Goal: Task Accomplishment & Management: Complete application form

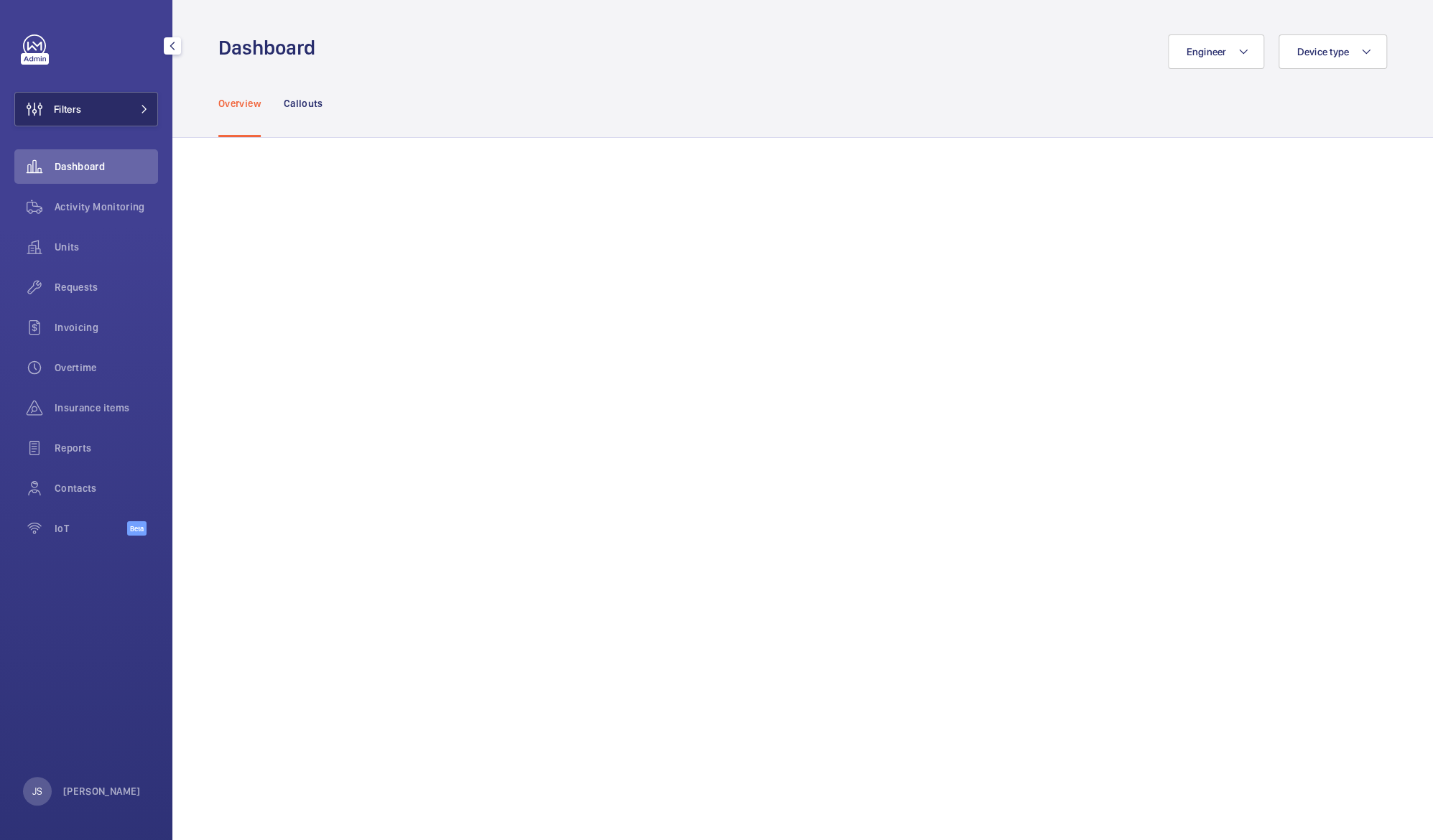
click at [58, 112] on span "Filters" at bounding box center [68, 110] width 27 height 15
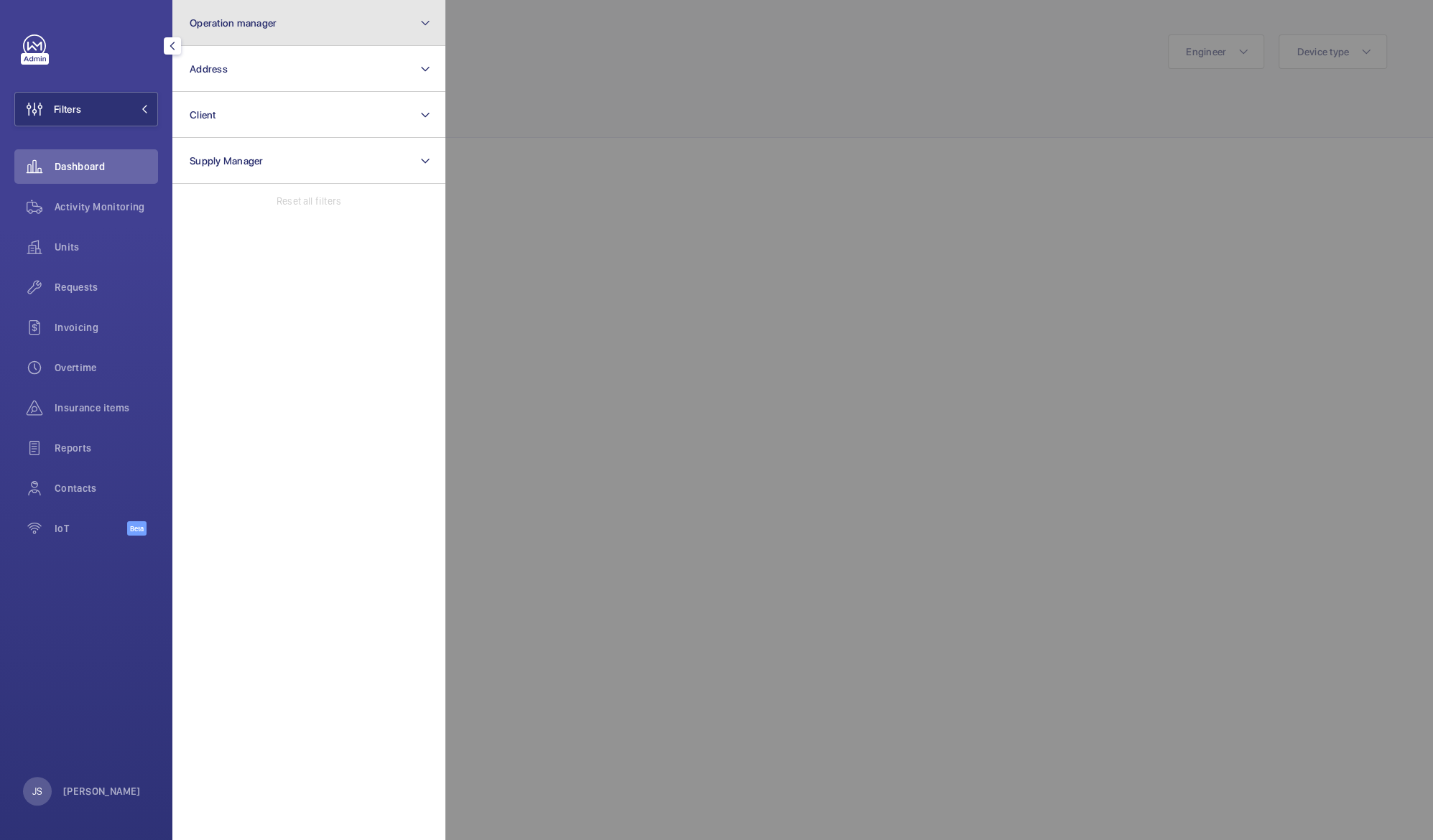
click at [258, 21] on span "Operation manager" at bounding box center [233, 23] width 87 height 12
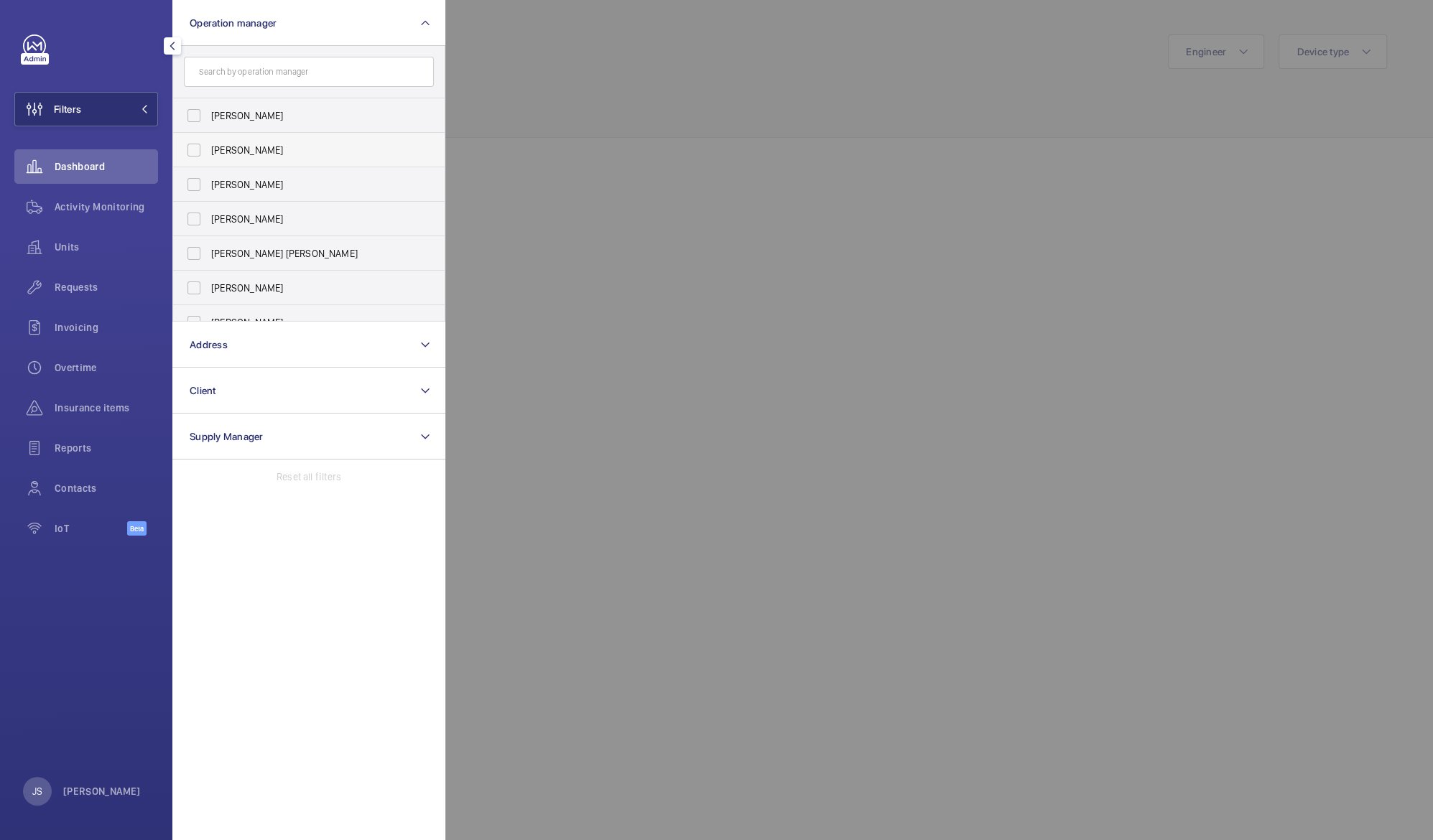
click at [266, 159] on label "[PERSON_NAME]" at bounding box center [299, 150] width 250 height 35
click at [208, 159] on input "[PERSON_NAME]" at bounding box center [194, 150] width 28 height 28
checkbox input "true"
click at [532, 102] on div at bounding box center [1162, 420] width 1433 height 840
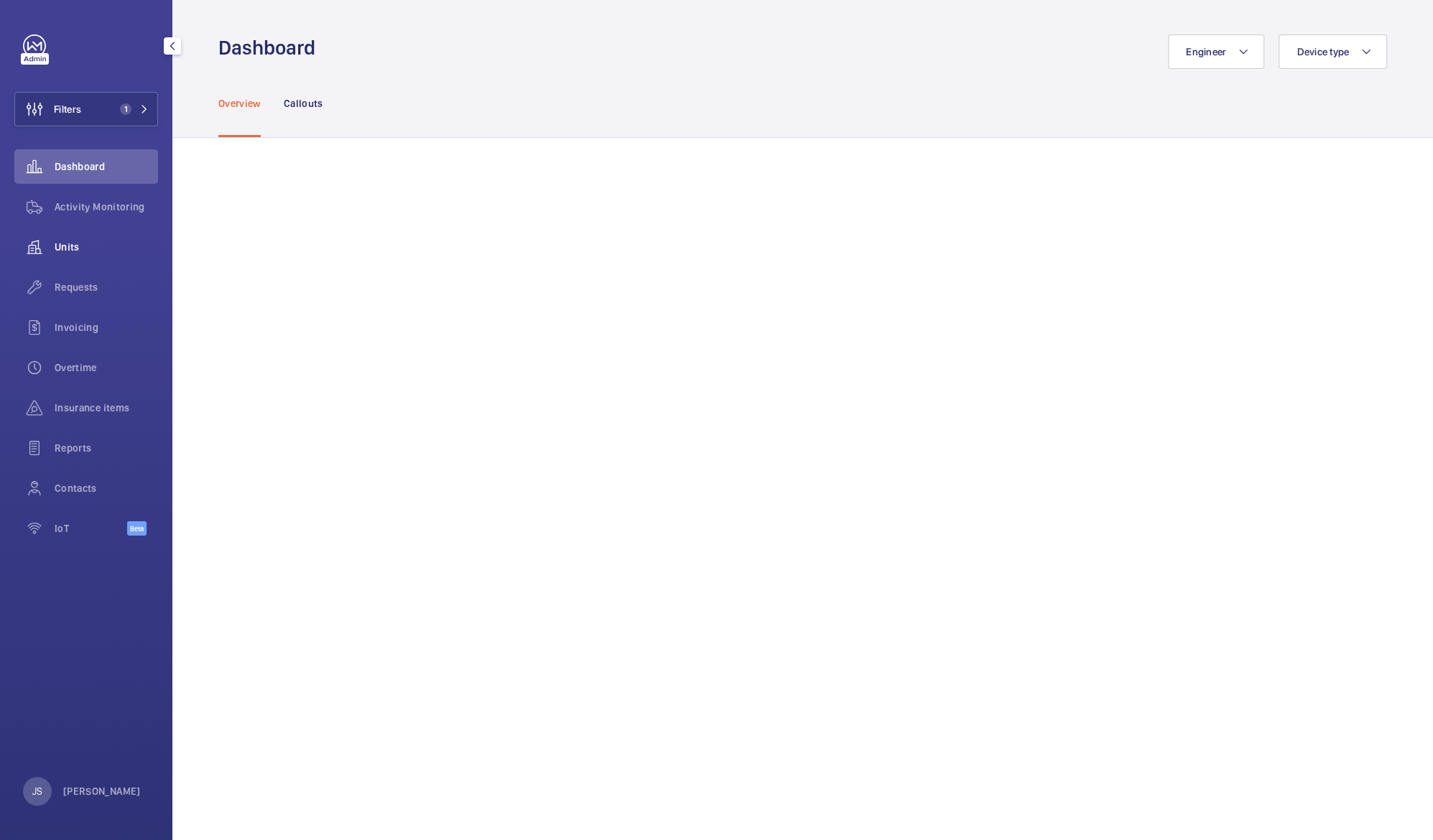
click at [81, 248] on span "Units" at bounding box center [106, 247] width 103 height 15
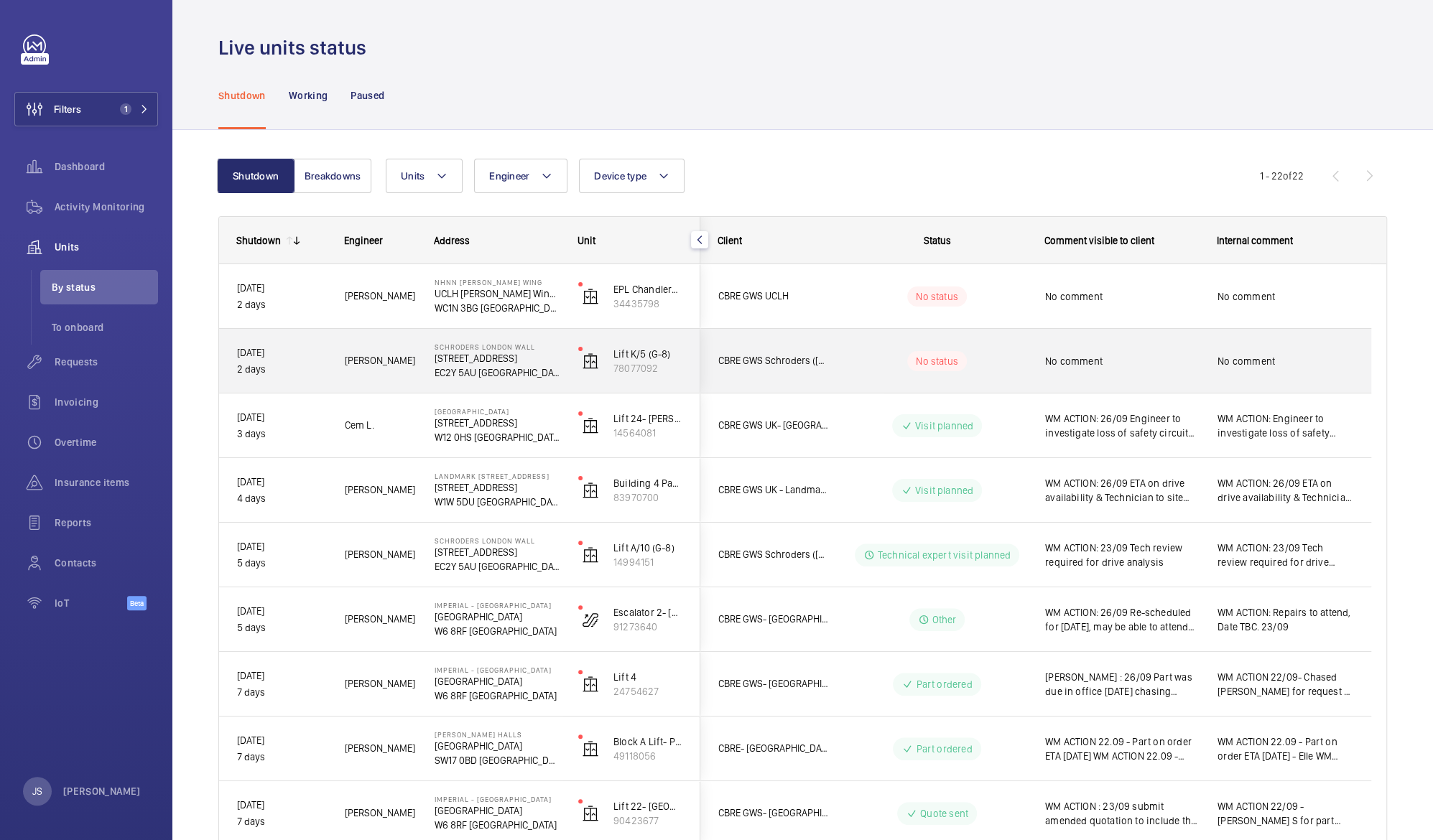
click at [1105, 357] on span "No comment" at bounding box center [1122, 362] width 153 height 15
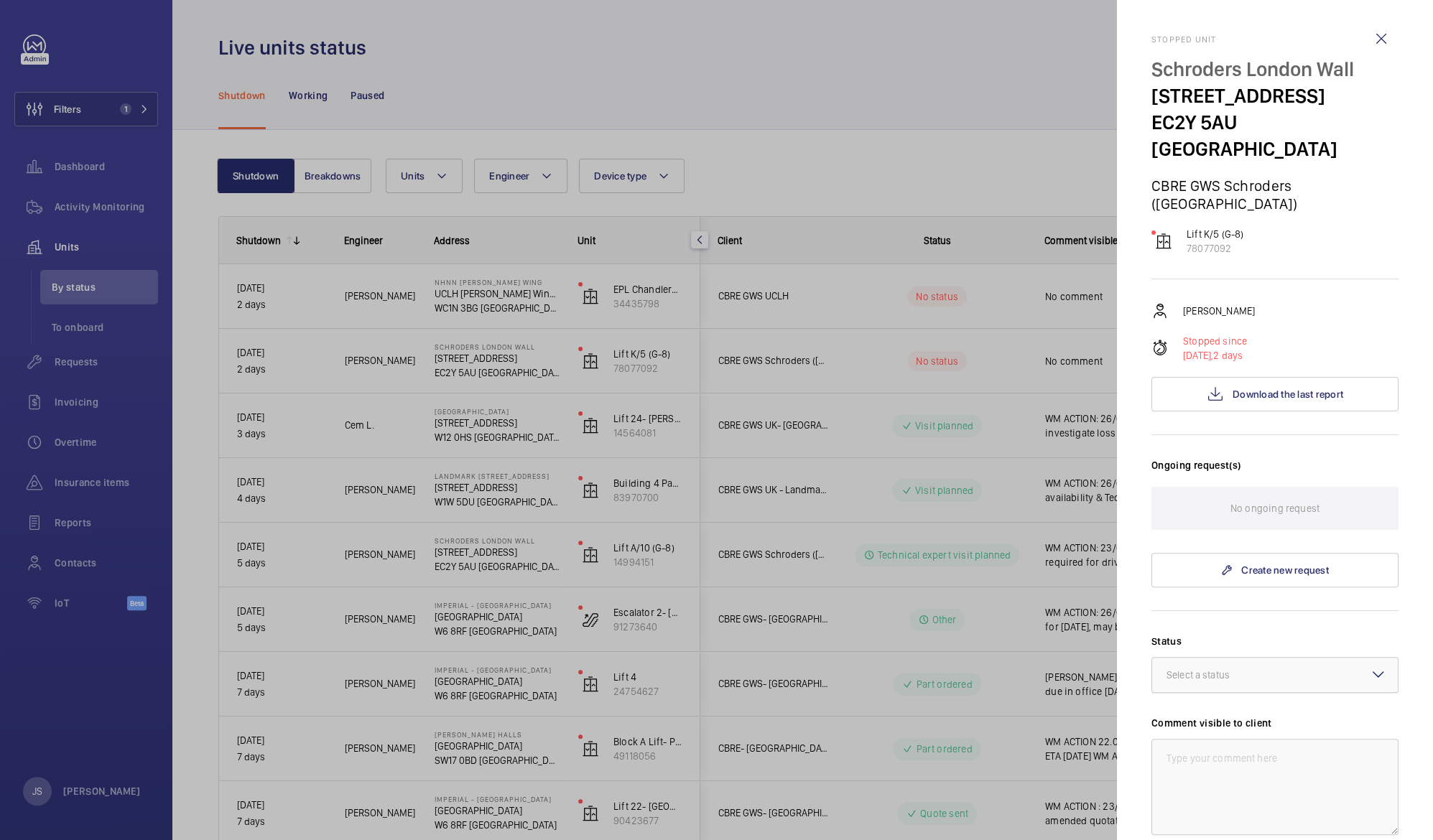
click at [1198, 657] on div at bounding box center [1274, 675] width 246 height 35
click at [1205, 807] on span "Visit planned" at bounding box center [1275, 814] width 217 height 15
click at [1192, 739] on textarea at bounding box center [1275, 786] width 248 height 96
click at [1225, 739] on textarea "WM ACTION : 2nd Man to site 29/09" at bounding box center [1275, 786] width 248 height 96
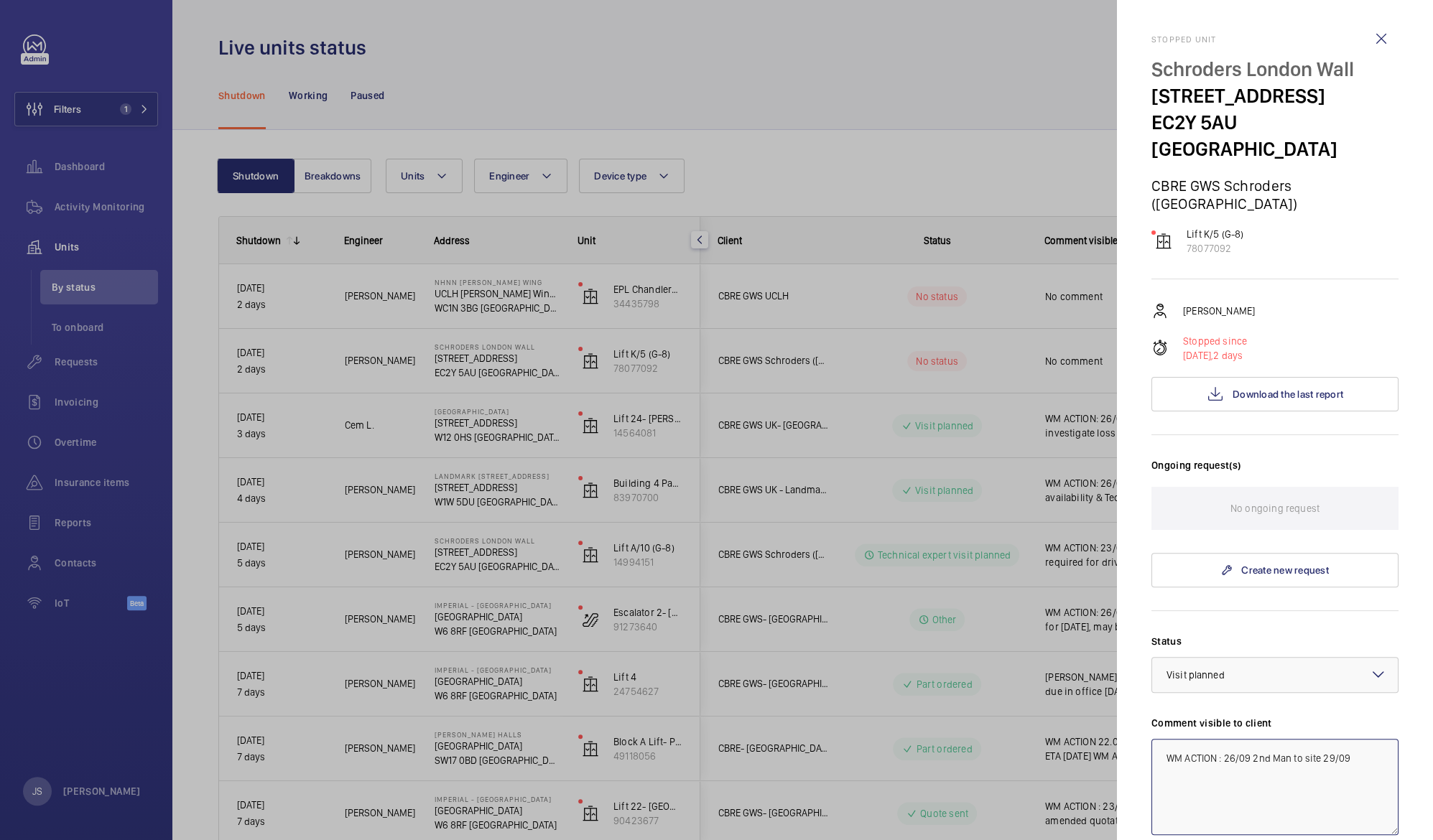
type textarea "WM ACTION : 26/09 2nd Man to site 29/09"
click at [779, 381] on div at bounding box center [716, 420] width 1433 height 840
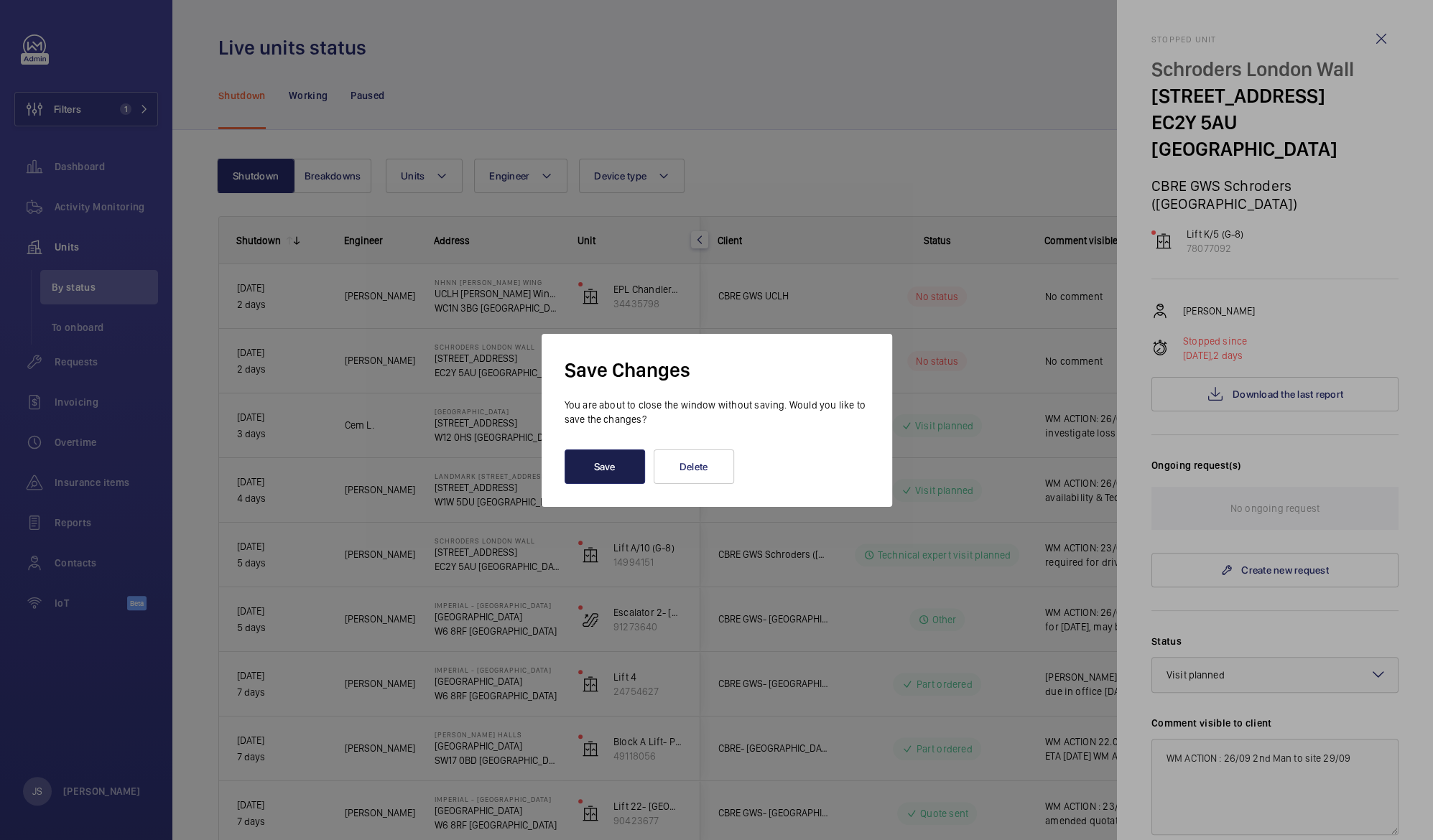
click at [628, 456] on button "Save" at bounding box center [605, 467] width 80 height 35
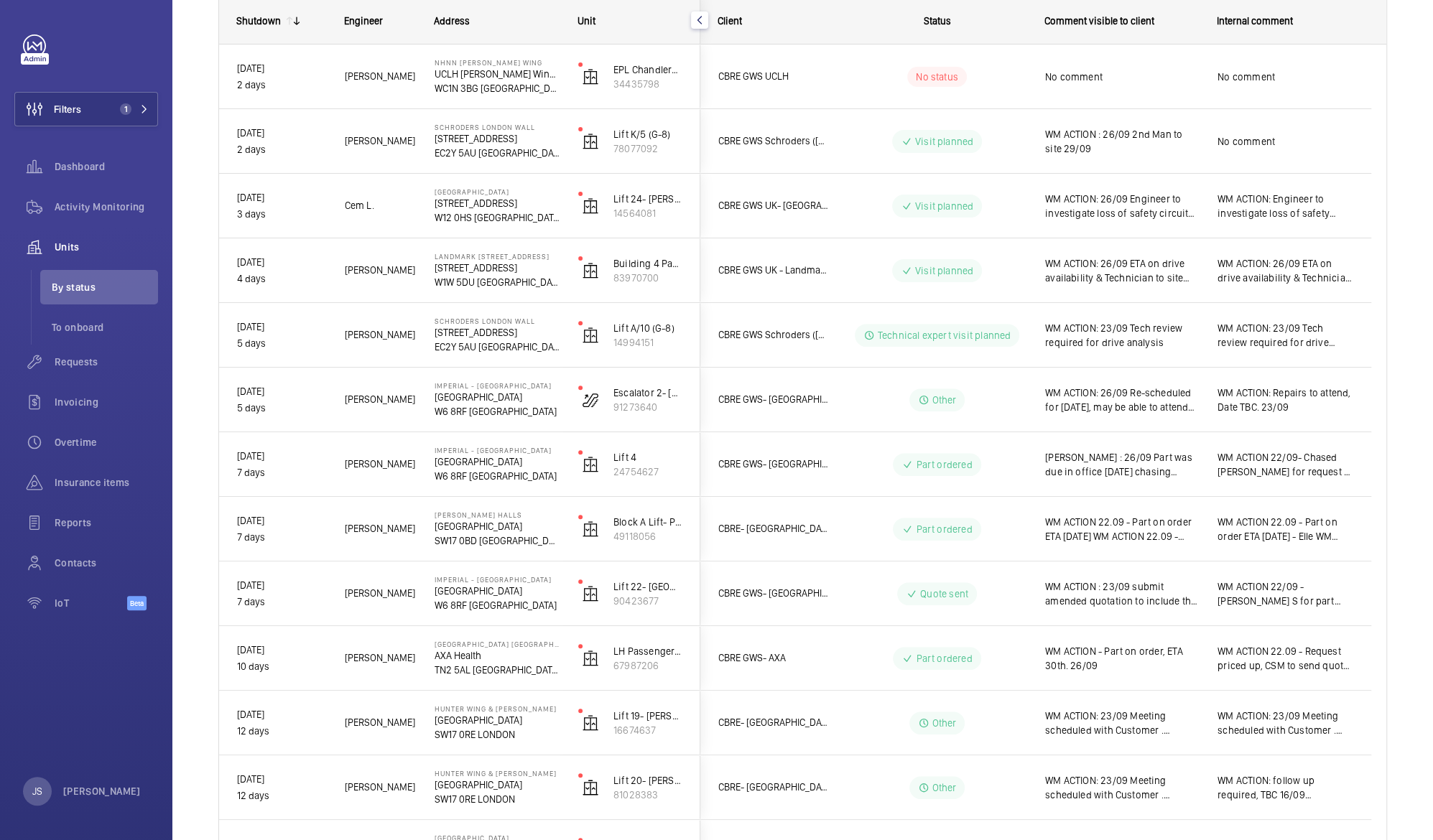
scroll to position [219, 0]
click at [474, 86] on p "WC1N 3BG [GEOGRAPHIC_DATA]" at bounding box center [497, 89] width 125 height 15
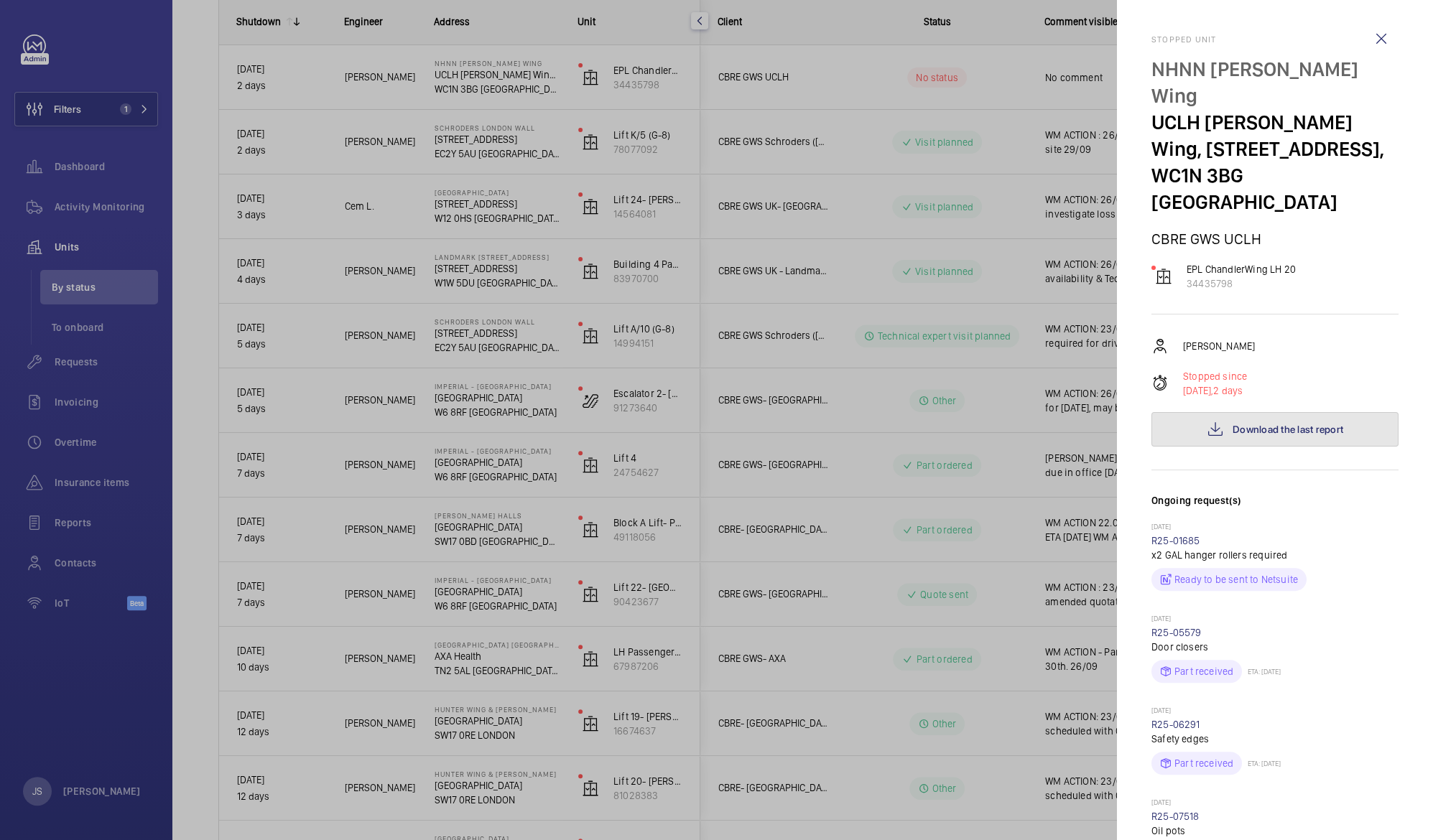
click at [1246, 424] on span "Download the last report" at bounding box center [1288, 429] width 111 height 12
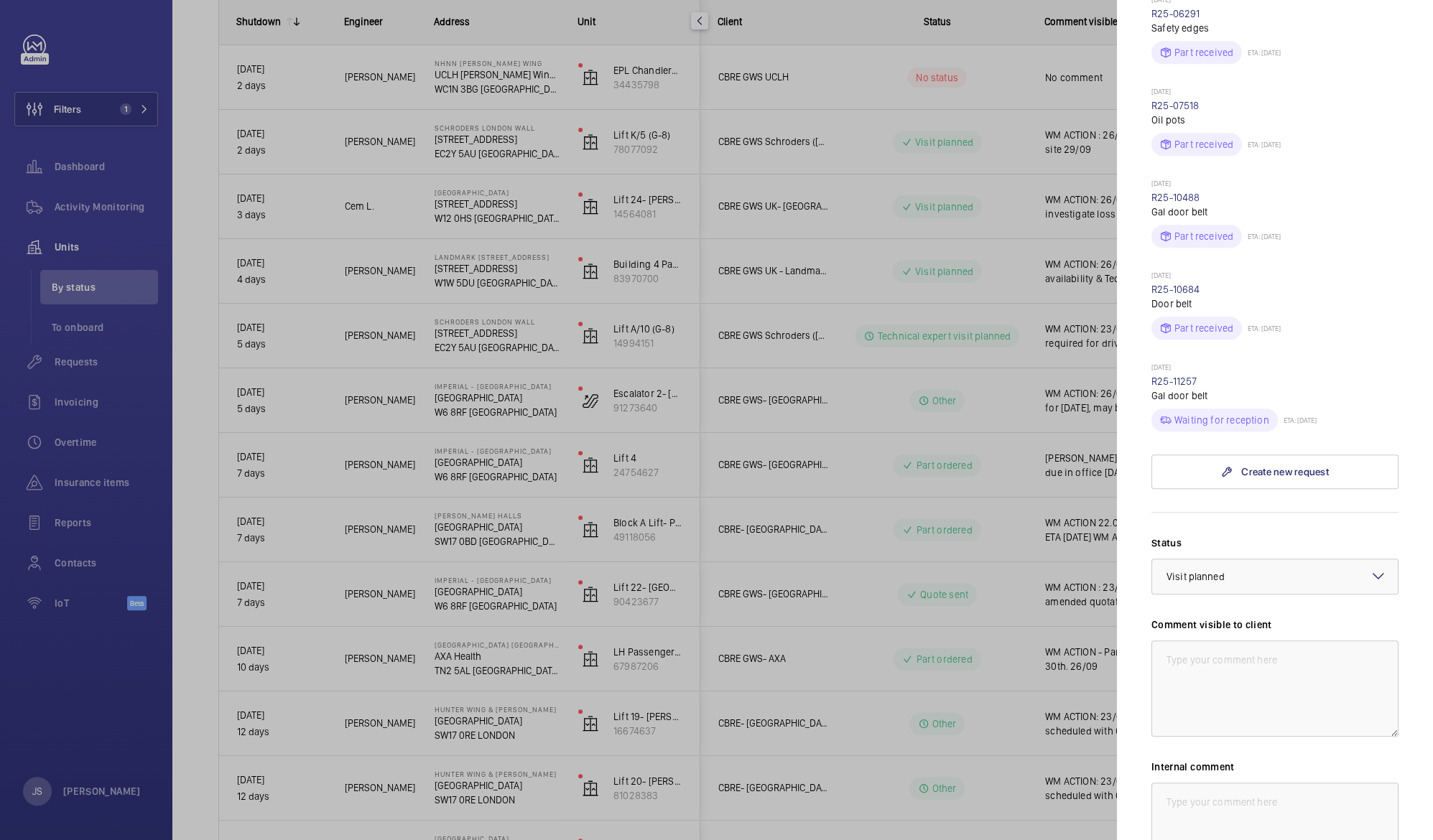
scroll to position [735, 0]
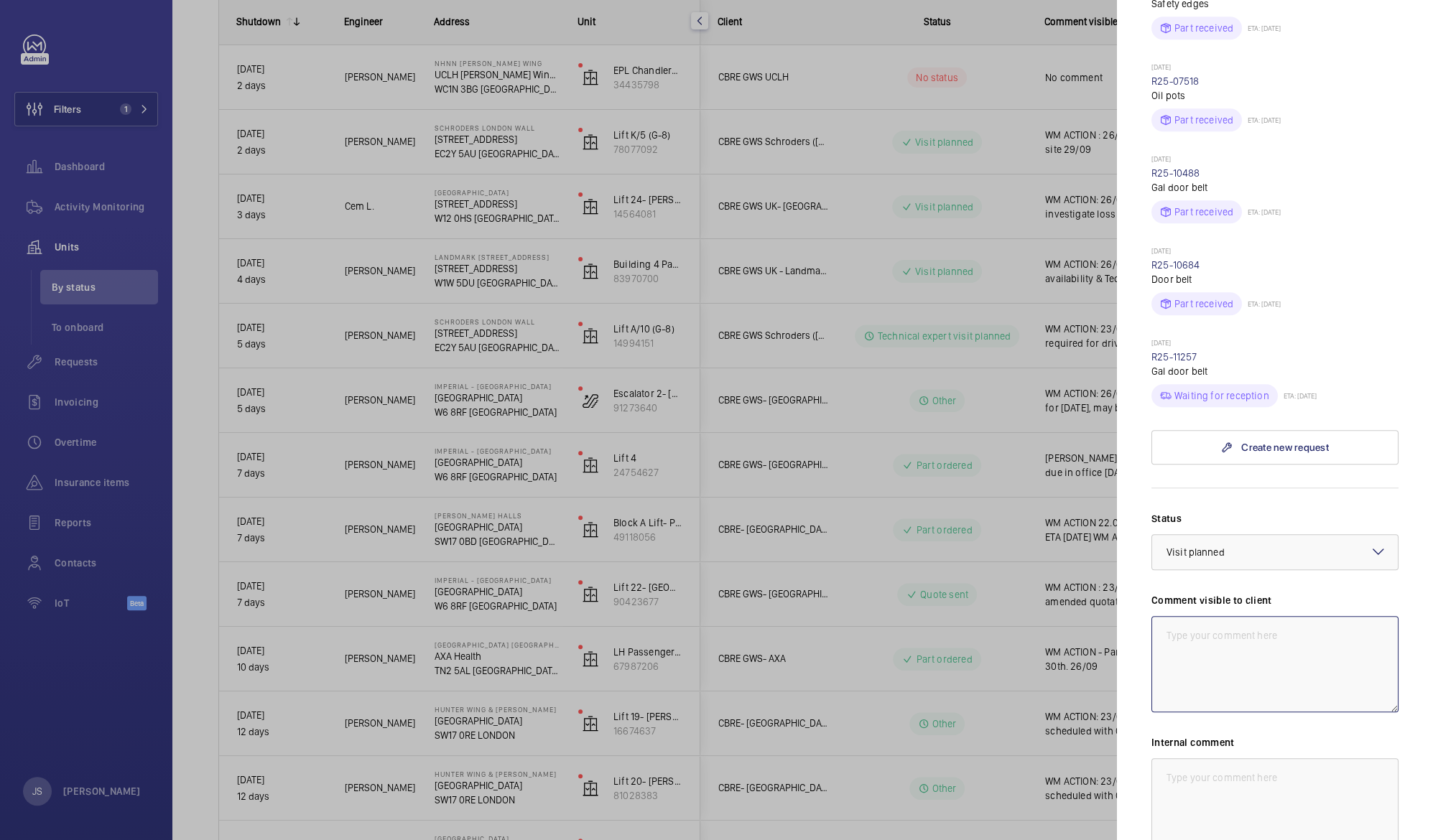
click at [1302, 616] on textarea at bounding box center [1275, 664] width 248 height 96
type textarea "WM ACTION : 26/09 Ongoing issues with door operator, further troubleshooting re…"
click at [1001, 413] on div at bounding box center [716, 420] width 1433 height 840
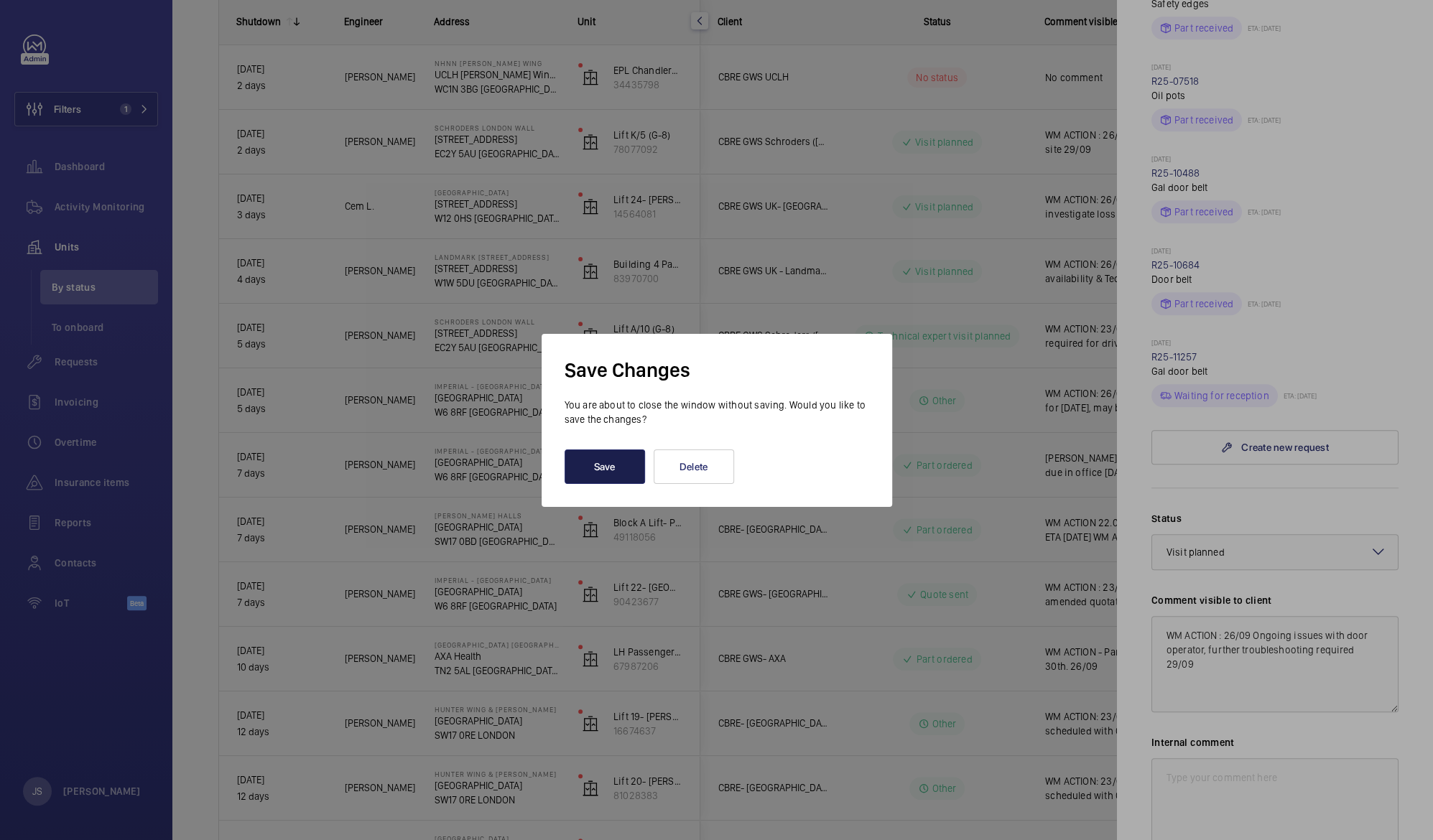
click at [606, 469] on button "Save" at bounding box center [605, 467] width 80 height 35
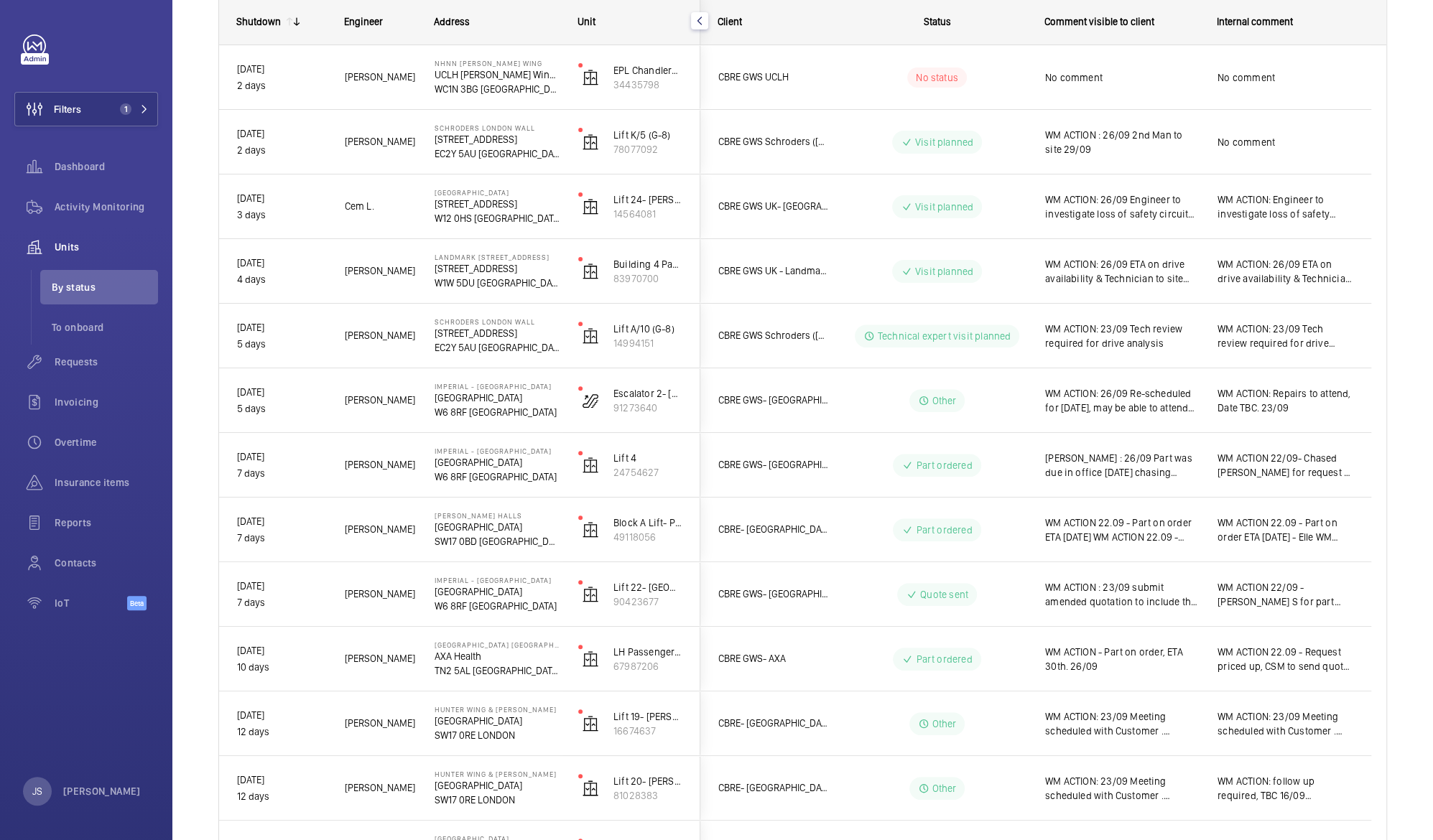
scroll to position [0, 0]
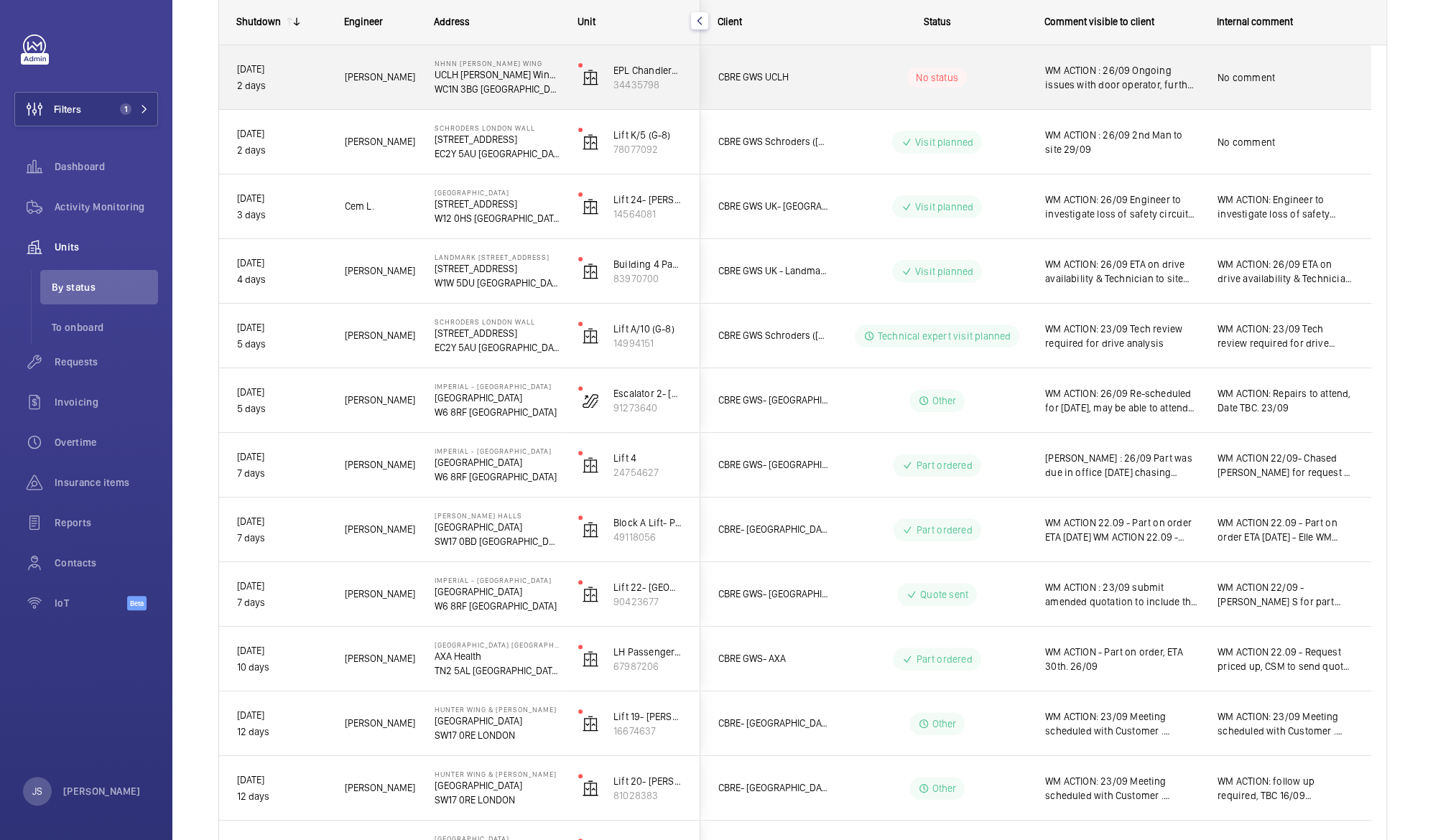
click at [1075, 95] on div "WM ACTION : 26/09 Ongoing issues with door operator, further troubleshooting re…" at bounding box center [1112, 78] width 171 height 62
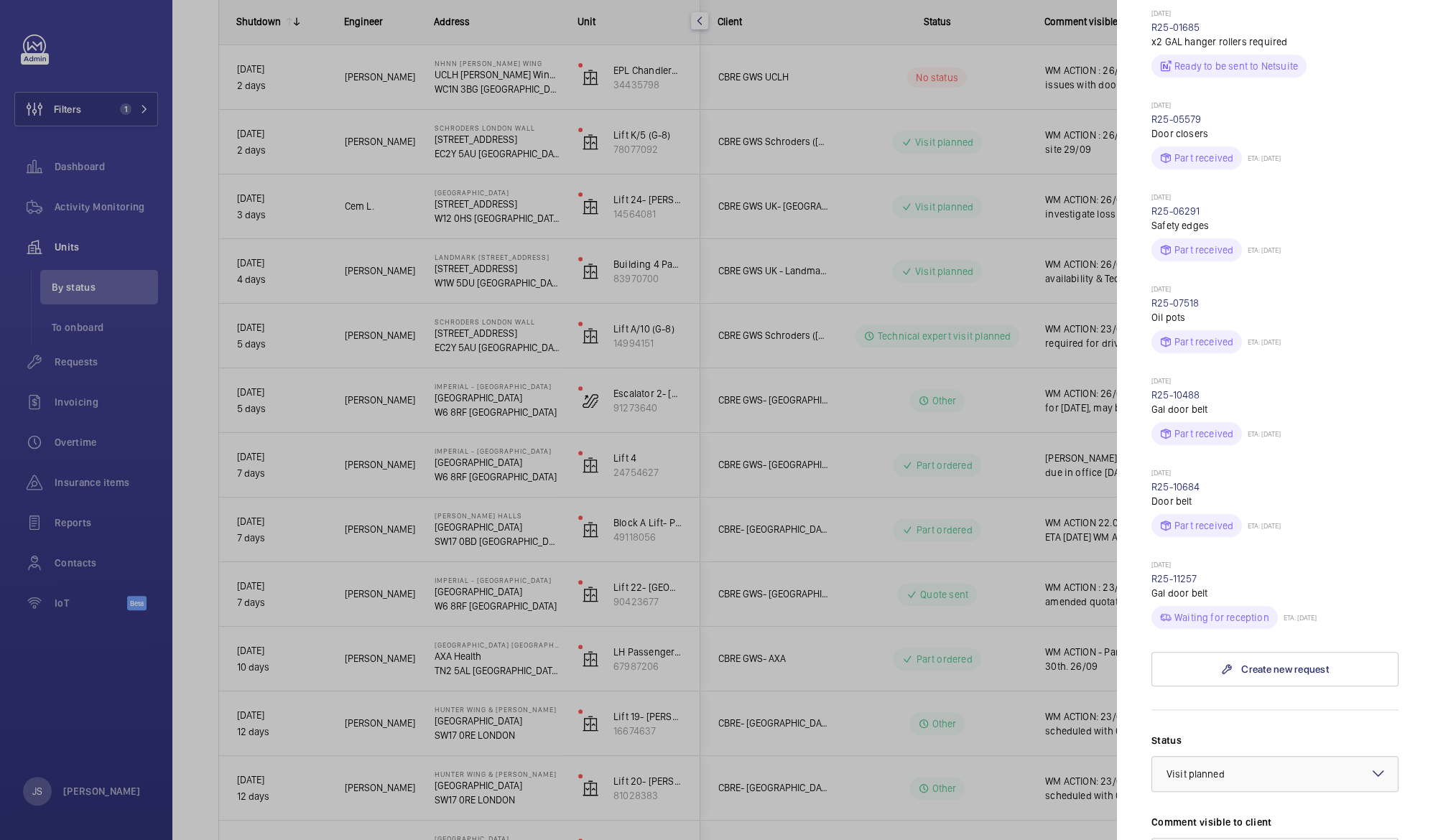
scroll to position [587, 0]
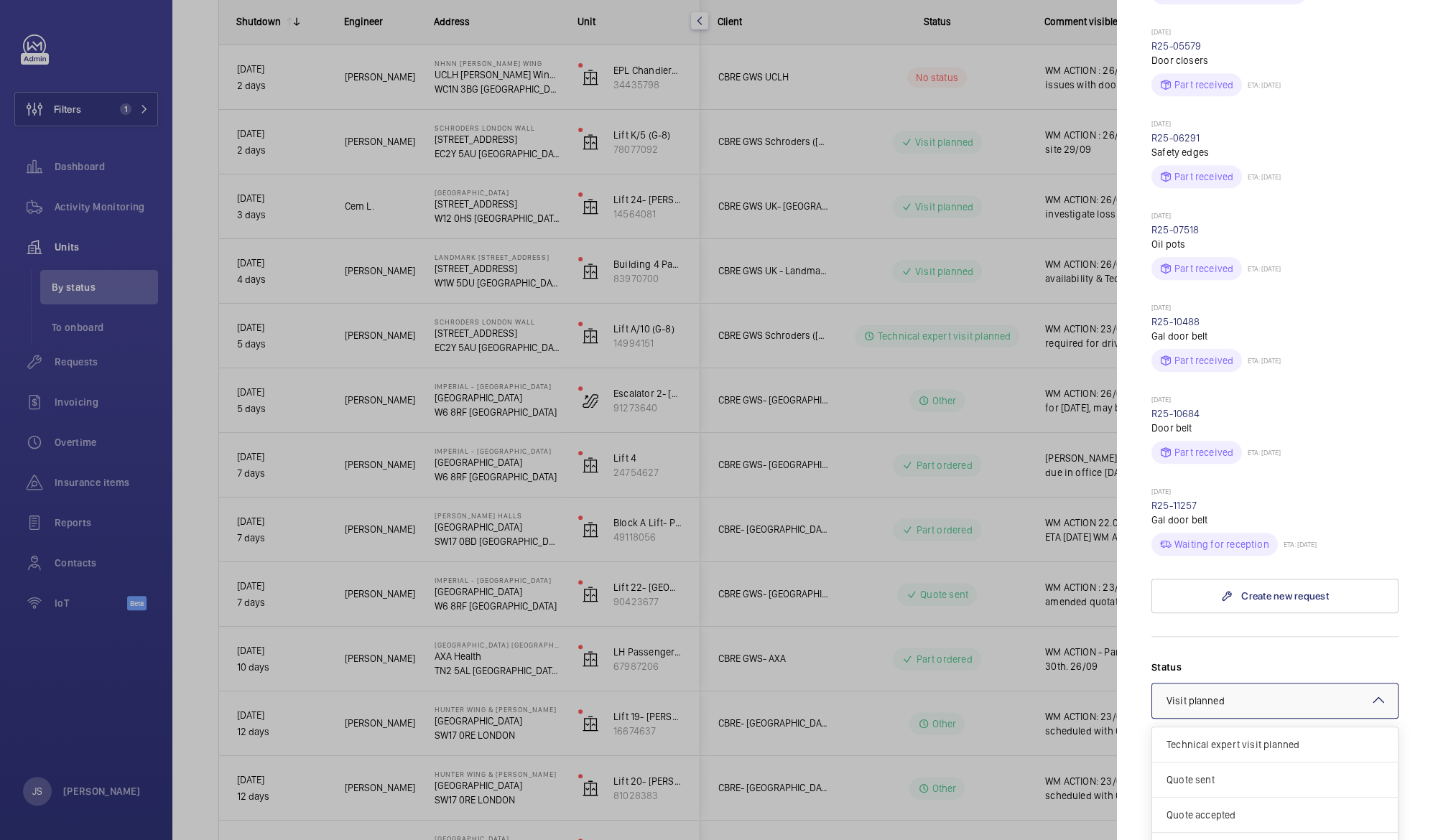
click at [1371, 683] on div "Select a status × Visit planned × Technical expert visit planned Quote sent Quo…" at bounding box center [1275, 700] width 248 height 36
click at [1323, 757] on span "Part ordered" at bounding box center [1275, 764] width 217 height 15
click at [1370, 691] on mat-icon at bounding box center [1378, 699] width 17 height 17
click at [1333, 827] on span "Visit planned" at bounding box center [1275, 835] width 217 height 15
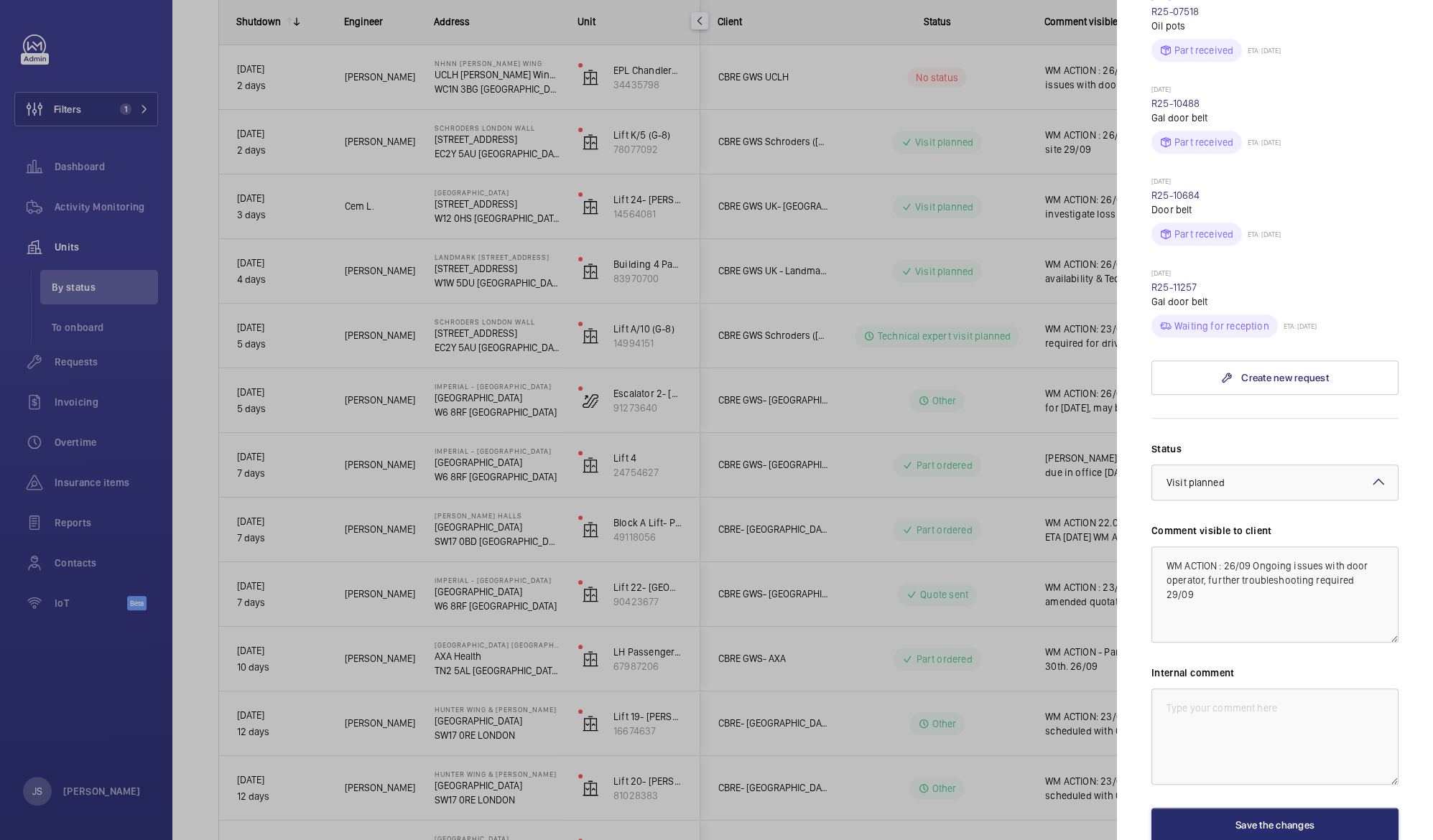
scroll to position [829, 0]
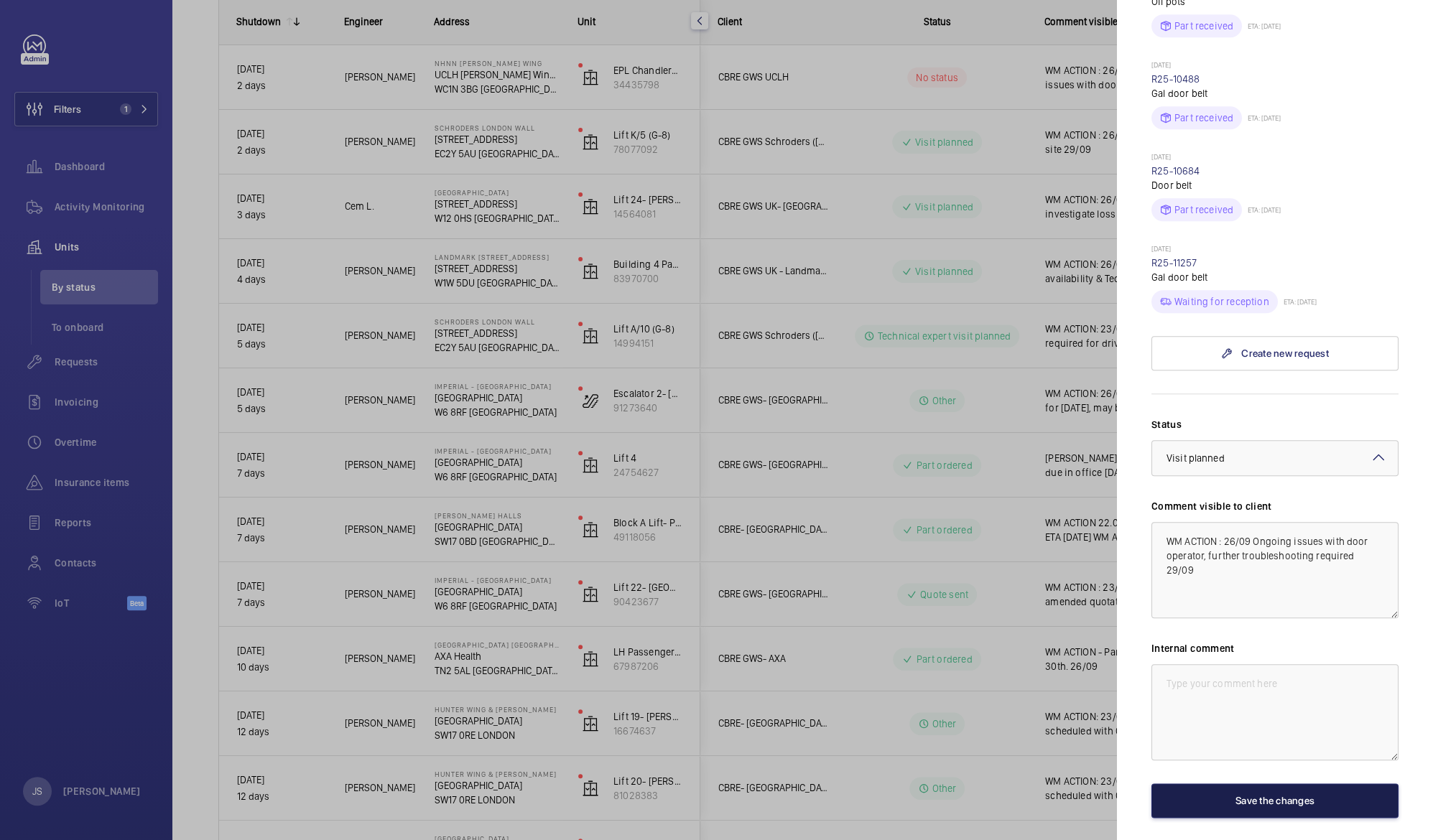
click at [1259, 783] on button "Save the changes" at bounding box center [1275, 801] width 248 height 35
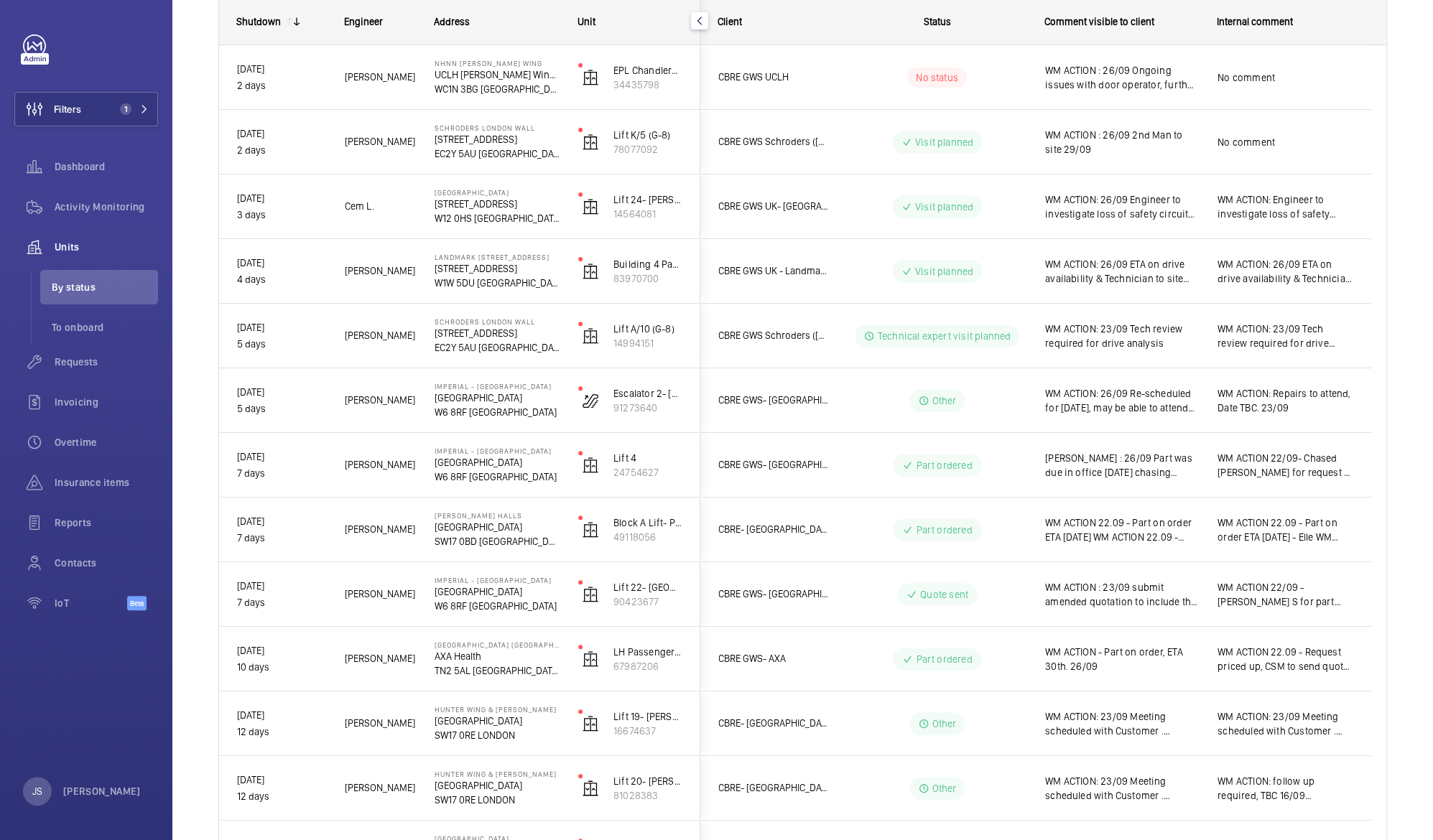
scroll to position [0, 0]
click at [76, 116] on span "Filters" at bounding box center [68, 110] width 27 height 15
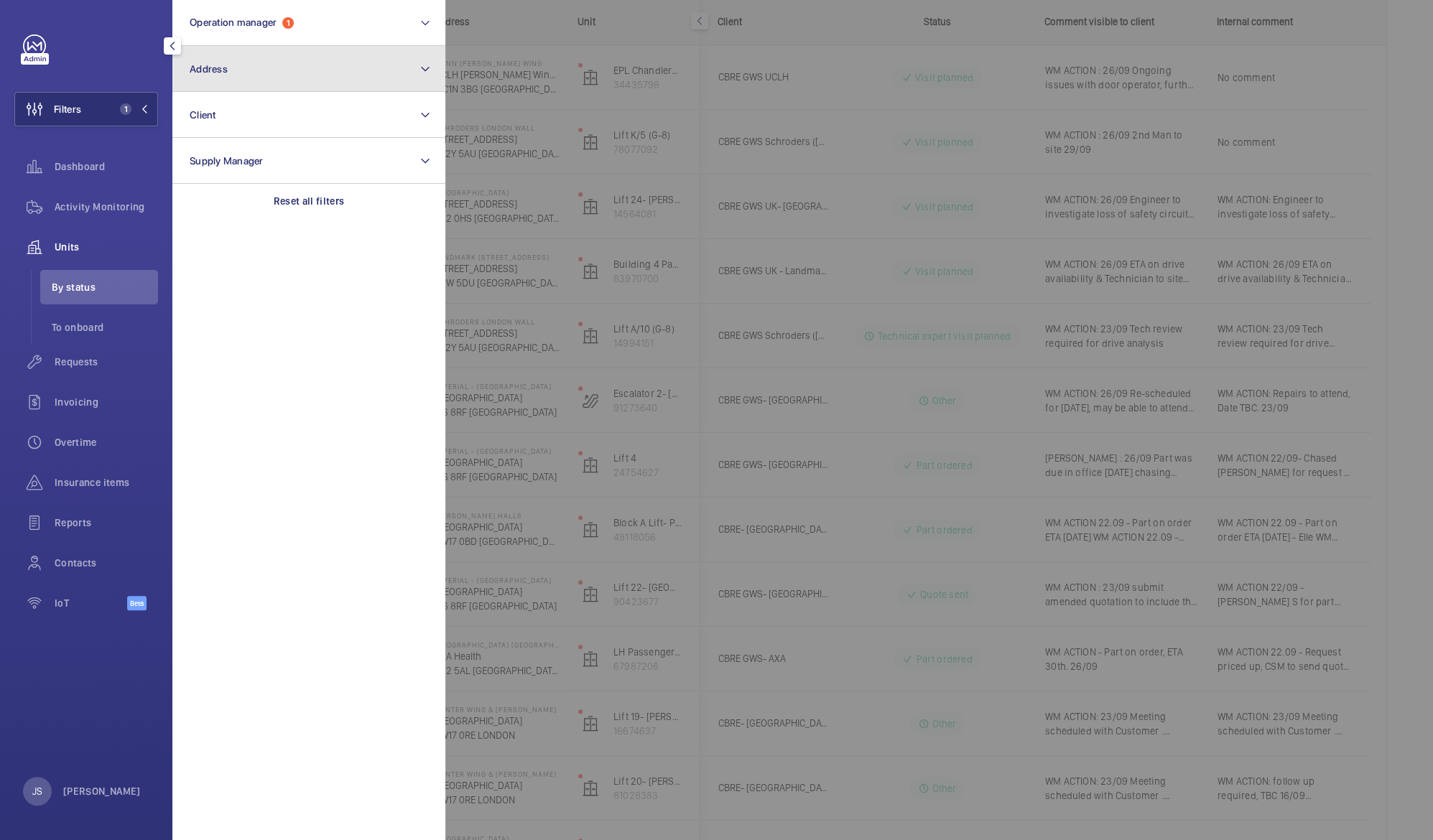
click at [210, 80] on button "Address" at bounding box center [309, 68] width 273 height 46
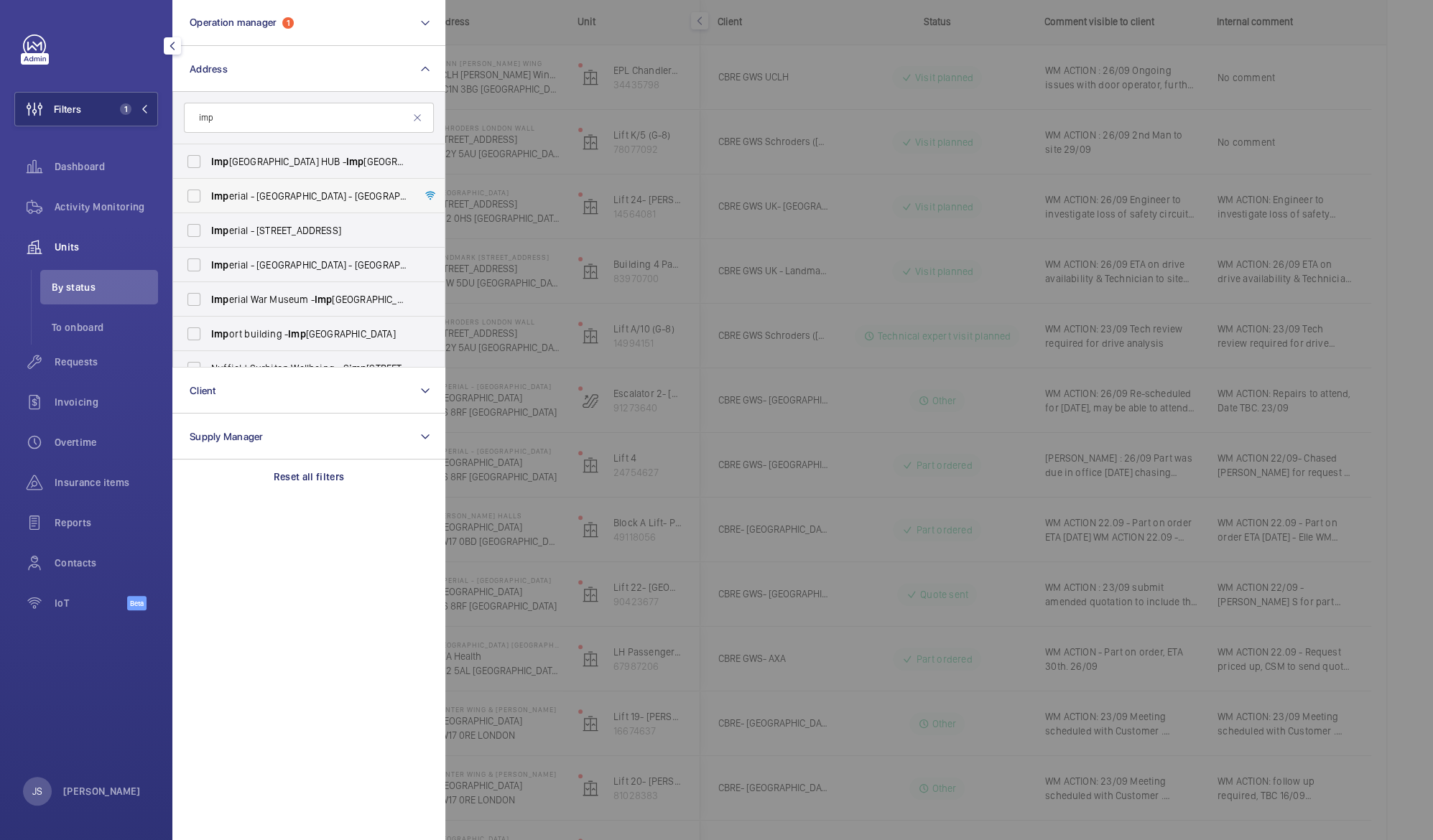
type input "imp"
click at [214, 200] on span "Imp" at bounding box center [220, 195] width 18 height 12
click at [208, 200] on input "Imp erial - [GEOGRAPHIC_DATA] - [GEOGRAPHIC_DATA]" at bounding box center [194, 195] width 28 height 28
checkbox input "true"
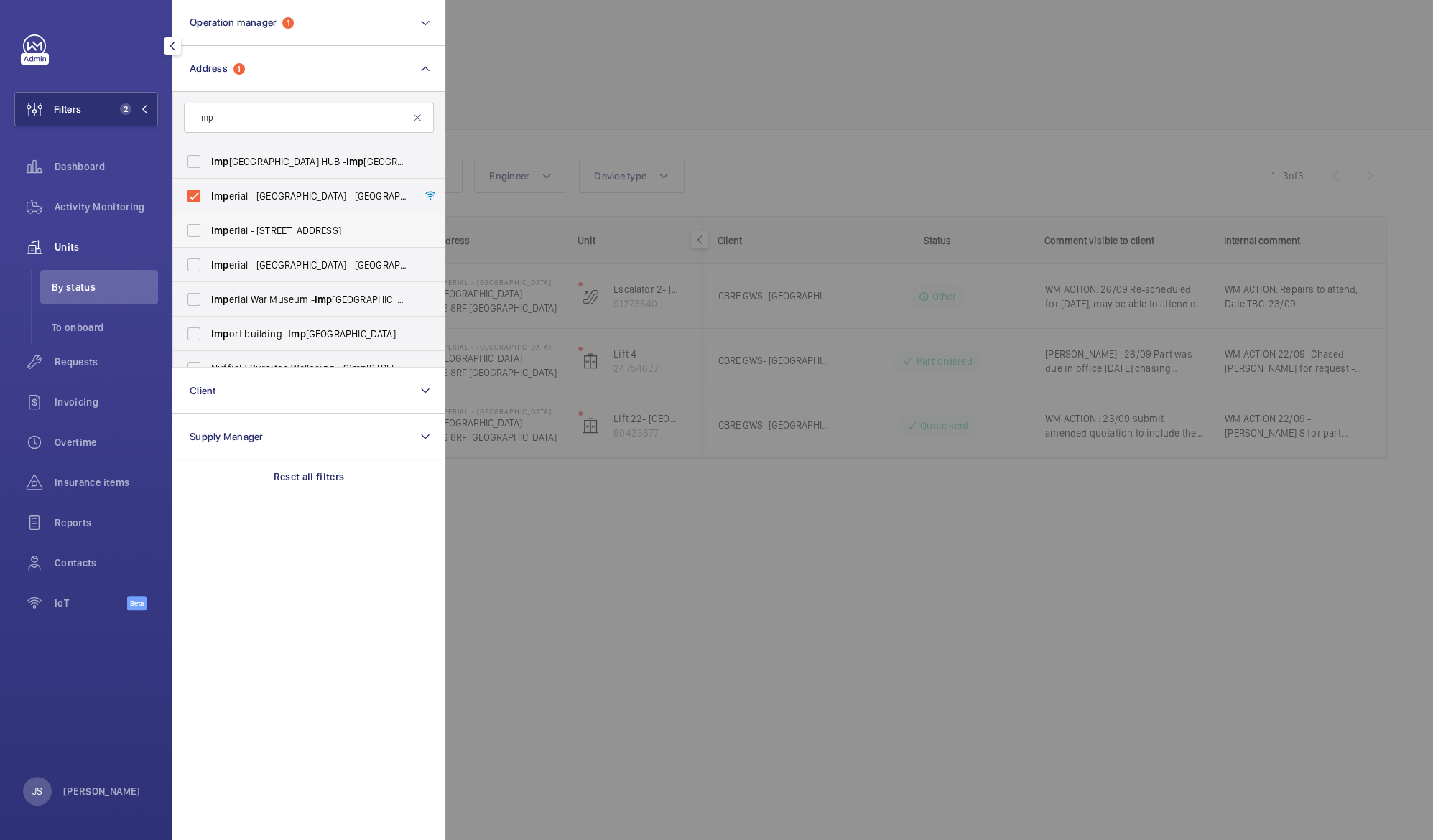
click at [217, 225] on span "Imp" at bounding box center [220, 230] width 18 height 12
click at [208, 225] on input "Imp [STREET_ADDRESS]" at bounding box center [194, 230] width 28 height 28
checkbox input "true"
click at [218, 270] on span "Imp" at bounding box center [220, 265] width 18 height 12
click at [208, 270] on input "Imp erial - [GEOGRAPHIC_DATA] - [GEOGRAPHIC_DATA]" at bounding box center [194, 264] width 28 height 28
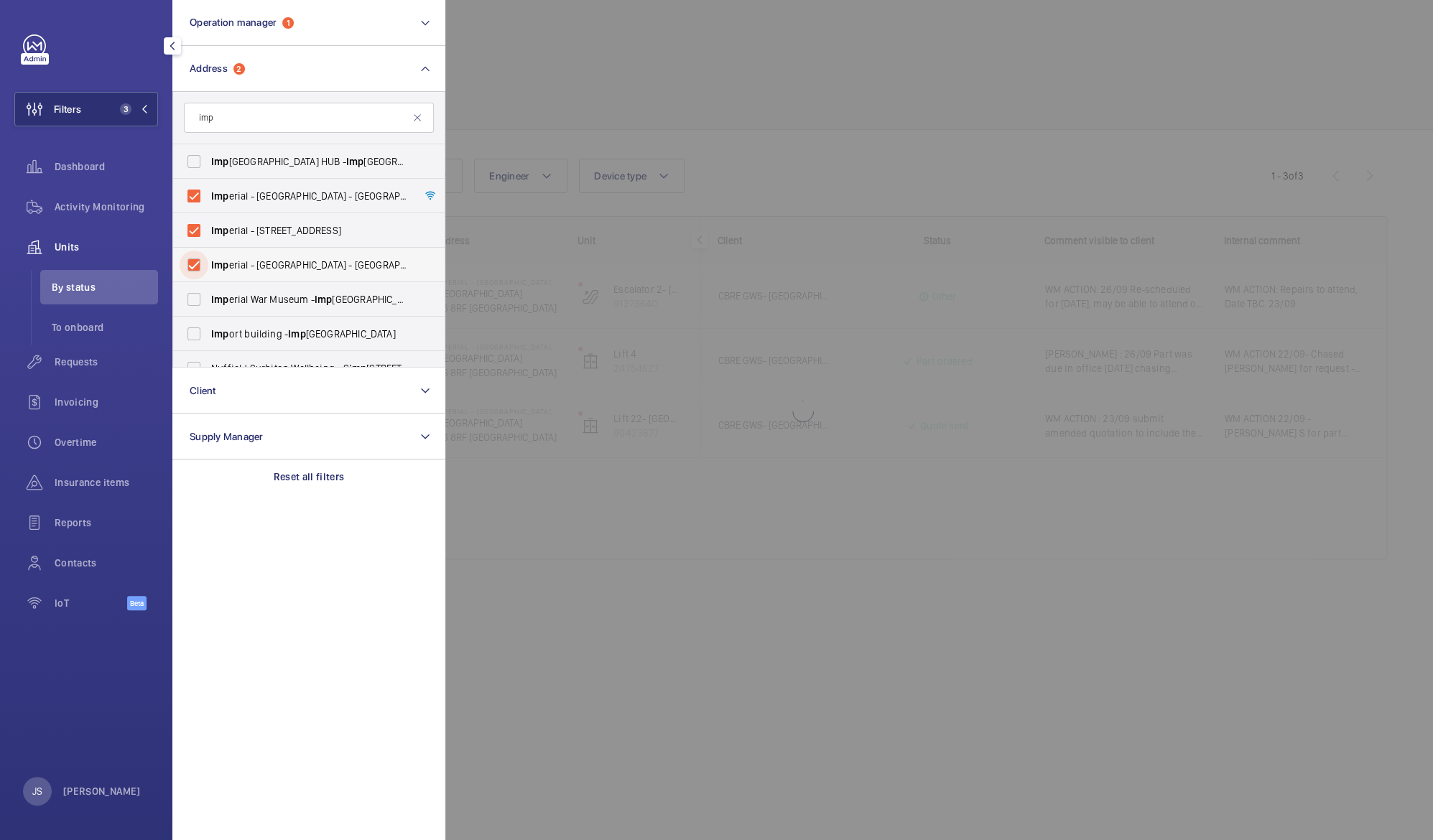
checkbox input "true"
click at [514, 68] on div at bounding box center [1162, 420] width 1433 height 840
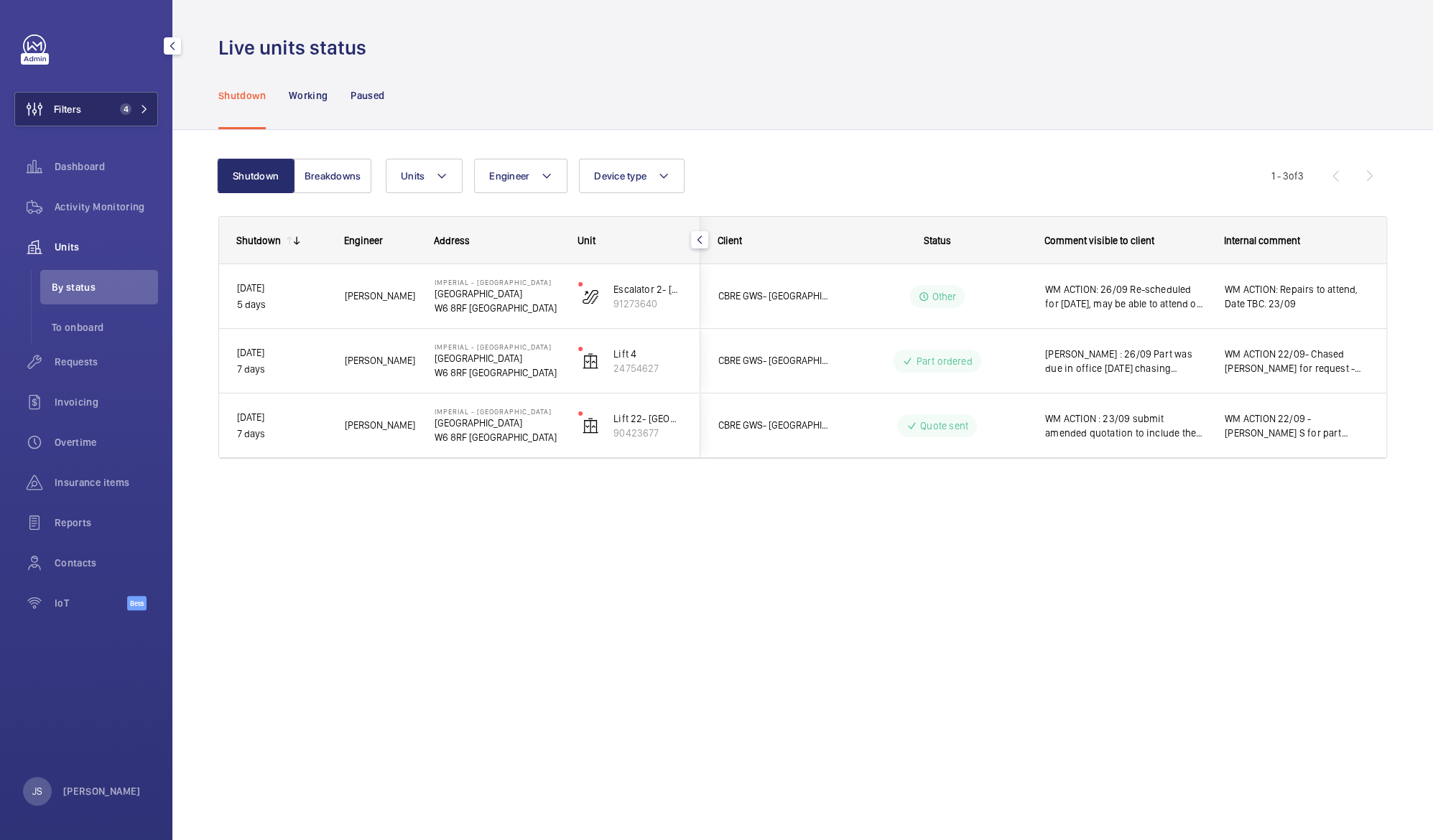
click at [106, 115] on button "Filters 4" at bounding box center [86, 110] width 143 height 35
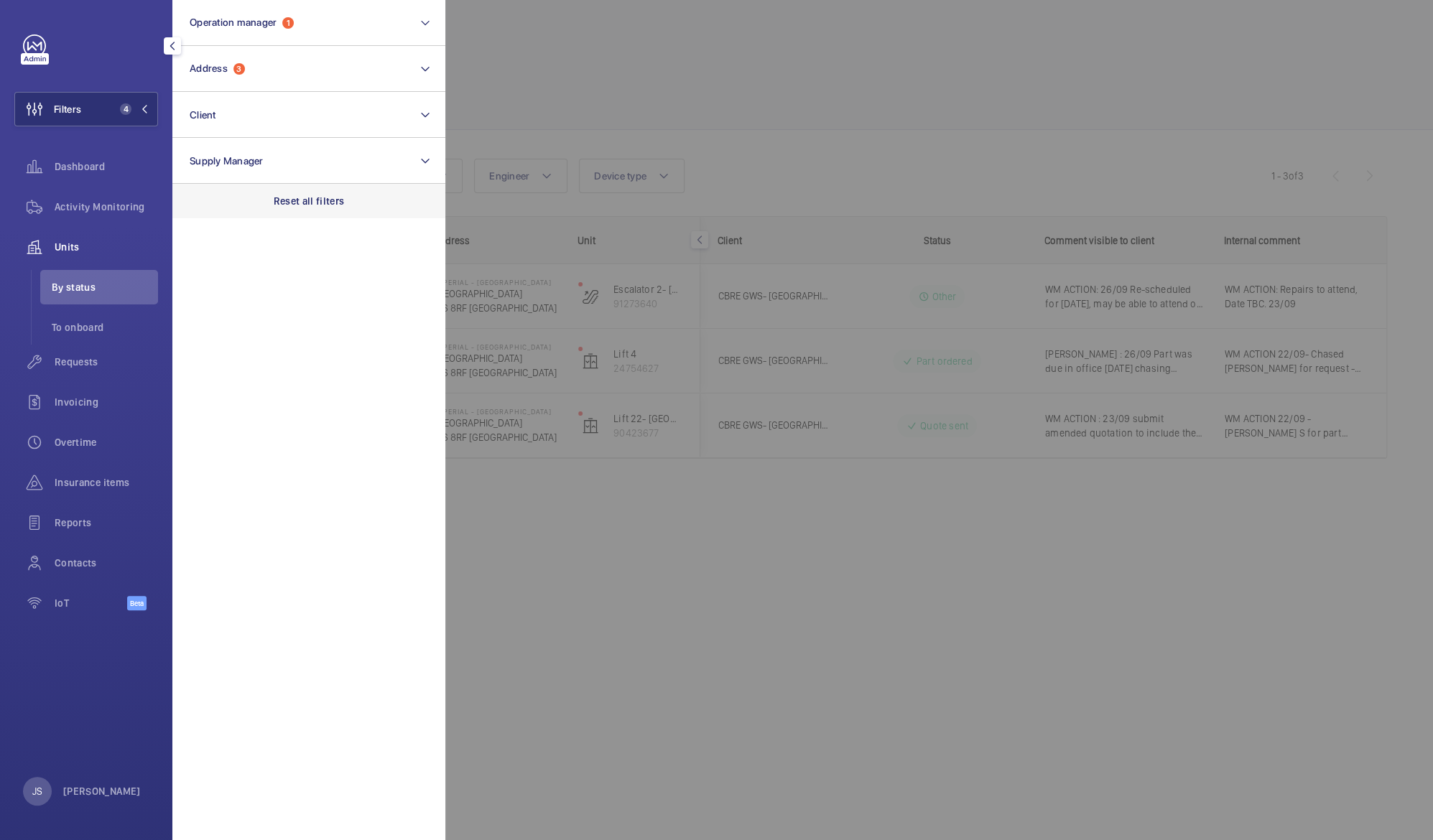
click at [286, 195] on p "Reset all filters" at bounding box center [310, 201] width 71 height 15
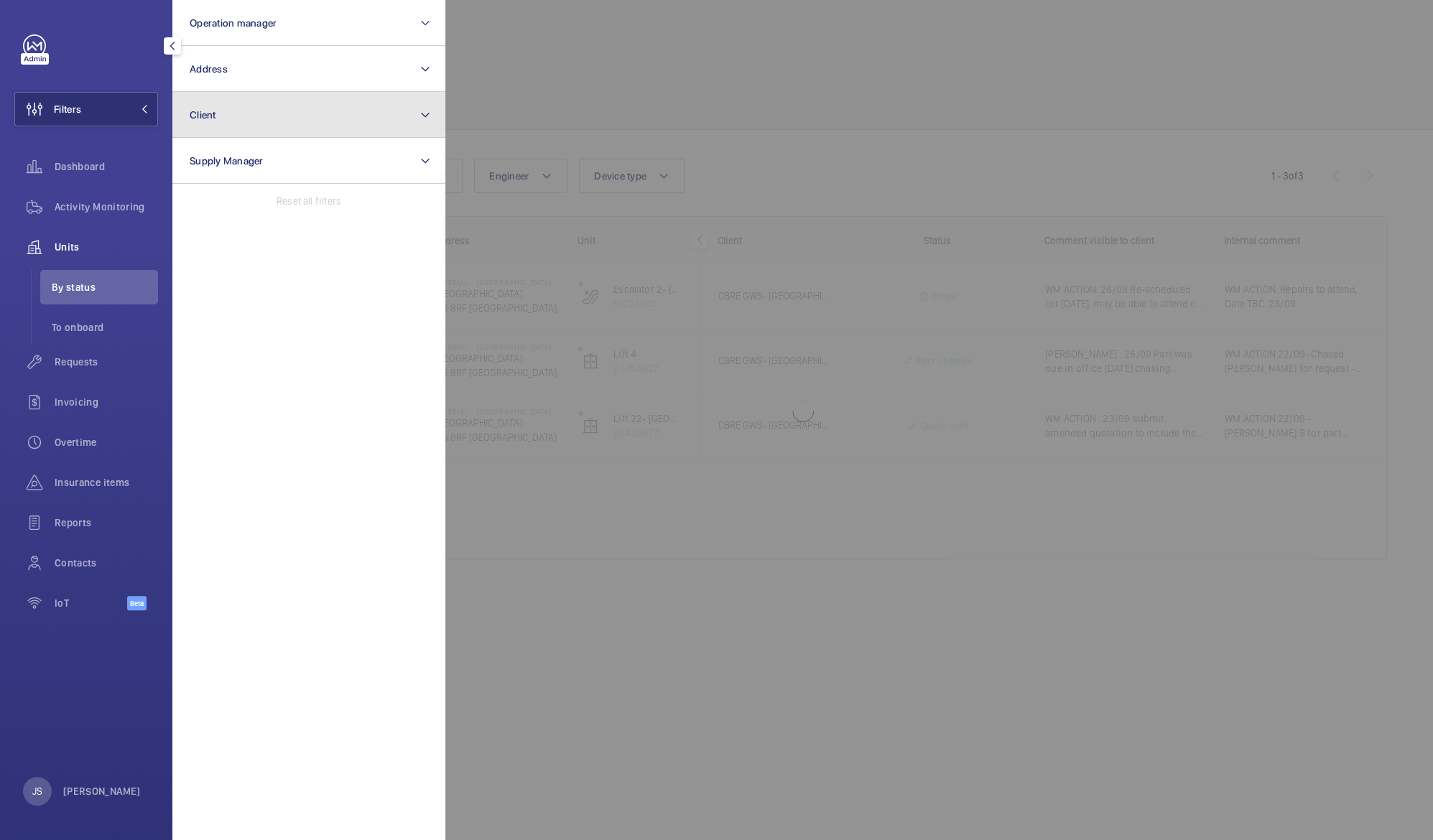
click at [213, 116] on span "Client" at bounding box center [203, 115] width 26 height 12
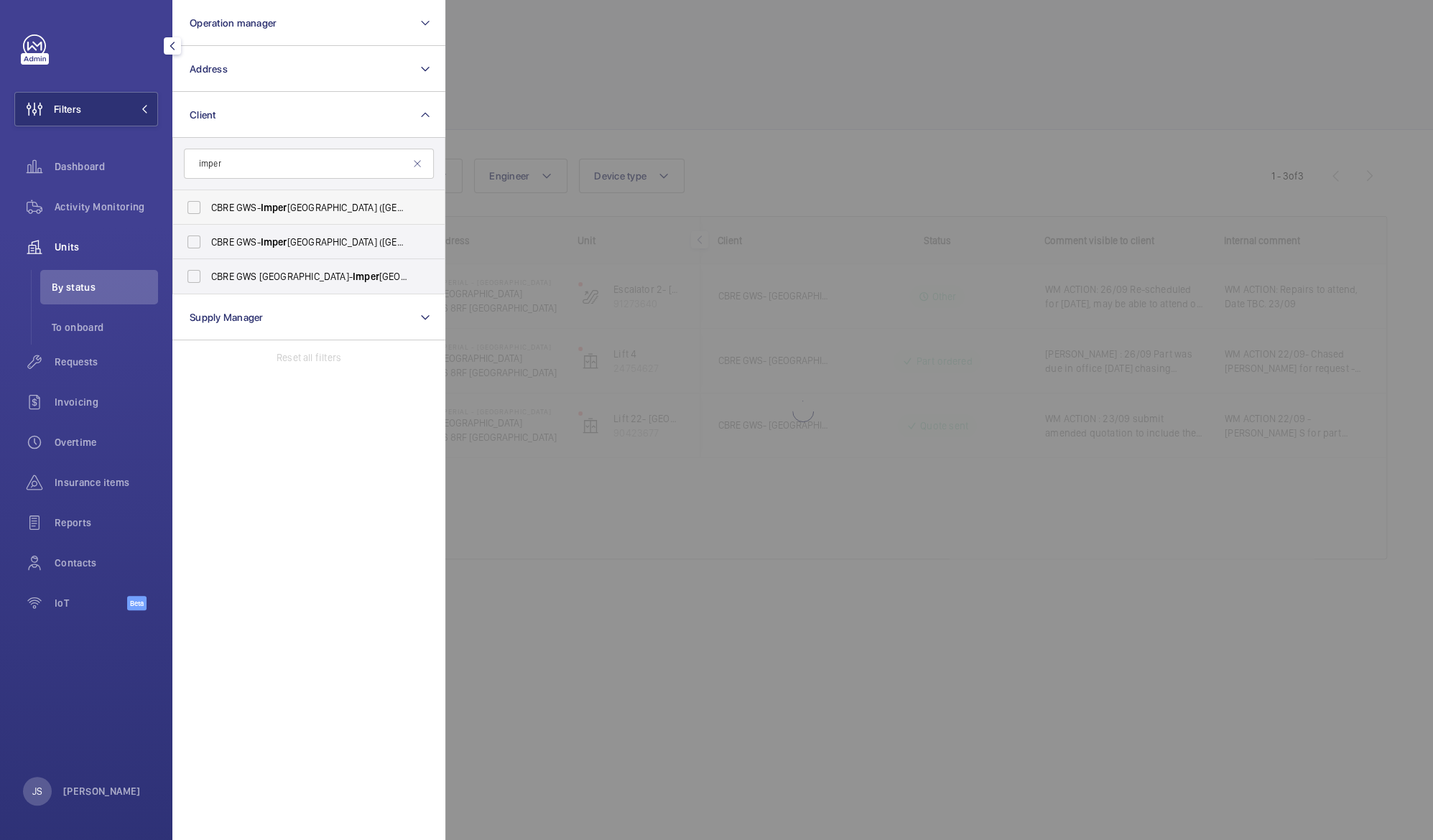
type input "imper"
click at [234, 206] on span "CBRE GWS- Imper ial Hospital ([GEOGRAPHIC_DATA])" at bounding box center [310, 207] width 197 height 15
click at [208, 206] on input "CBRE GWS- Imper ial Hospital ([GEOGRAPHIC_DATA])" at bounding box center [194, 207] width 28 height 28
checkbox input "true"
click at [644, 62] on div at bounding box center [1162, 420] width 1433 height 840
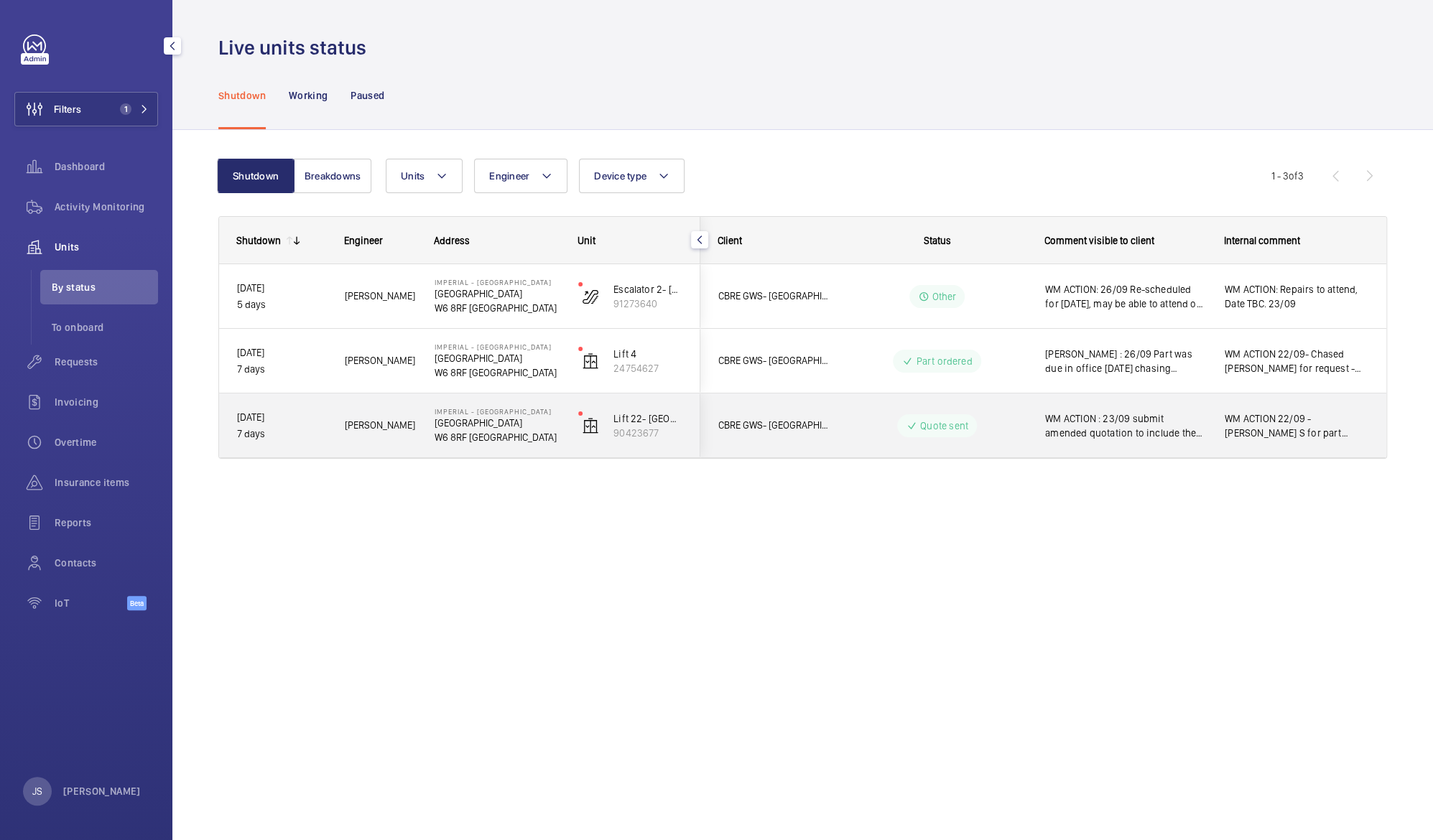
click at [1133, 429] on span "WM ACTION : 23/09 submit amended quotation to include the car door rollers and …" at bounding box center [1125, 425] width 161 height 28
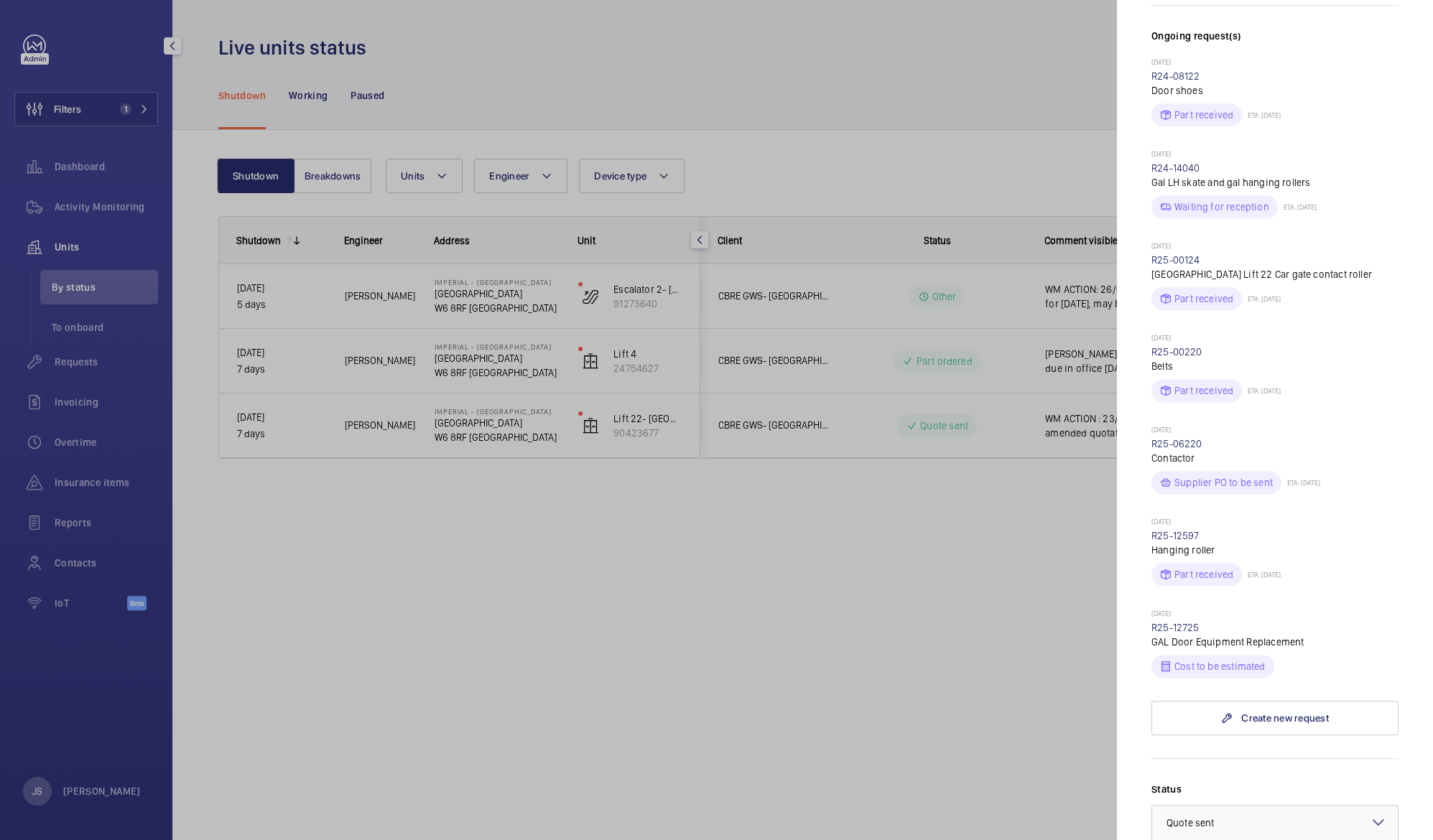
scroll to position [427, 0]
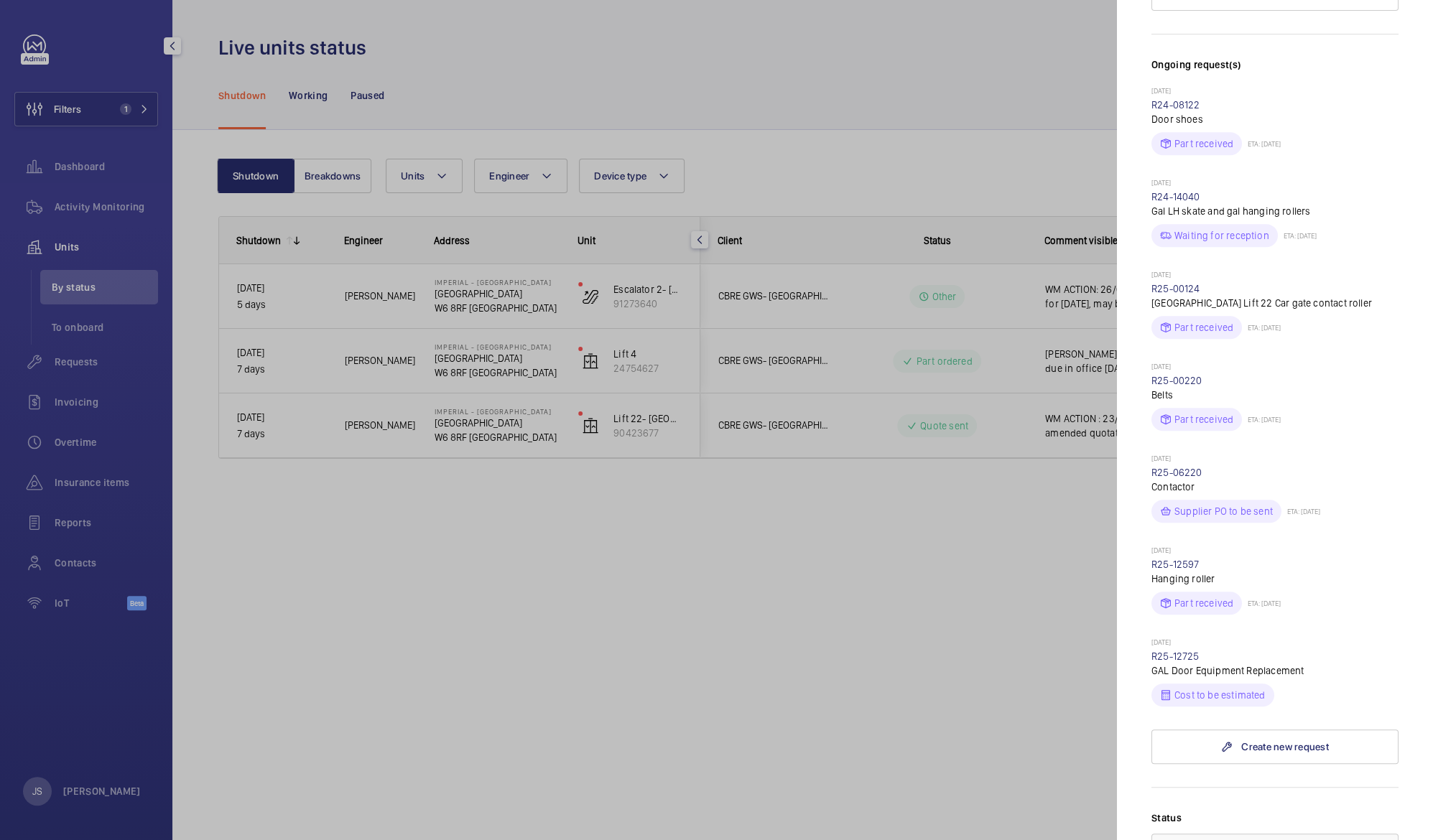
click at [942, 534] on div at bounding box center [716, 420] width 1433 height 840
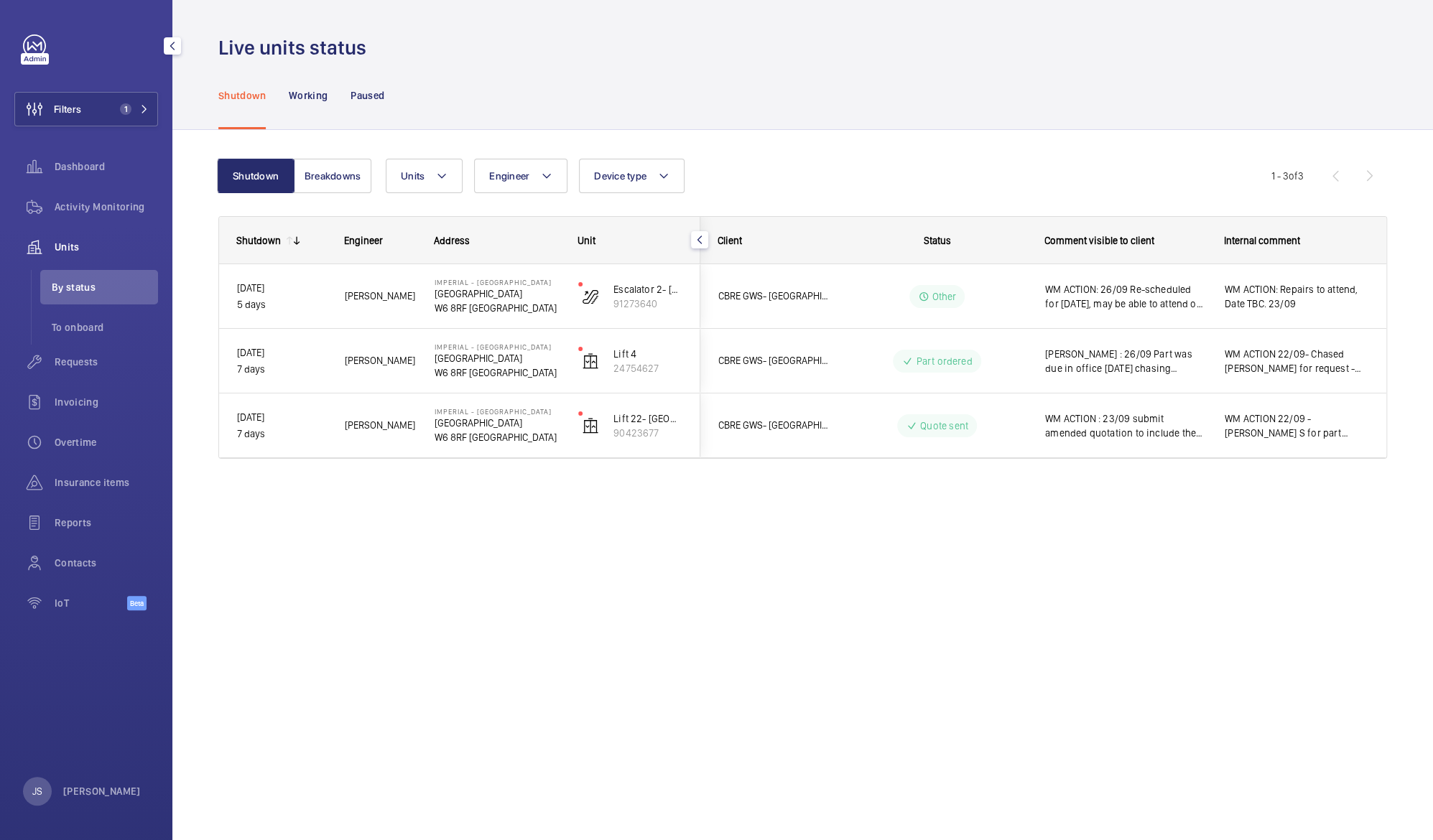
scroll to position [0, 0]
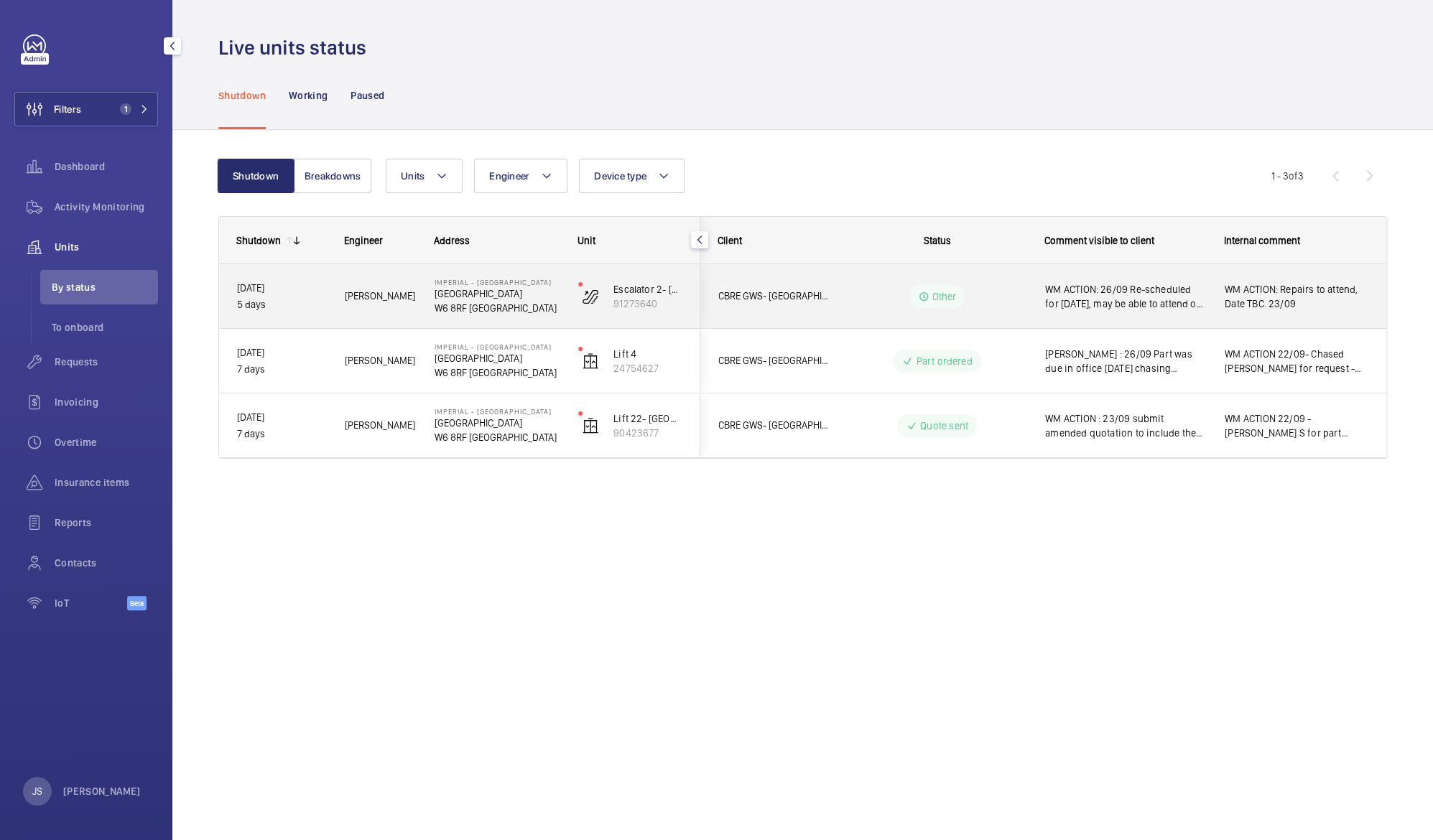
click at [1152, 291] on span "WM ACTION: 26/09 Re-scheduled for [DATE], may be able to attend on 27th but una…" at bounding box center [1125, 296] width 161 height 28
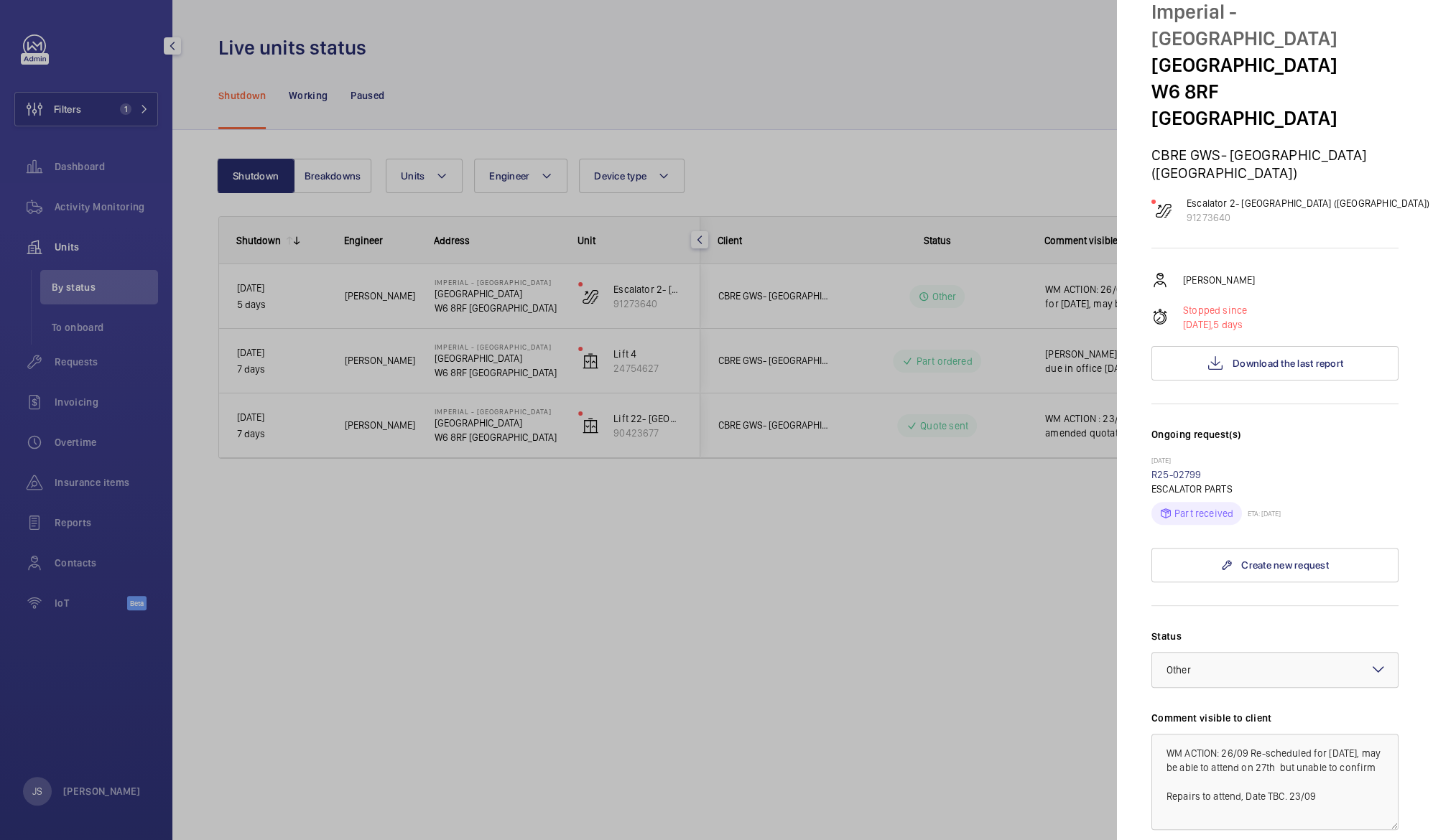
scroll to position [58, 0]
click at [883, 552] on div at bounding box center [716, 420] width 1433 height 840
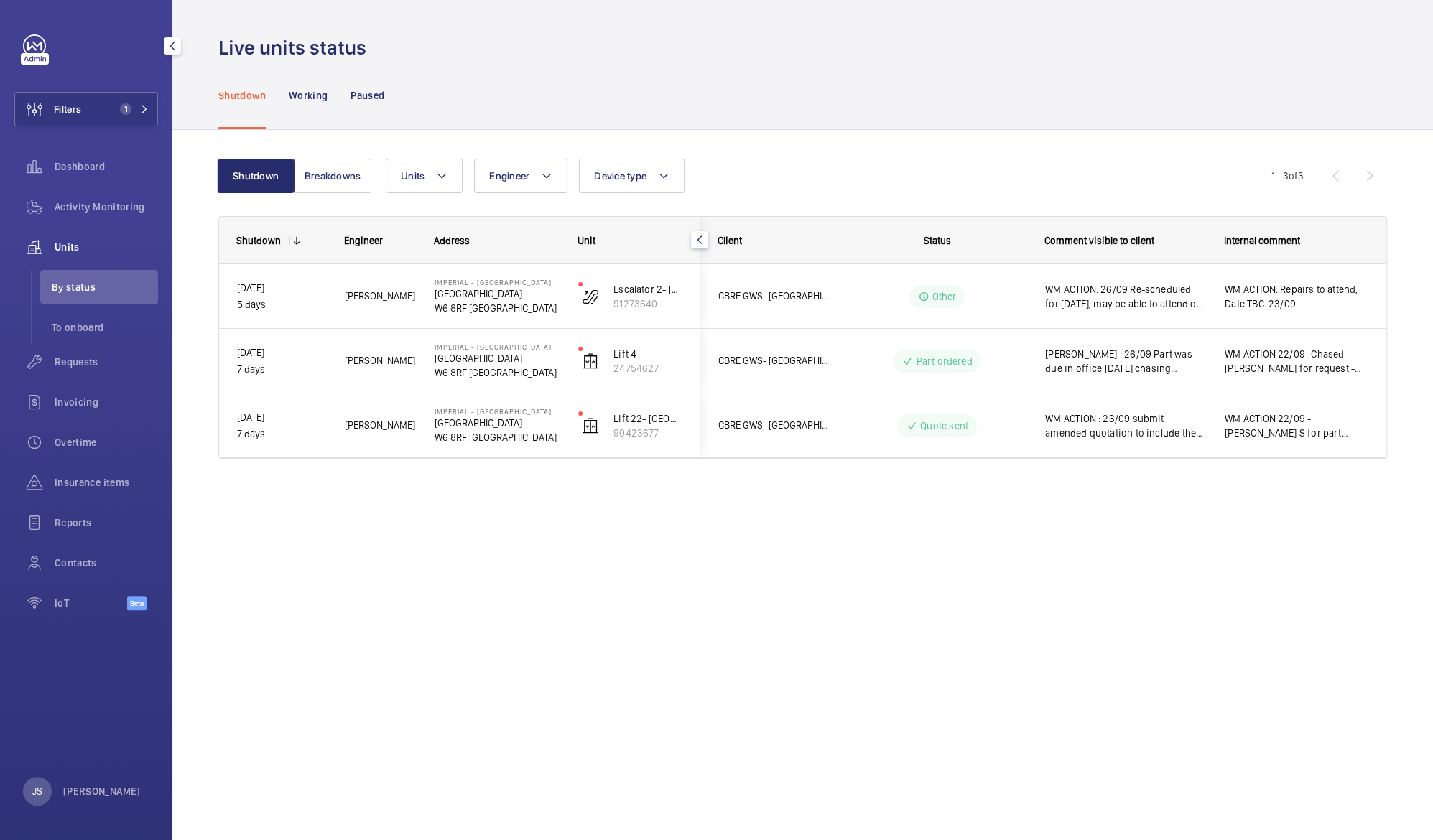
scroll to position [0, 0]
click at [84, 105] on button "Filters 1" at bounding box center [86, 110] width 143 height 35
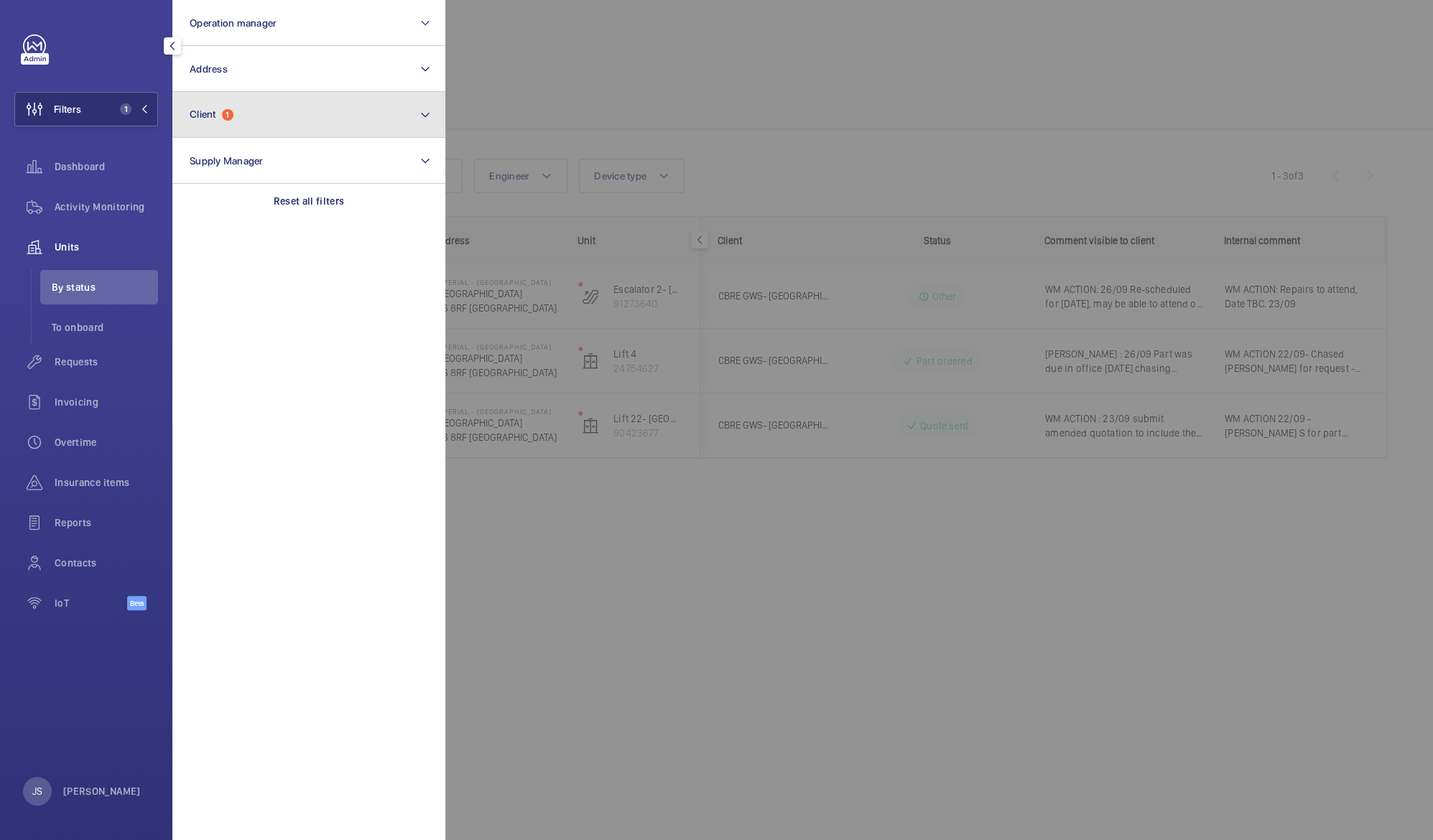
click at [212, 116] on span "Client" at bounding box center [203, 114] width 26 height 12
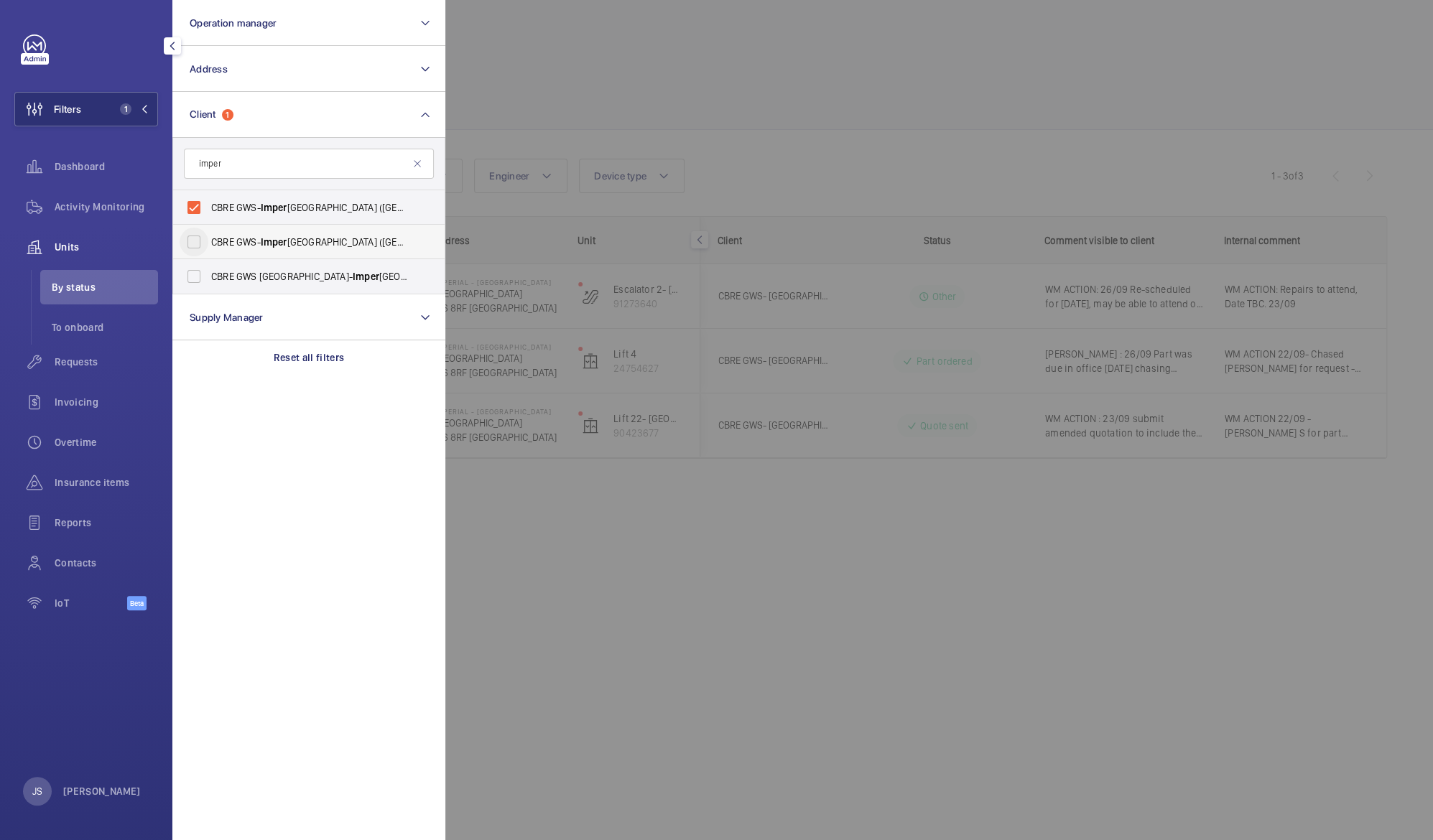
type input "imper"
click at [193, 241] on input "CBRE GWS- [GEOGRAPHIC_DATA] ([GEOGRAPHIC_DATA][PERSON_NAME])" at bounding box center [194, 241] width 28 height 28
checkbox input "true"
click at [190, 281] on input "CBRE GWS UK- [GEOGRAPHIC_DATA] ([GEOGRAPHIC_DATA])" at bounding box center [194, 276] width 28 height 28
checkbox input "true"
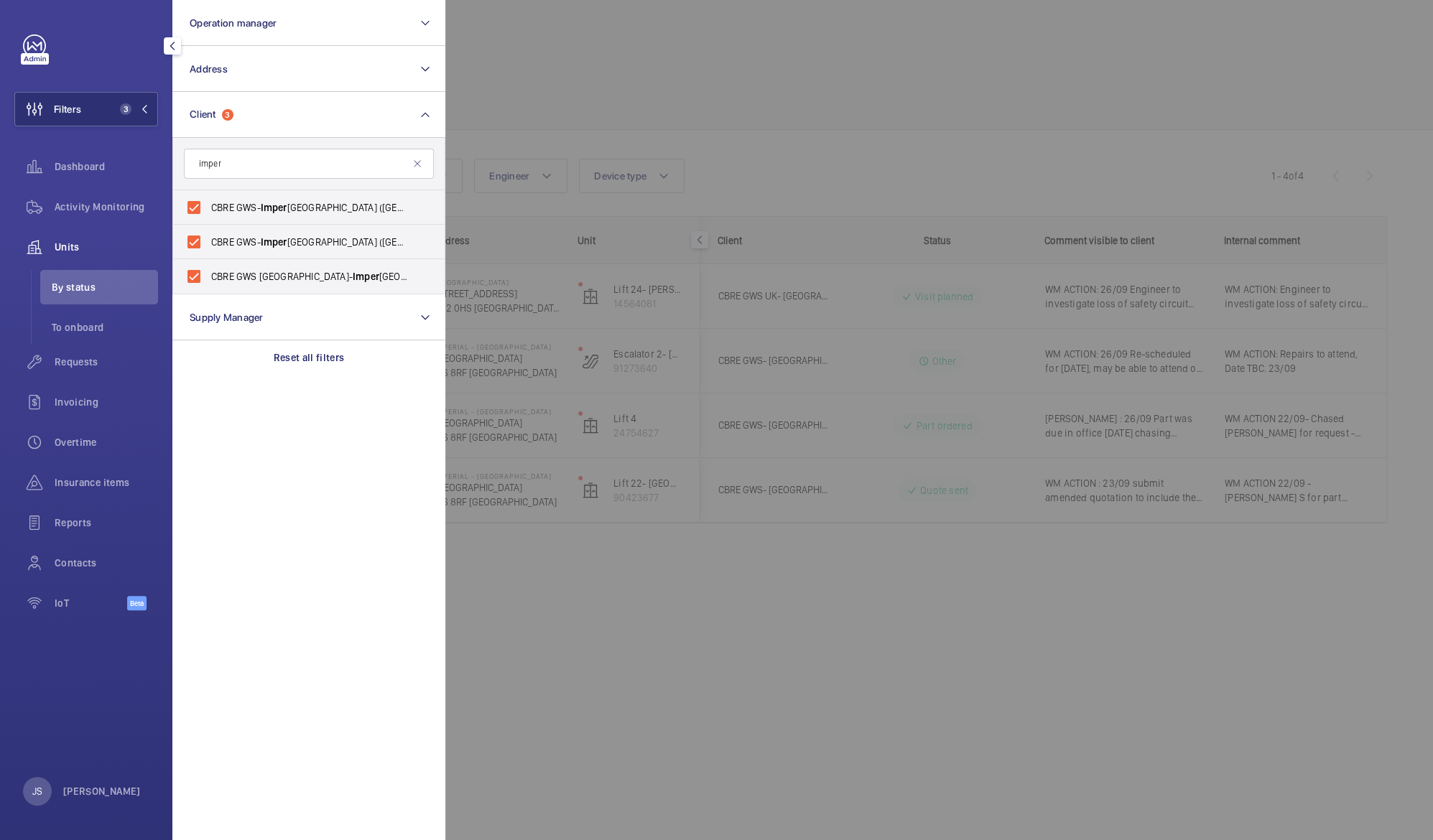
click at [850, 86] on div at bounding box center [1162, 420] width 1433 height 840
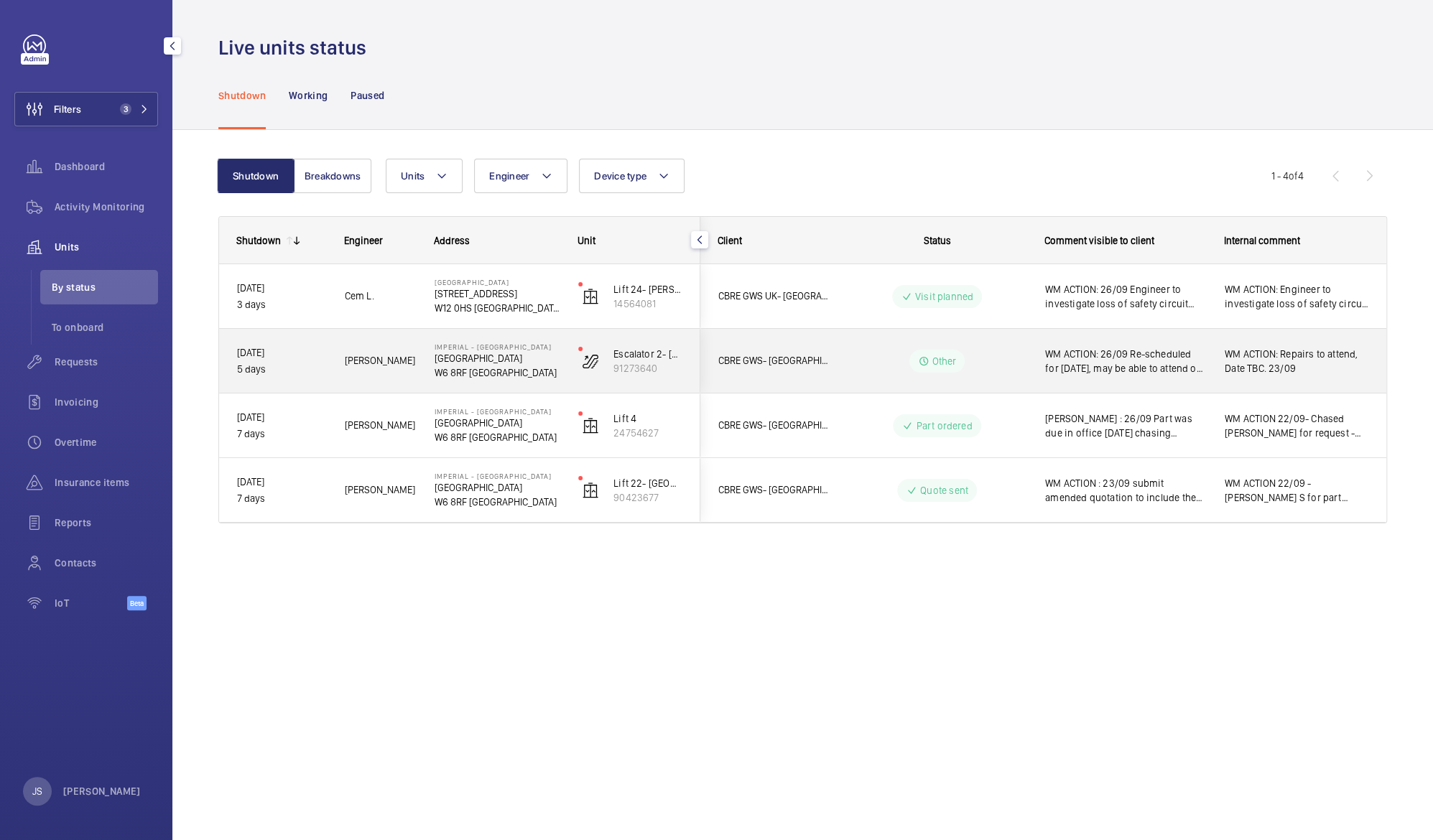
click at [1096, 362] on span "WM ACTION: 26/09 Re-scheduled for [DATE], may be able to attend on 27th but una…" at bounding box center [1125, 361] width 161 height 28
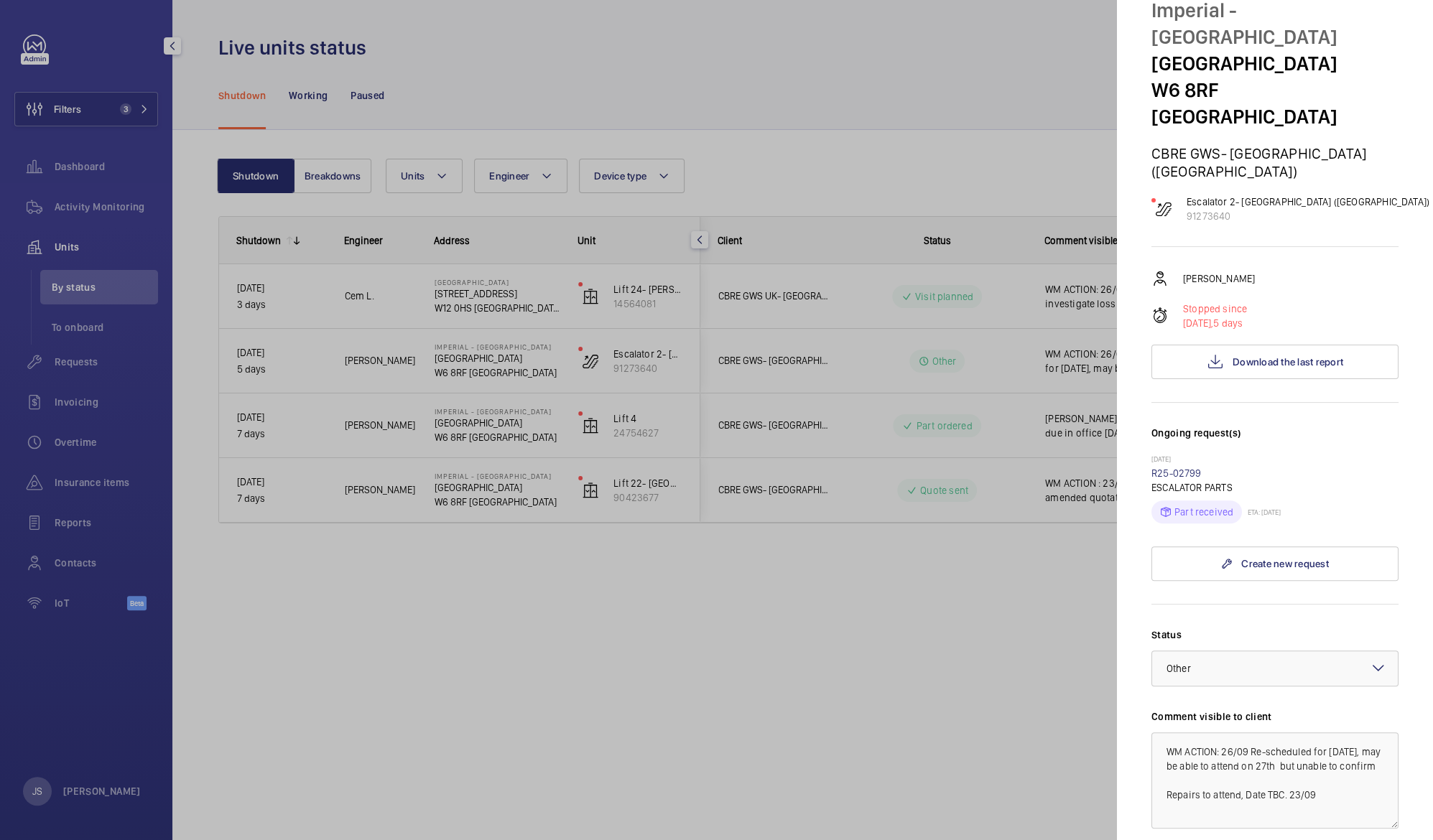
scroll to position [58, 0]
click at [970, 89] on div at bounding box center [716, 420] width 1433 height 840
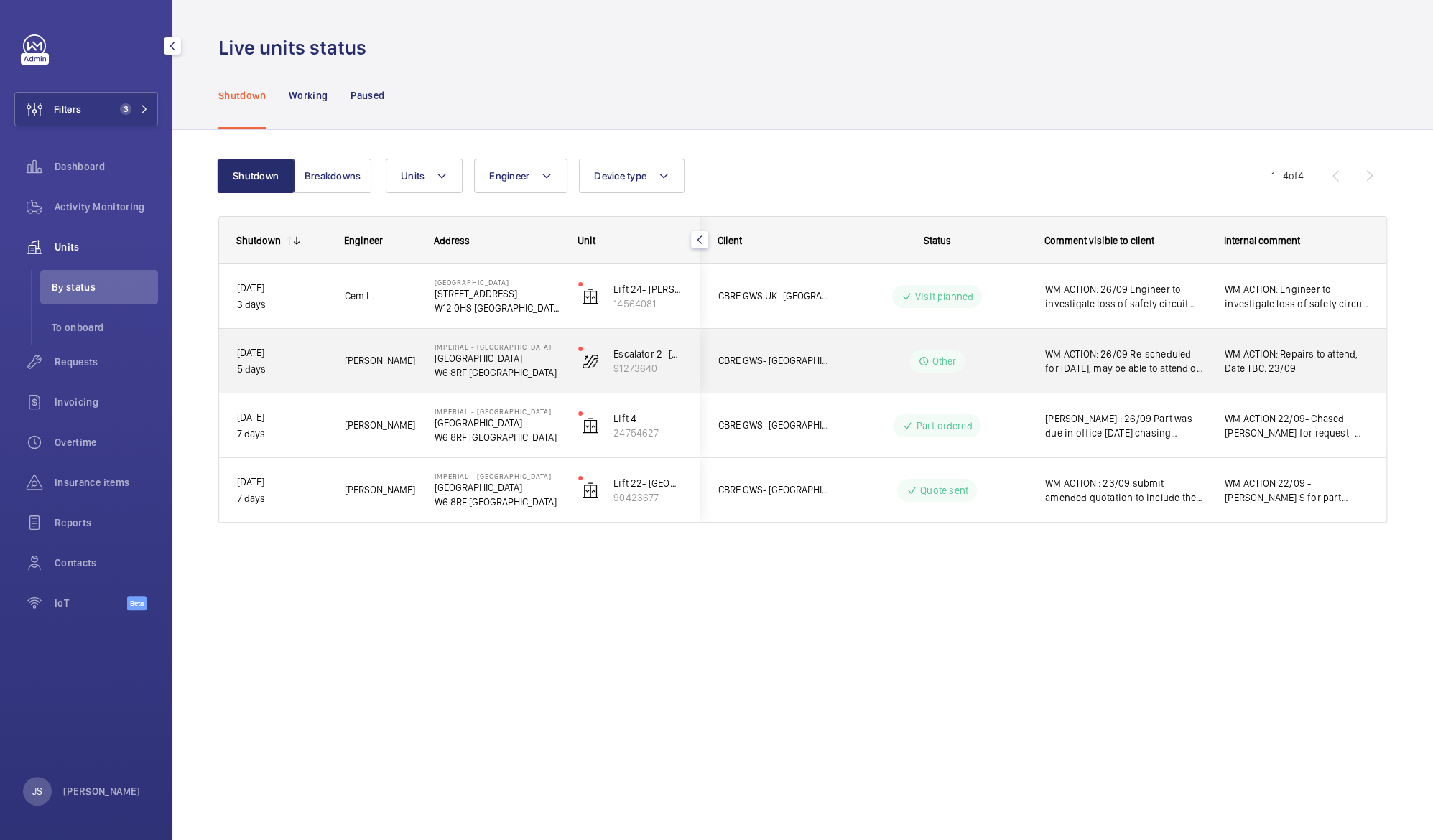
click at [1125, 352] on span "WM ACTION: 26/09 Re-scheduled for [DATE], may be able to attend on 27th but una…" at bounding box center [1125, 361] width 161 height 28
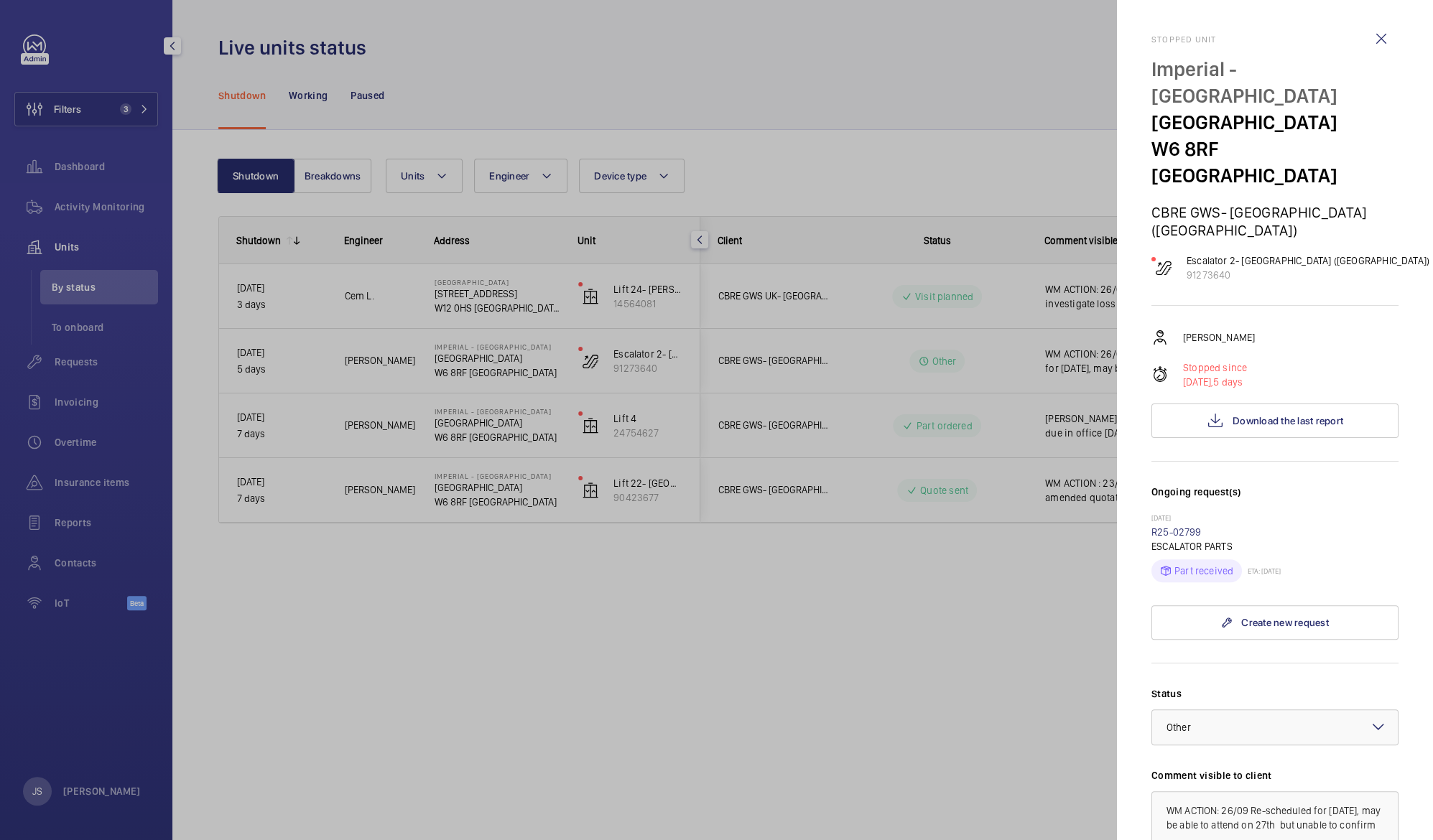
drag, startPoint x: 1125, startPoint y: 352, endPoint x: 1019, endPoint y: 614, distance: 282.6
click at [1019, 614] on div at bounding box center [716, 420] width 1433 height 840
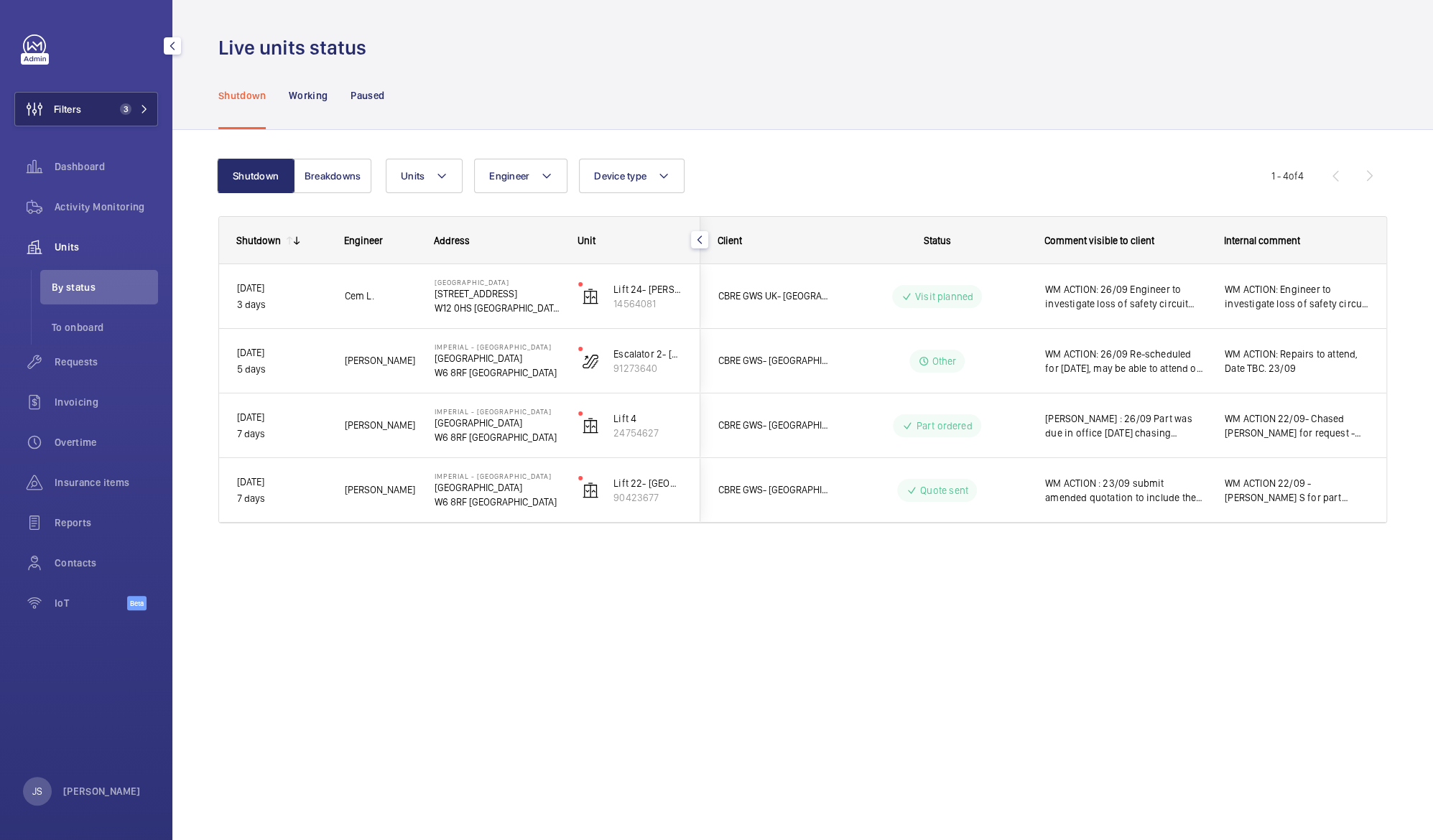
click at [55, 116] on span "Filters" at bounding box center [68, 110] width 27 height 15
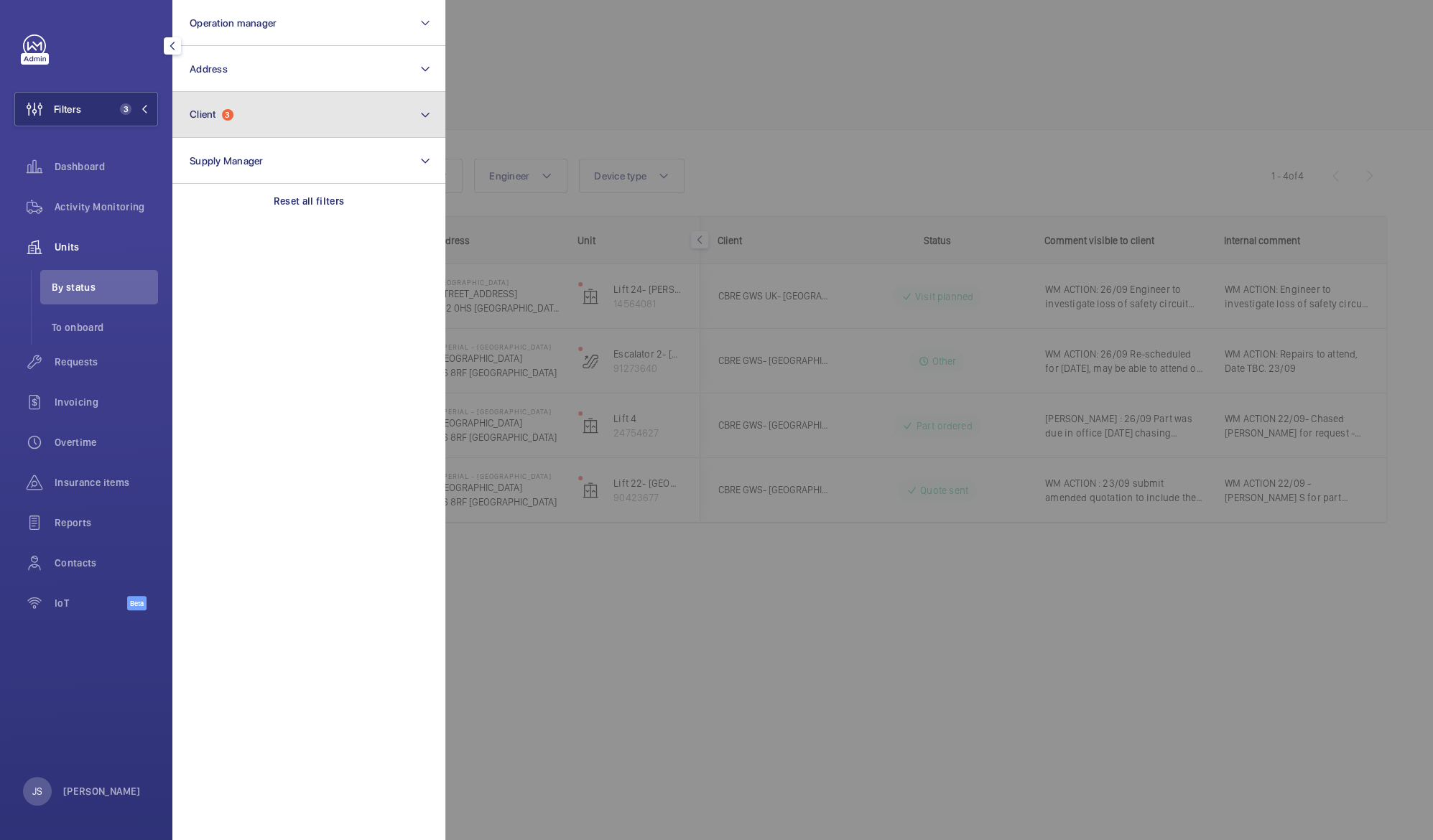
click at [206, 112] on span "Client" at bounding box center [203, 114] width 26 height 12
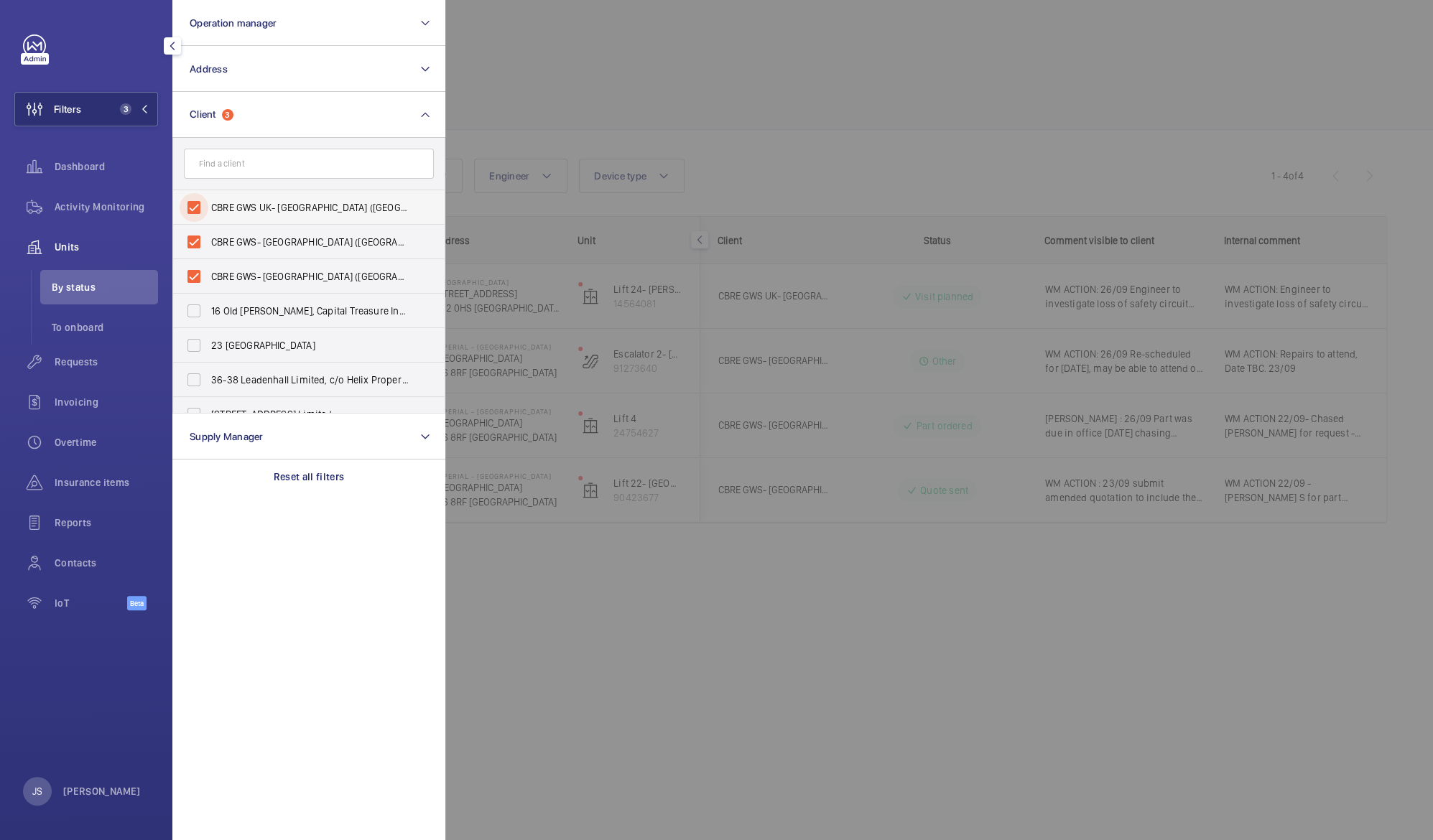
click at [202, 205] on input "CBRE GWS UK- [GEOGRAPHIC_DATA] ([GEOGRAPHIC_DATA])" at bounding box center [194, 207] width 28 height 28
checkbox input "false"
click at [195, 233] on input "CBRE GWS- [GEOGRAPHIC_DATA] ([GEOGRAPHIC_DATA])" at bounding box center [194, 241] width 28 height 28
checkbox input "false"
click at [200, 206] on input "CBRE GWS- [GEOGRAPHIC_DATA] ([GEOGRAPHIC_DATA][PERSON_NAME])" at bounding box center [194, 207] width 28 height 28
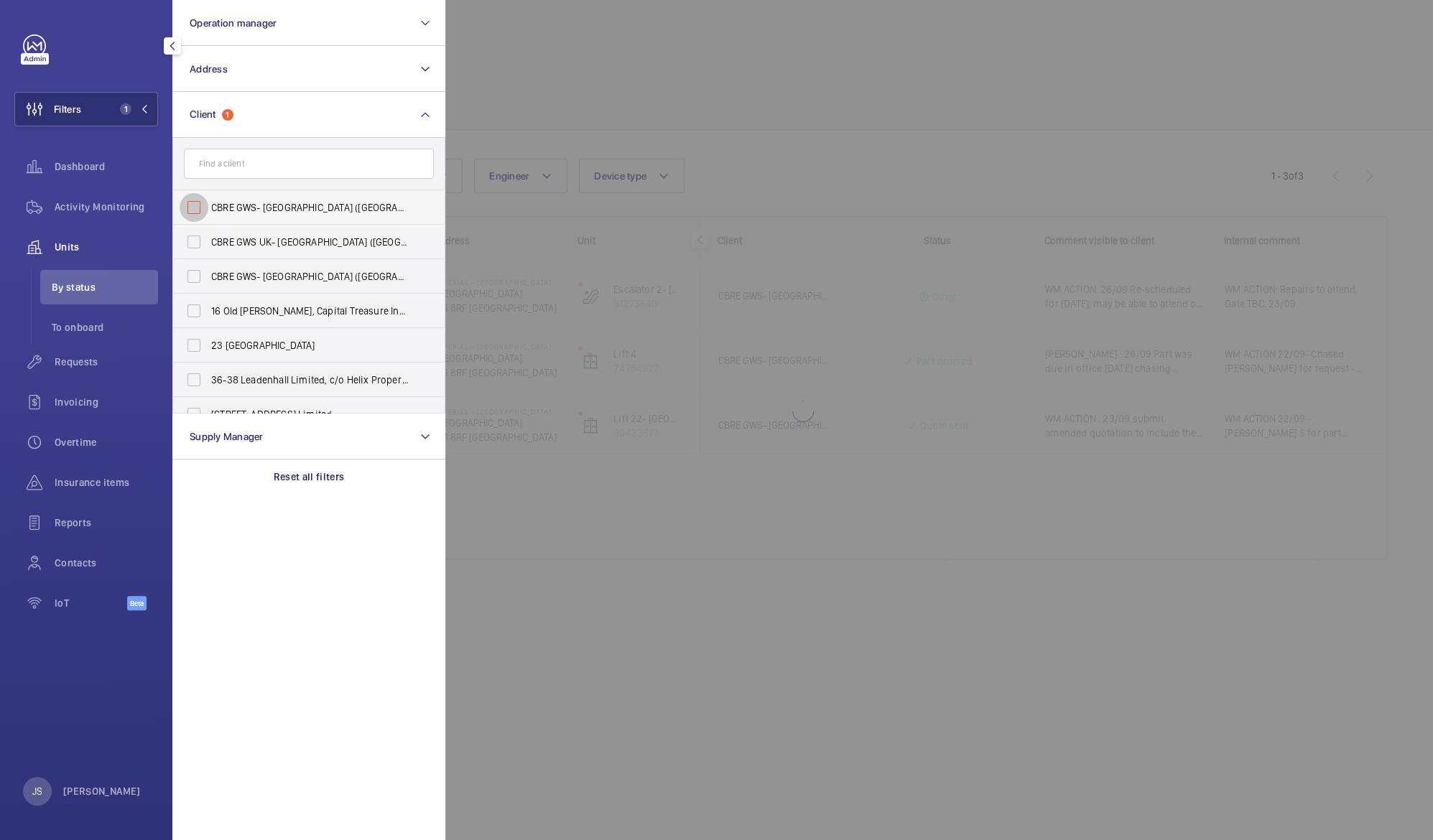
checkbox input "false"
click at [594, 42] on div at bounding box center [1162, 420] width 1433 height 840
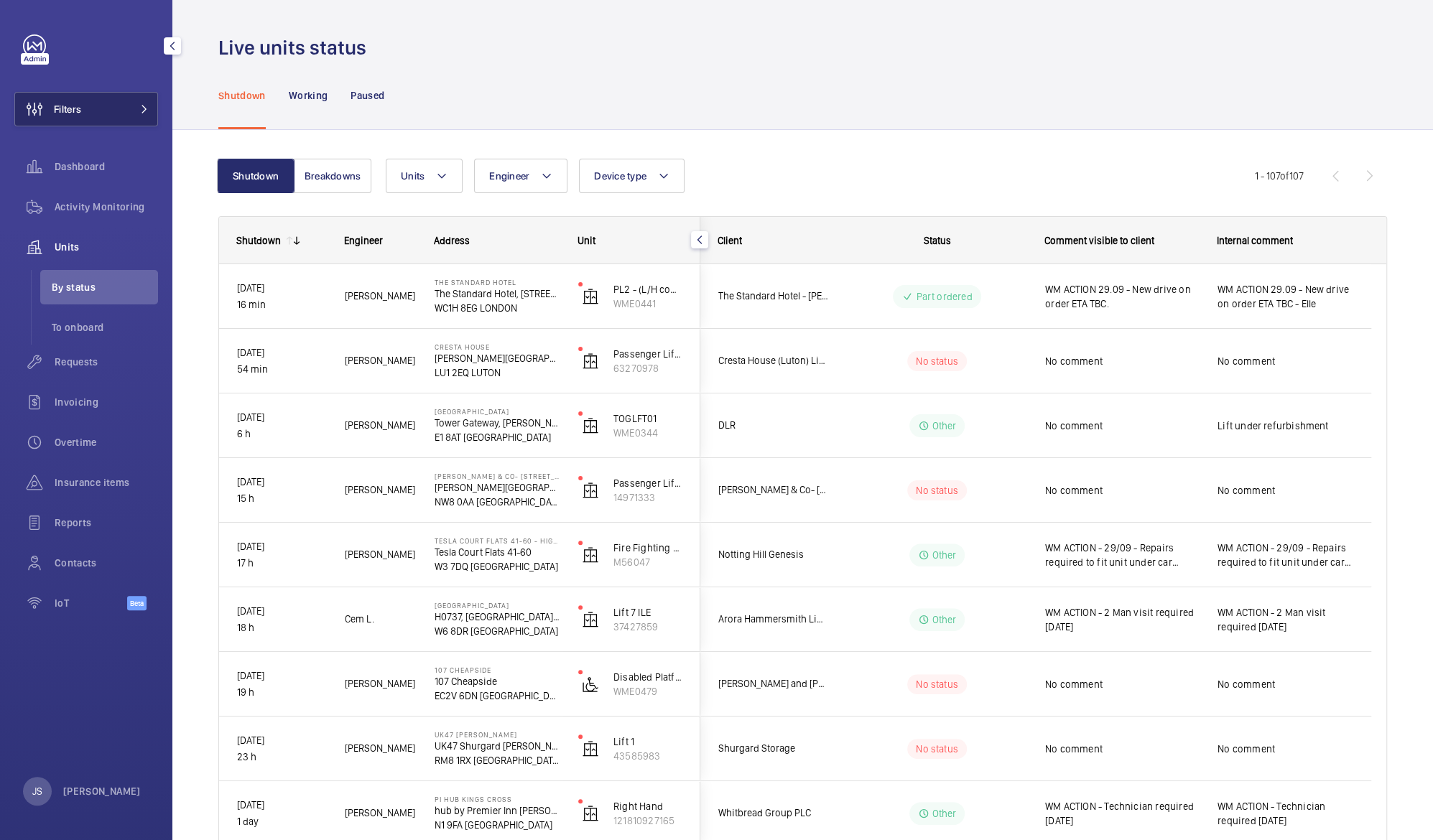
click at [92, 108] on button "Filters" at bounding box center [86, 110] width 143 height 35
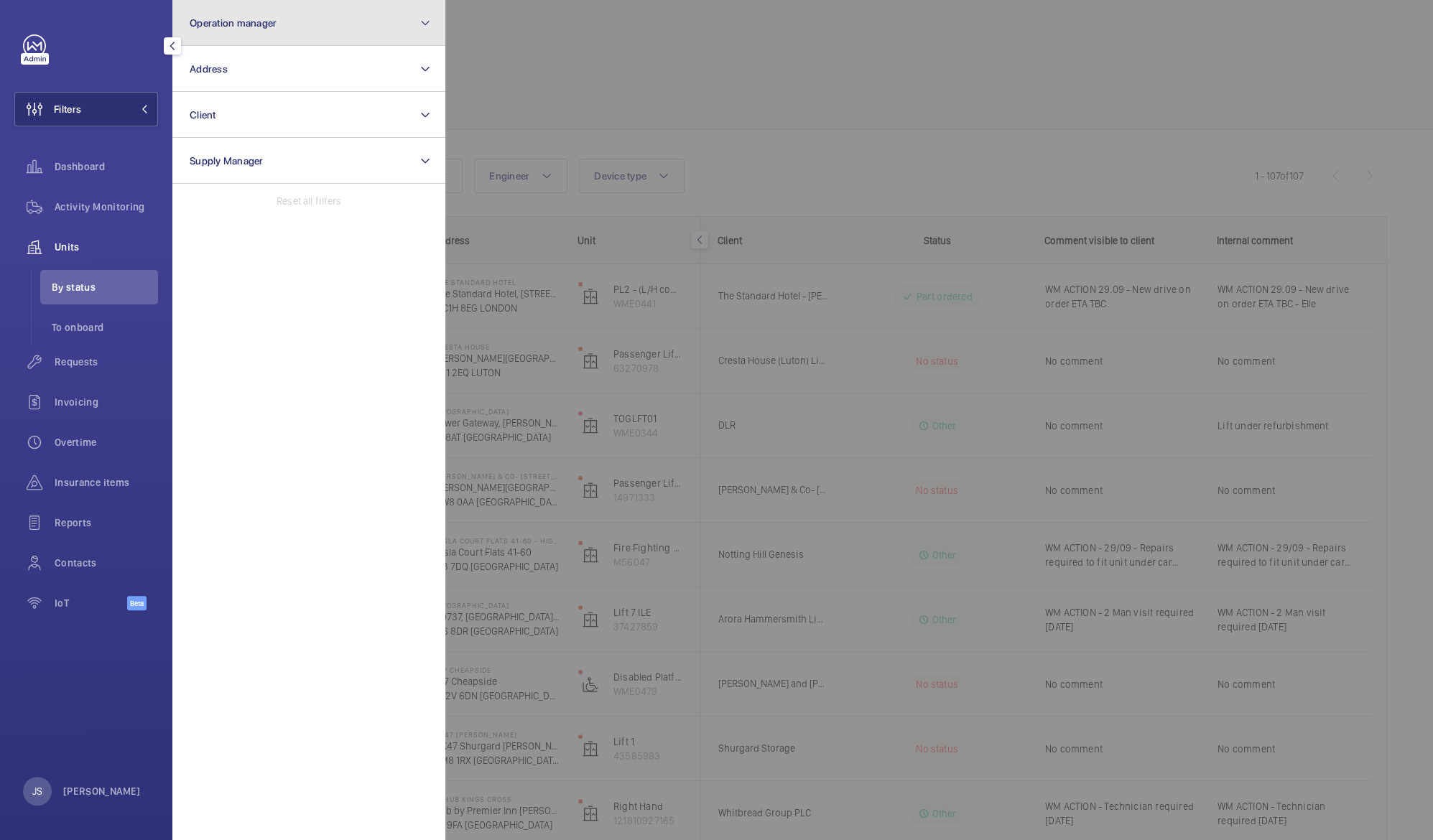
click at [230, 28] on button "Operation manager" at bounding box center [309, 23] width 273 height 46
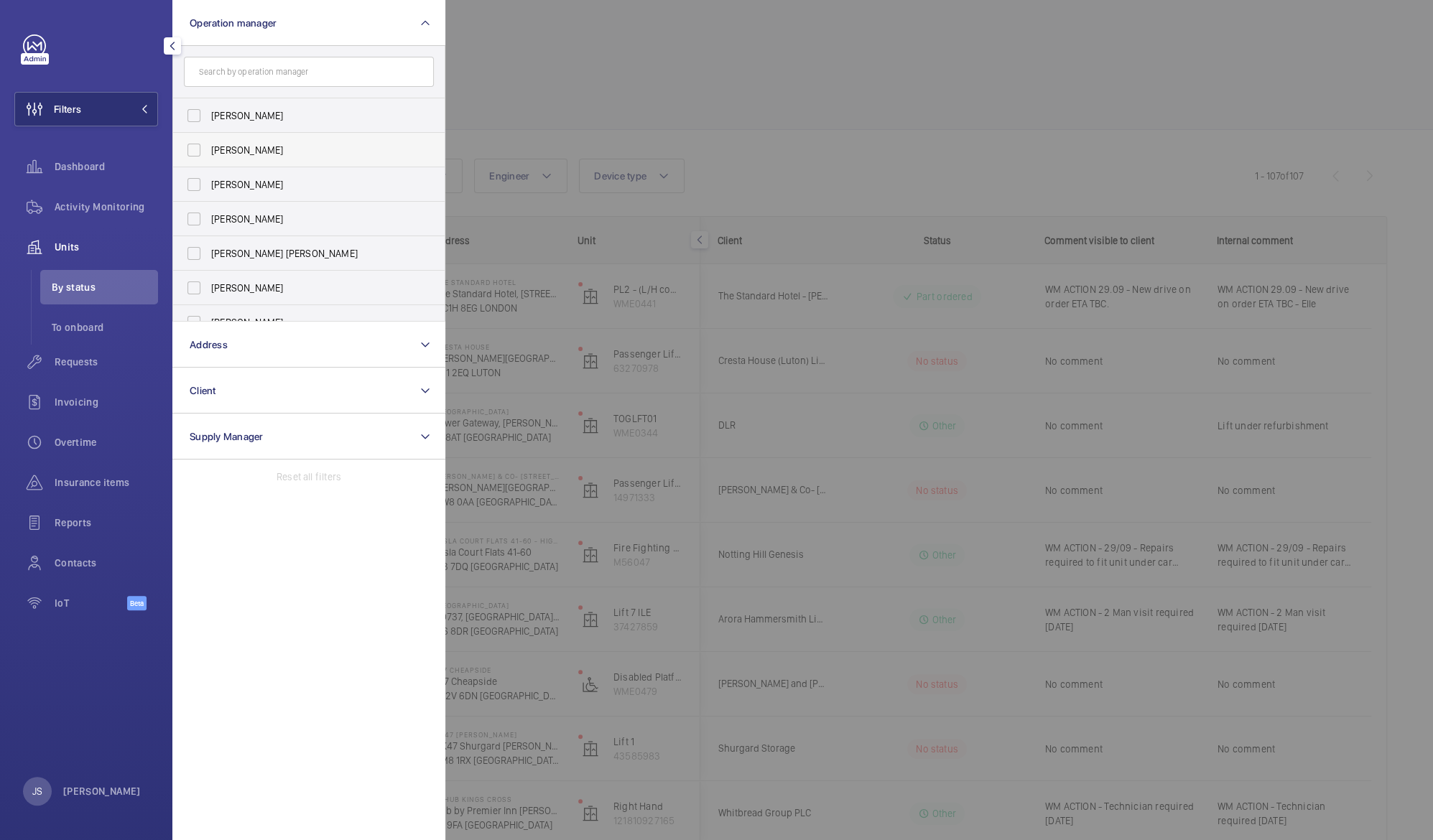
click at [258, 148] on span "[PERSON_NAME]" at bounding box center [310, 151] width 197 height 15
click at [208, 148] on input "[PERSON_NAME]" at bounding box center [194, 150] width 28 height 28
checkbox input "true"
click at [574, 47] on div at bounding box center [1162, 420] width 1433 height 840
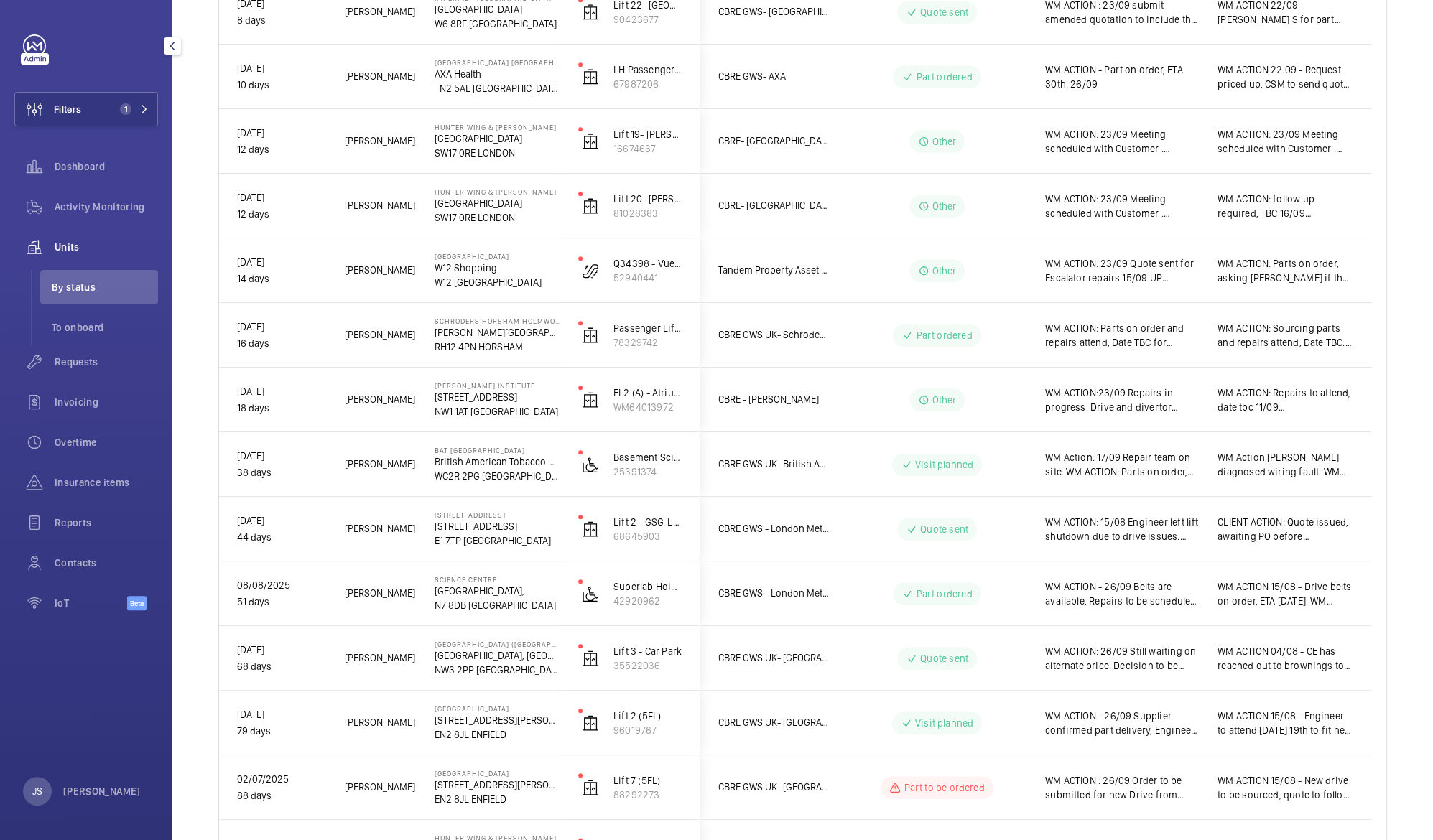
scroll to position [915, 0]
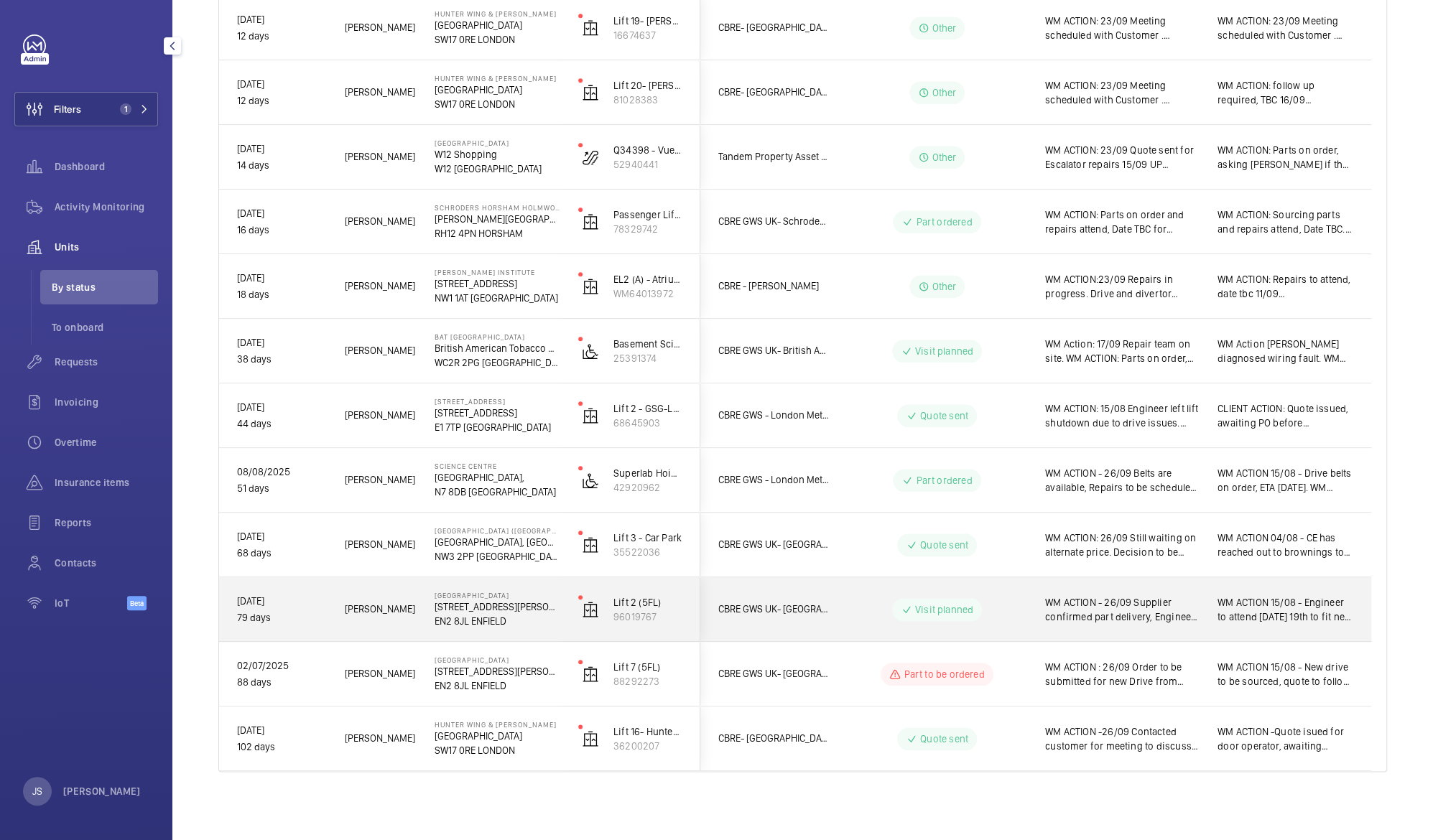
click at [1117, 614] on span "WM ACTION - 26/09 Supplier confirmed part delivery, Engineer scheduled to atten…" at bounding box center [1122, 609] width 153 height 28
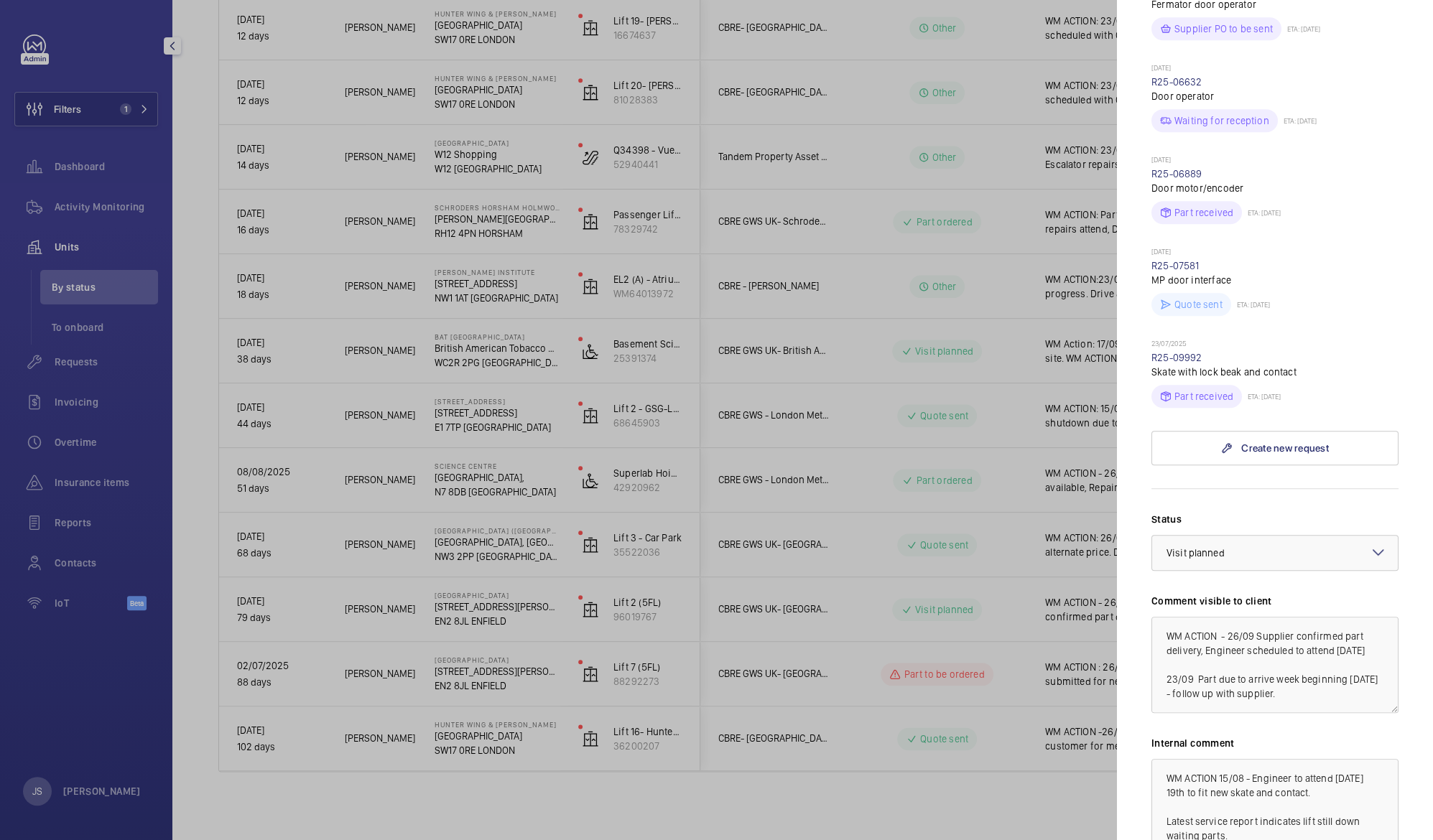
scroll to position [734, 0]
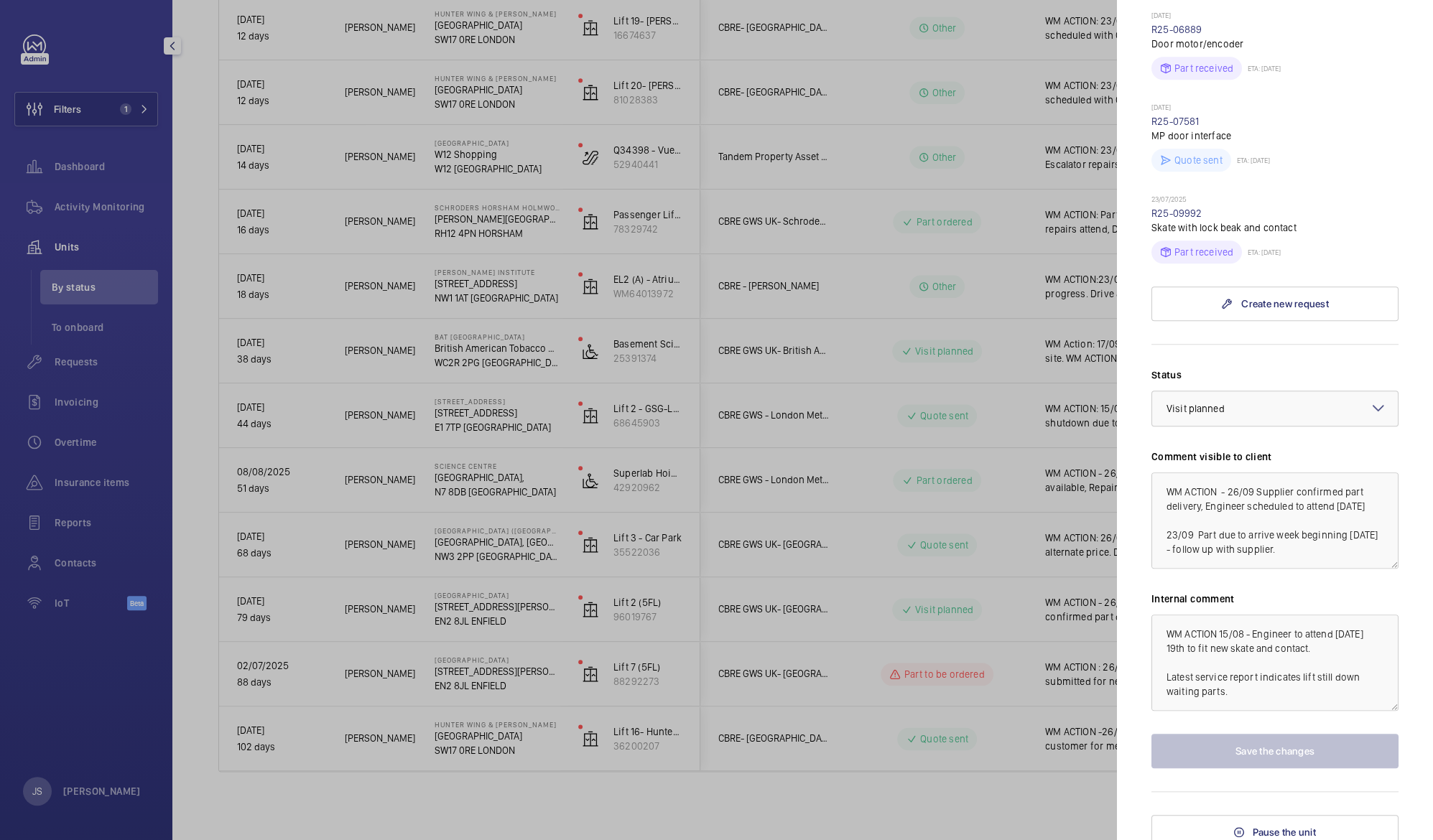
click at [1071, 805] on div at bounding box center [716, 420] width 1433 height 840
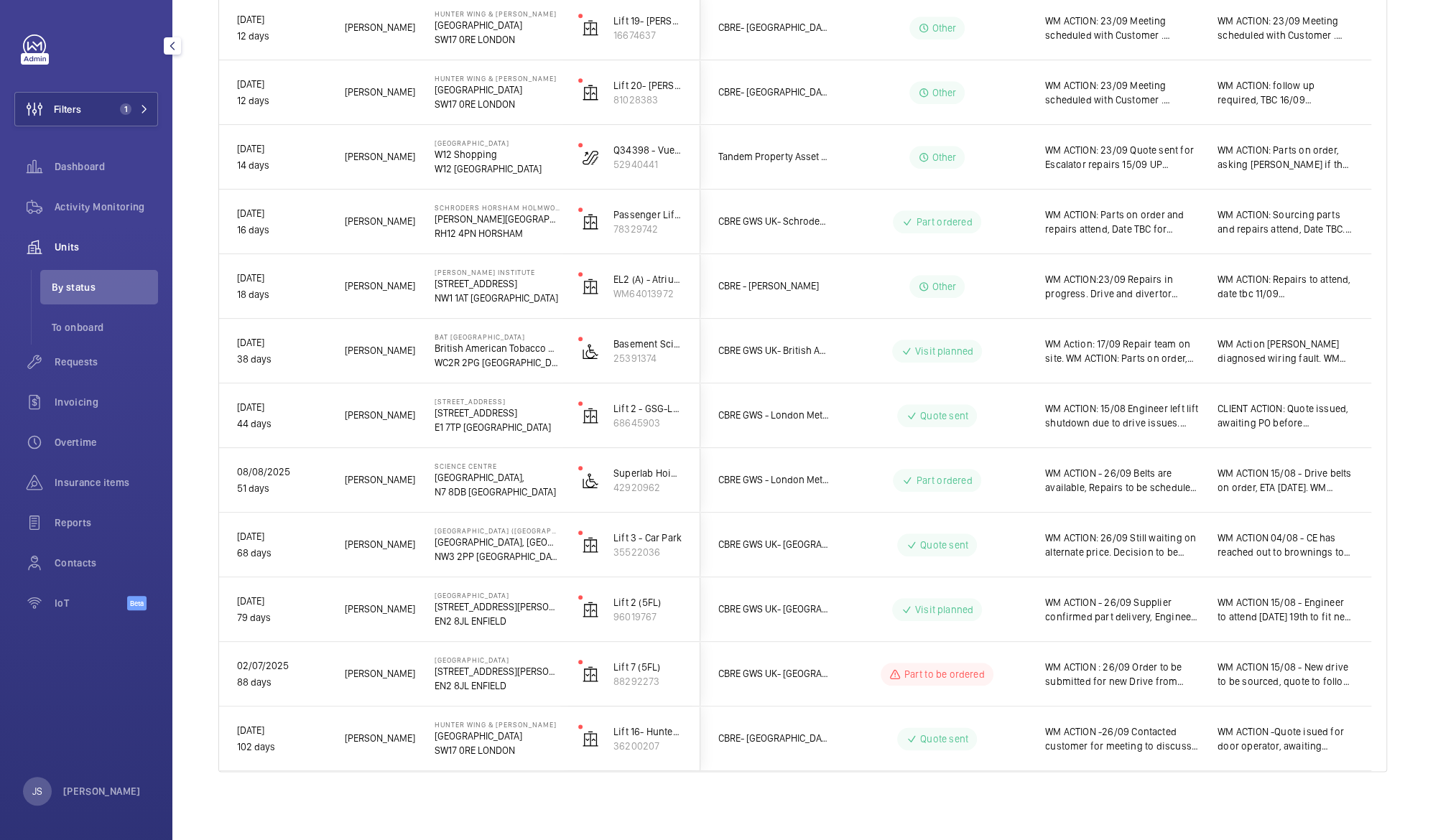
scroll to position [0, 0]
click at [92, 107] on button "Filters 1" at bounding box center [86, 110] width 143 height 35
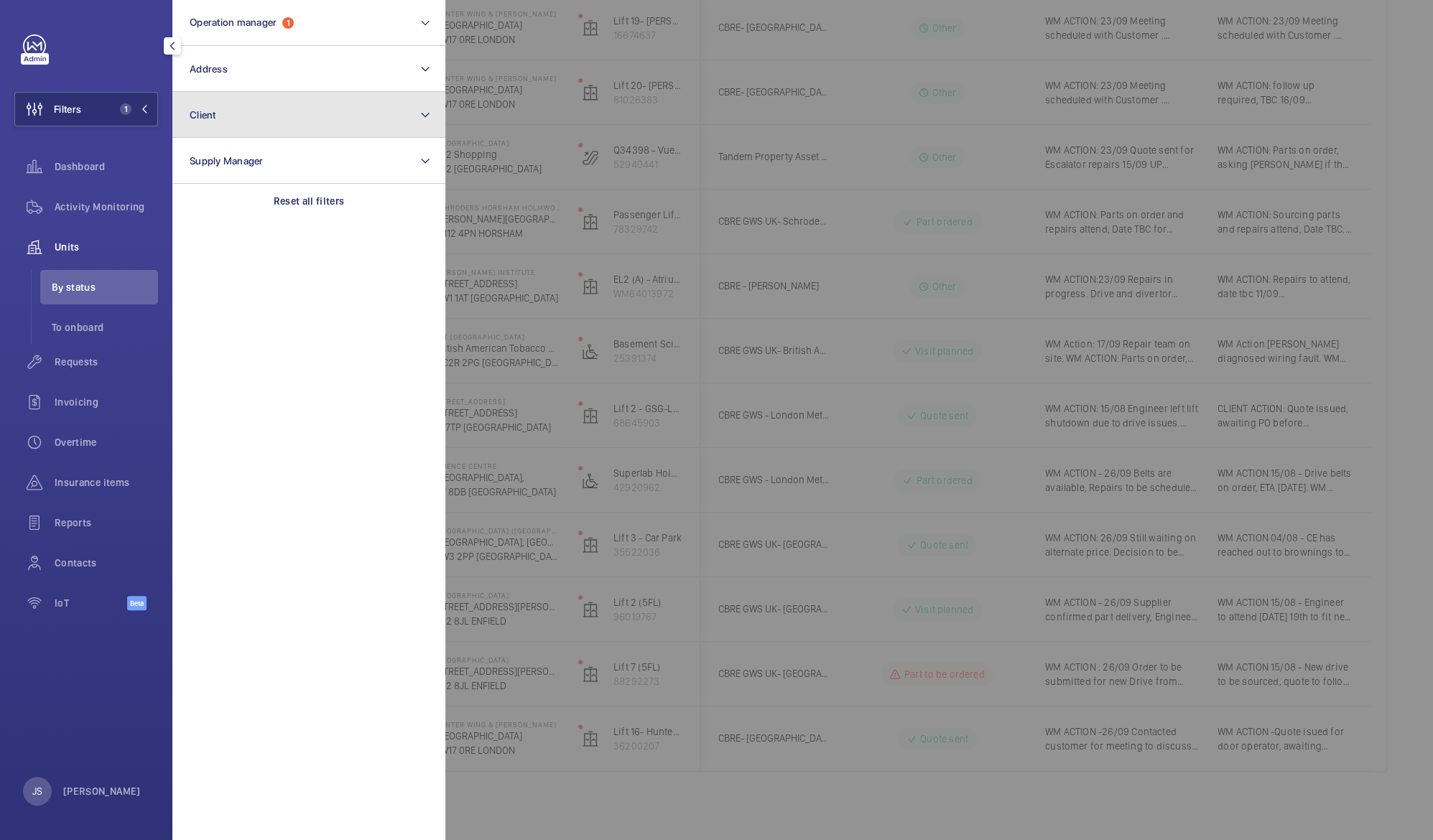
click at [215, 117] on span "Client" at bounding box center [203, 115] width 26 height 12
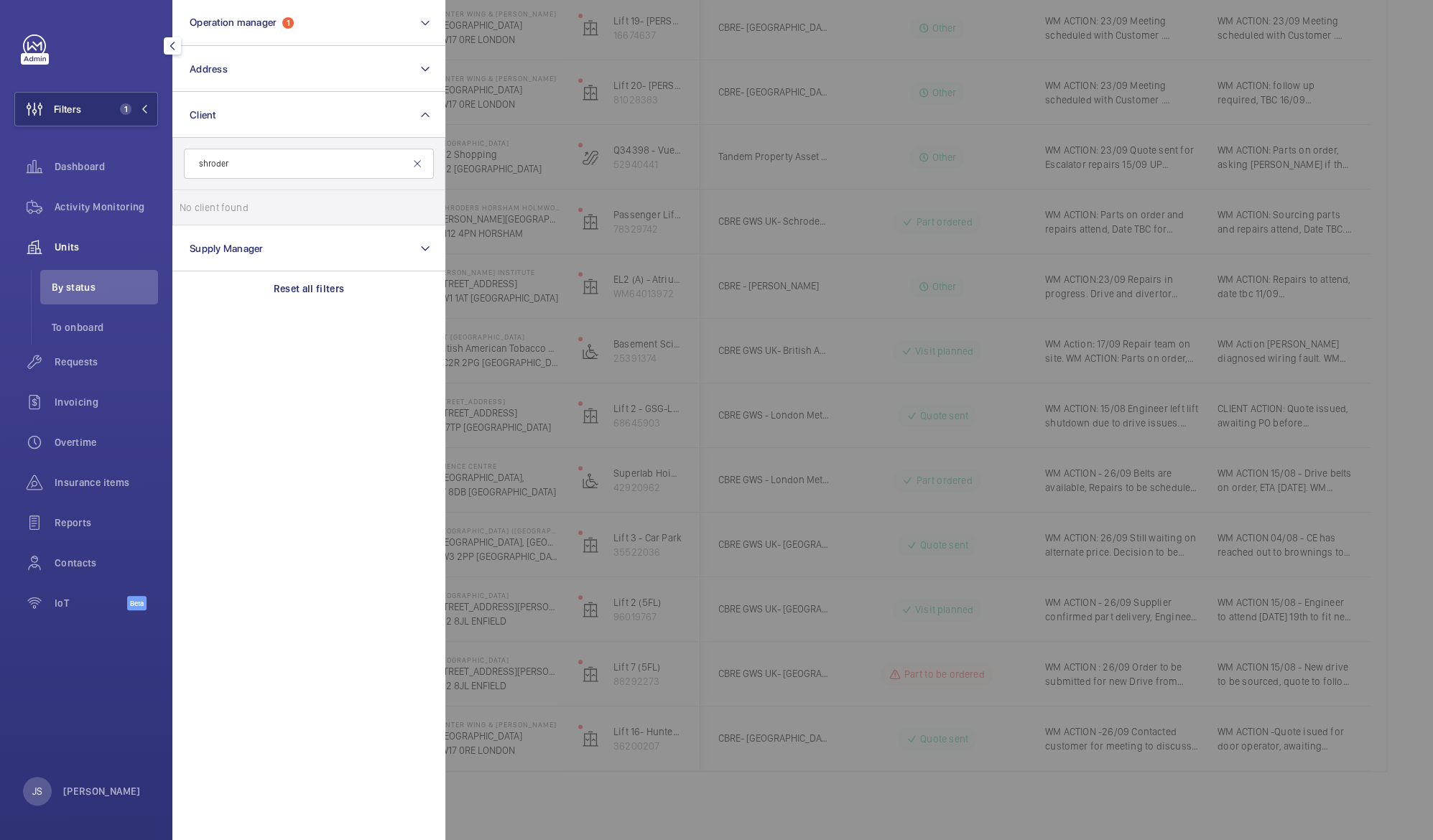
type input "shroder"
click at [416, 163] on mat-icon at bounding box center [417, 163] width 12 height 12
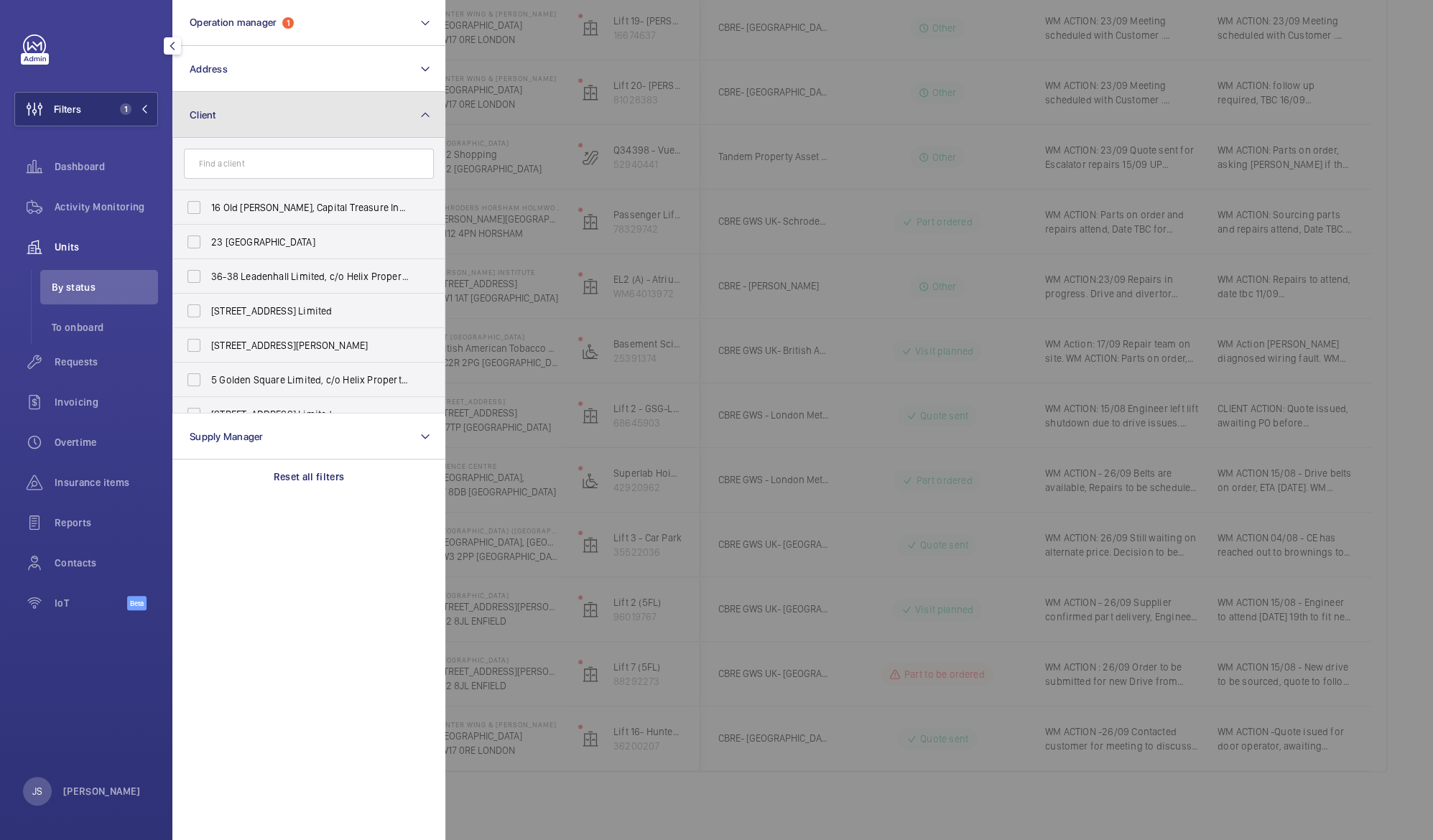
click at [380, 114] on button "Client" at bounding box center [309, 115] width 273 height 46
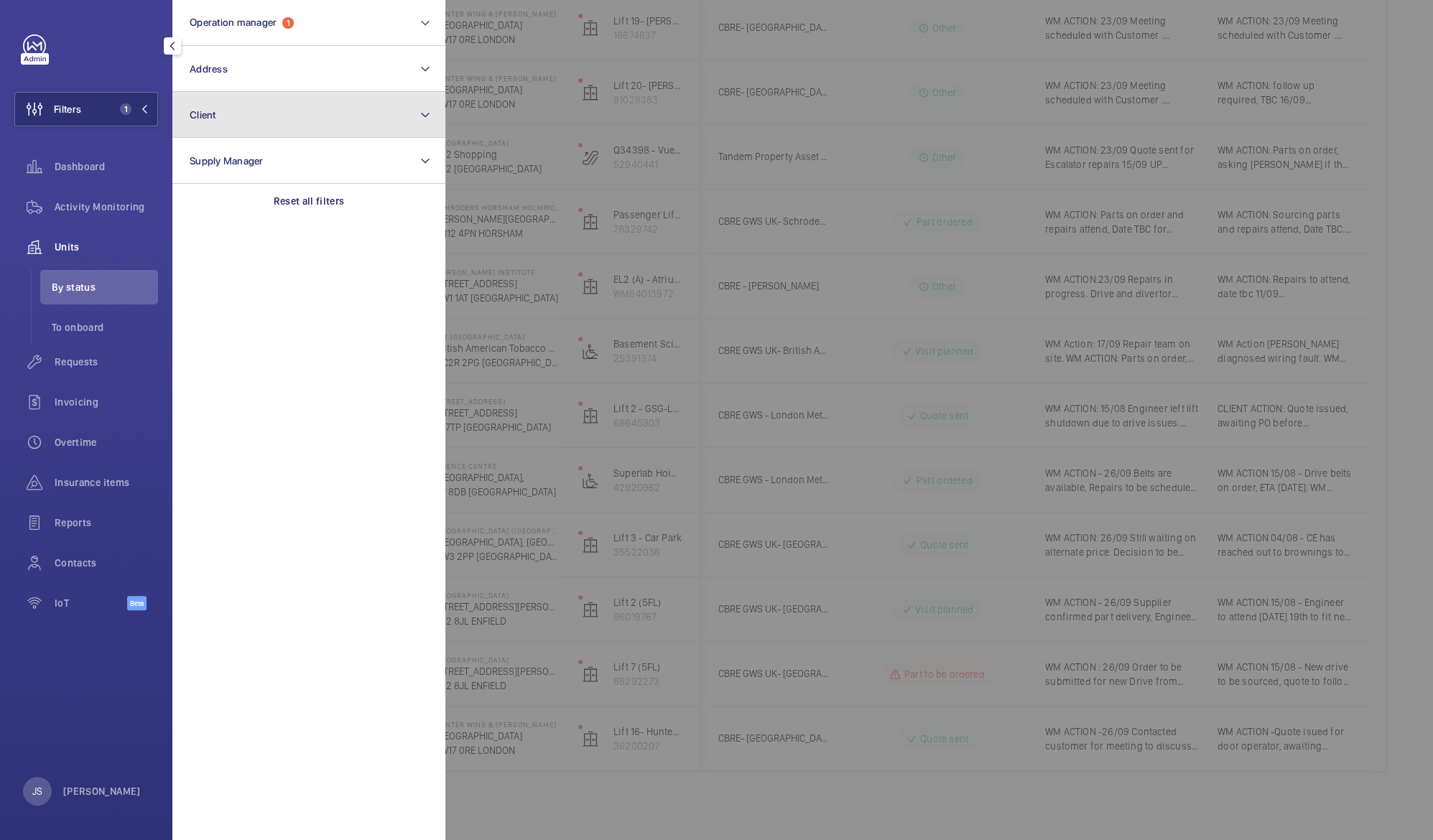
click at [380, 121] on button "Client" at bounding box center [309, 115] width 273 height 46
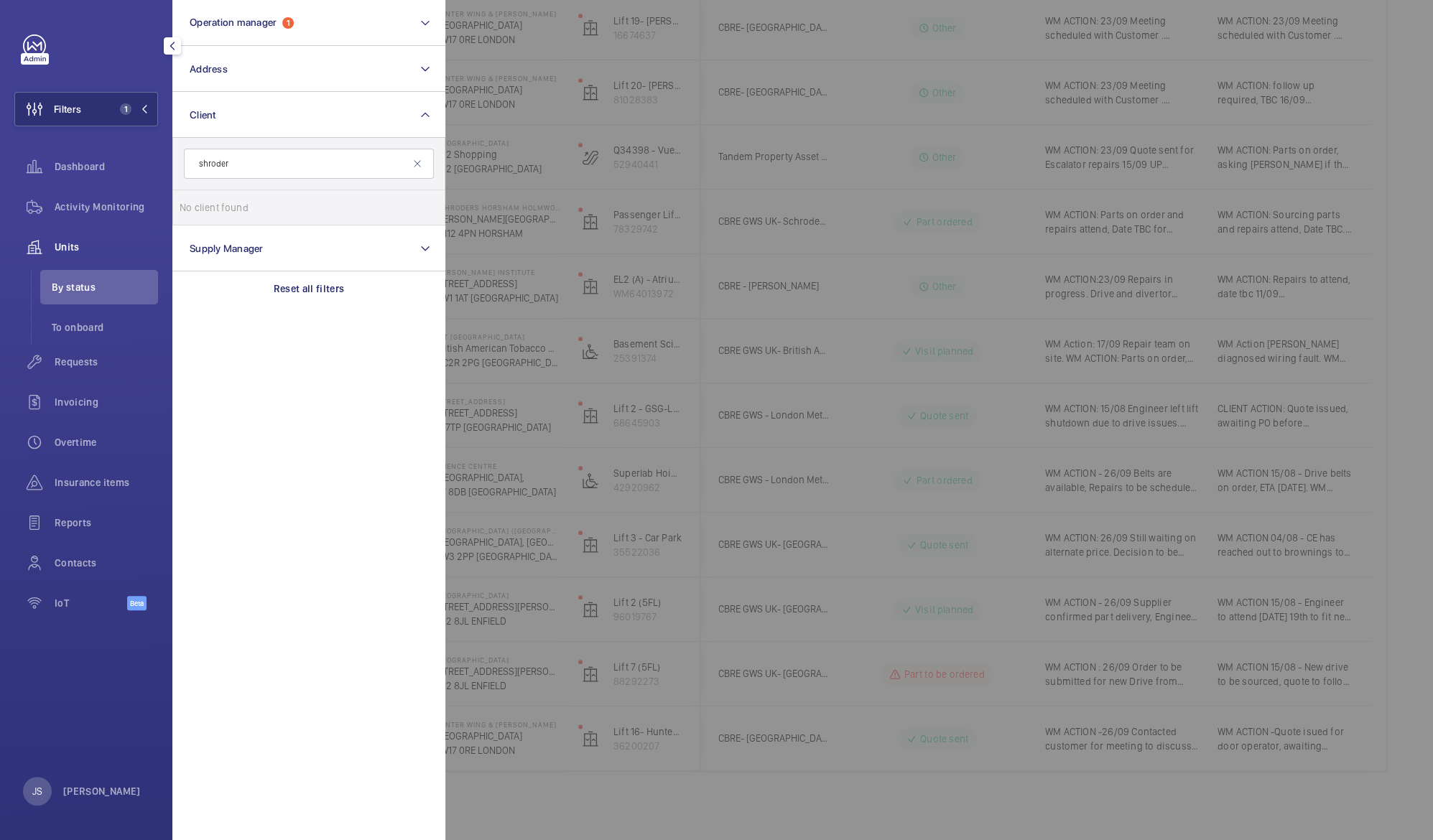
click at [368, 168] on input "shroder" at bounding box center [309, 163] width 250 height 30
type input "shroder"
click at [419, 166] on mat-icon at bounding box center [417, 163] width 12 height 12
type input "1 [GEOGRAPHIC_DATA]"
click at [321, 212] on li "No client found" at bounding box center [309, 207] width 271 height 35
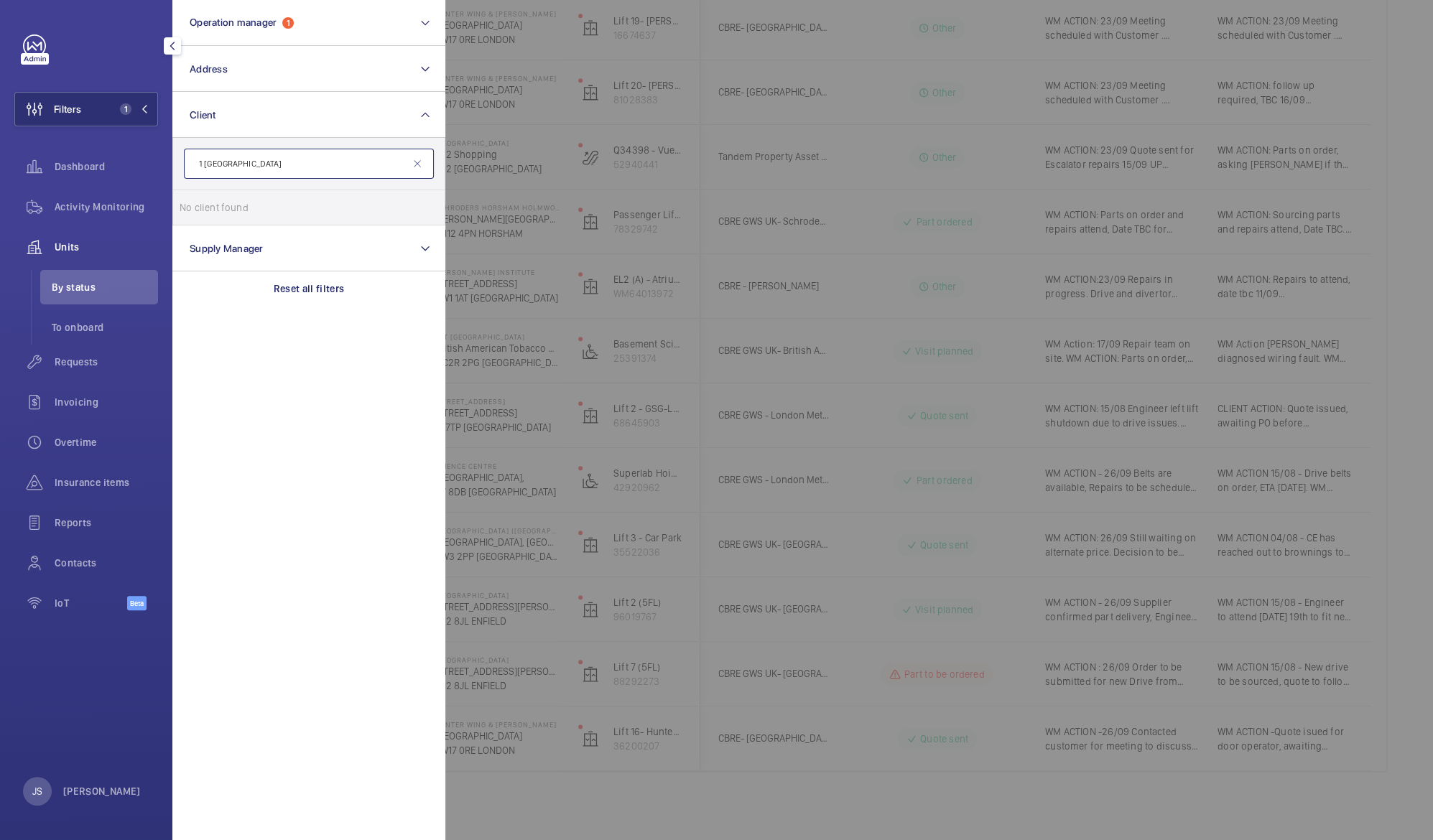
click at [415, 170] on input "1 [GEOGRAPHIC_DATA]" at bounding box center [309, 163] width 250 height 30
click at [313, 129] on button "Client" at bounding box center [309, 115] width 273 height 46
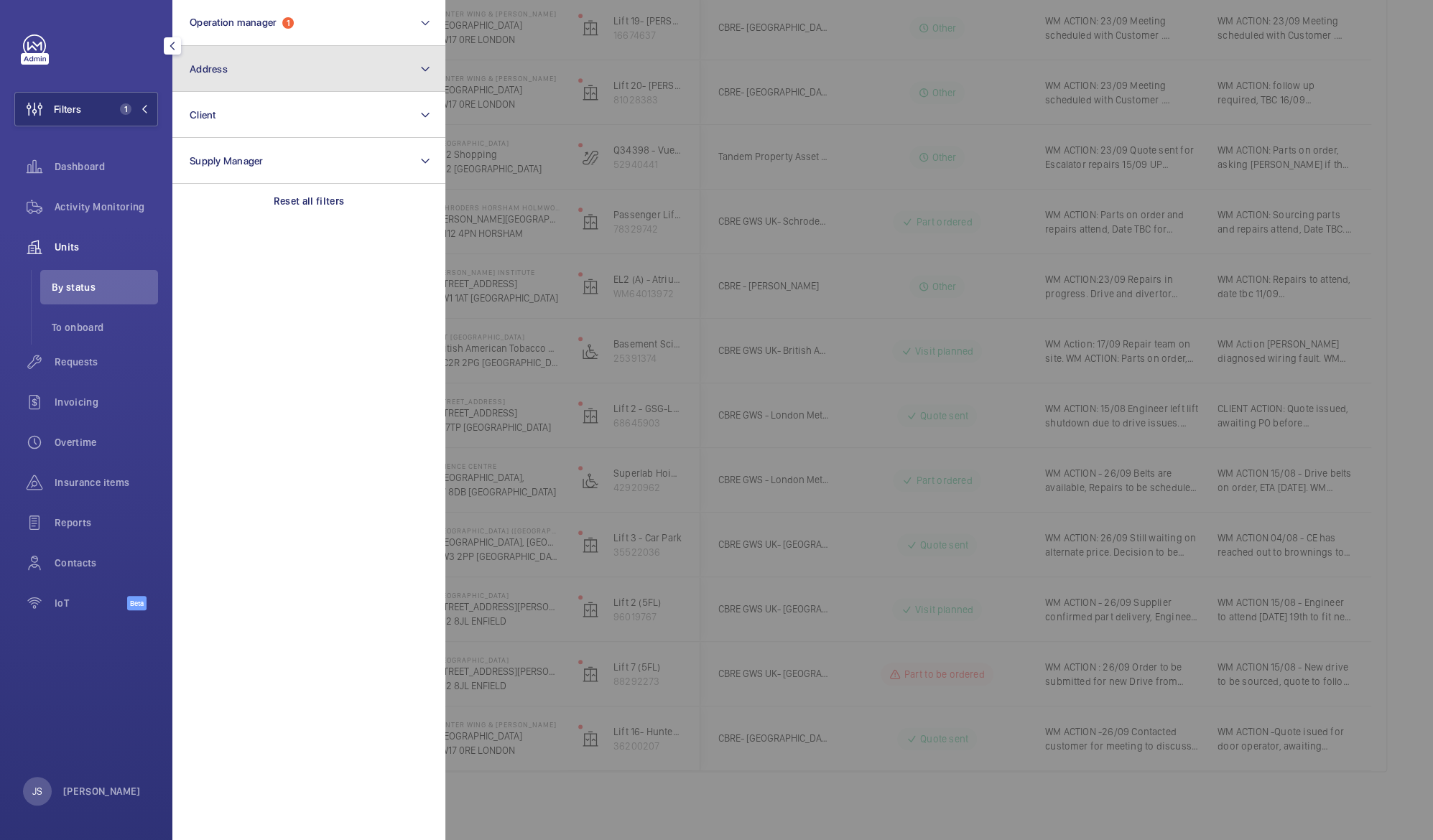
click at [214, 73] on span "Address" at bounding box center [209, 68] width 38 height 12
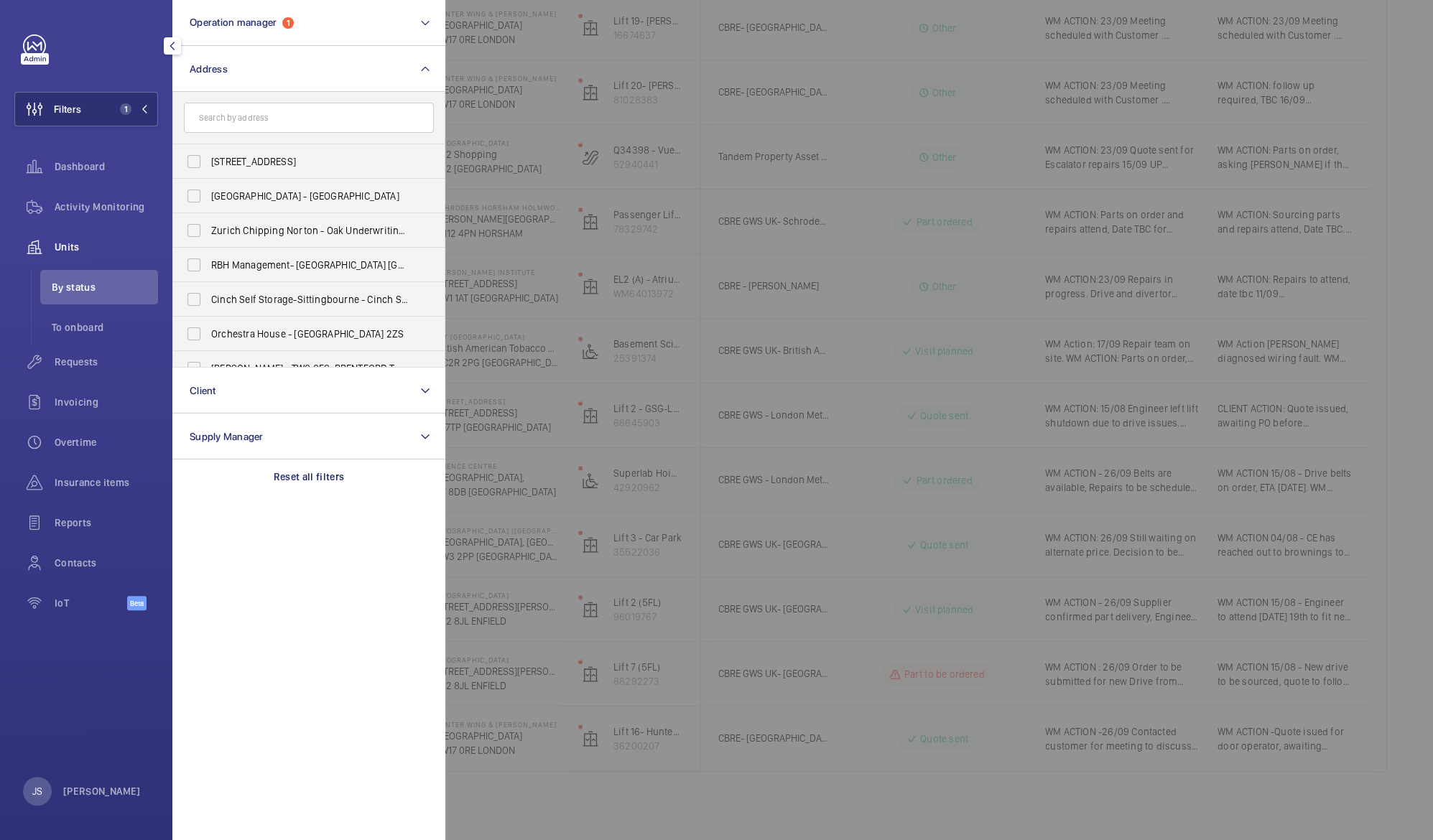
click at [252, 121] on input "text" at bounding box center [309, 117] width 250 height 30
type input "london wall"
click at [234, 233] on span "Schroders [GEOGRAPHIC_DATA] - [STREET_ADDRESS]" at bounding box center [310, 231] width 197 height 15
click at [208, 233] on input "Schroders [GEOGRAPHIC_DATA] - [STREET_ADDRESS]" at bounding box center [194, 230] width 28 height 28
checkbox input "true"
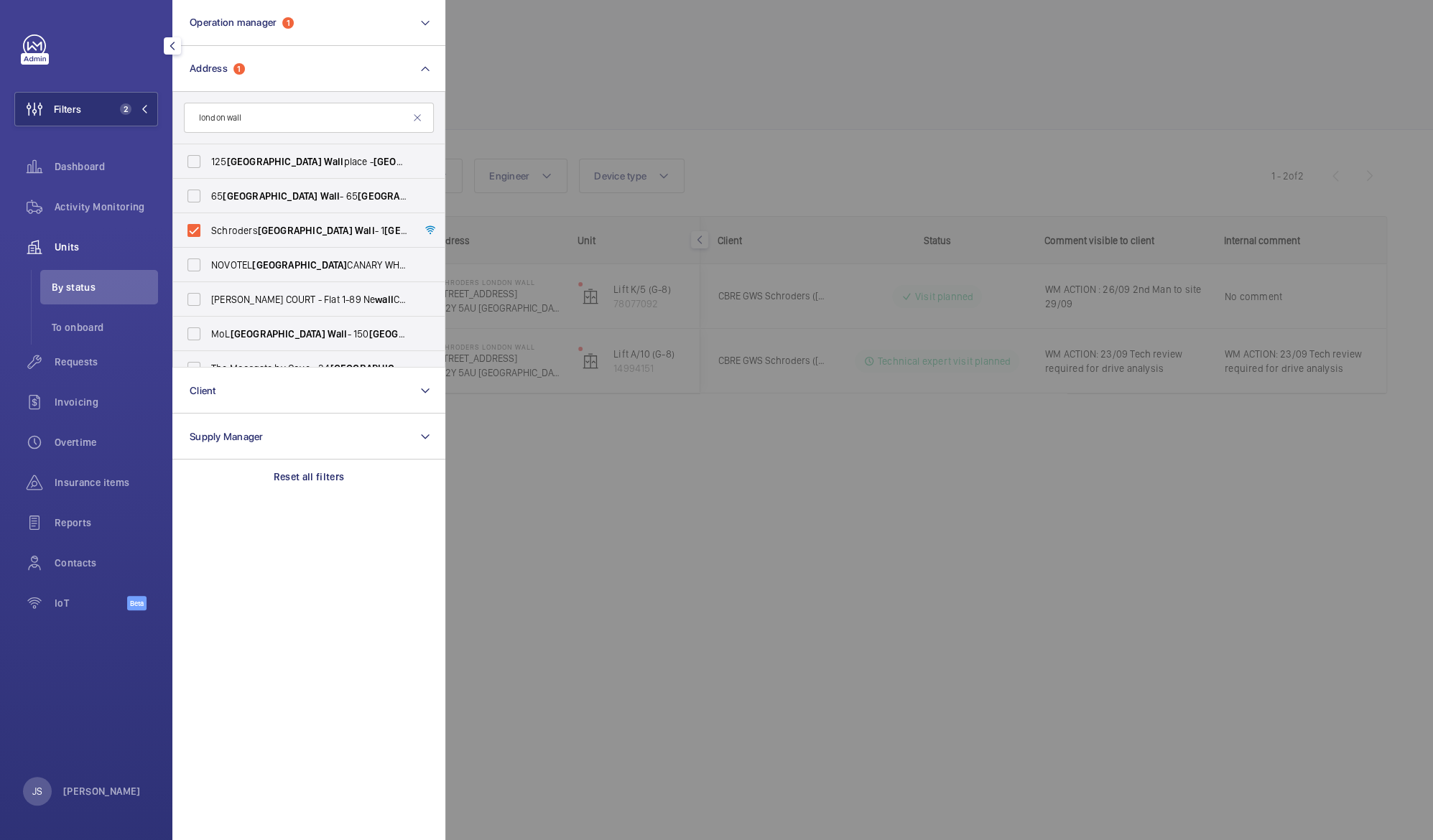
click at [661, 107] on div at bounding box center [1162, 420] width 1433 height 840
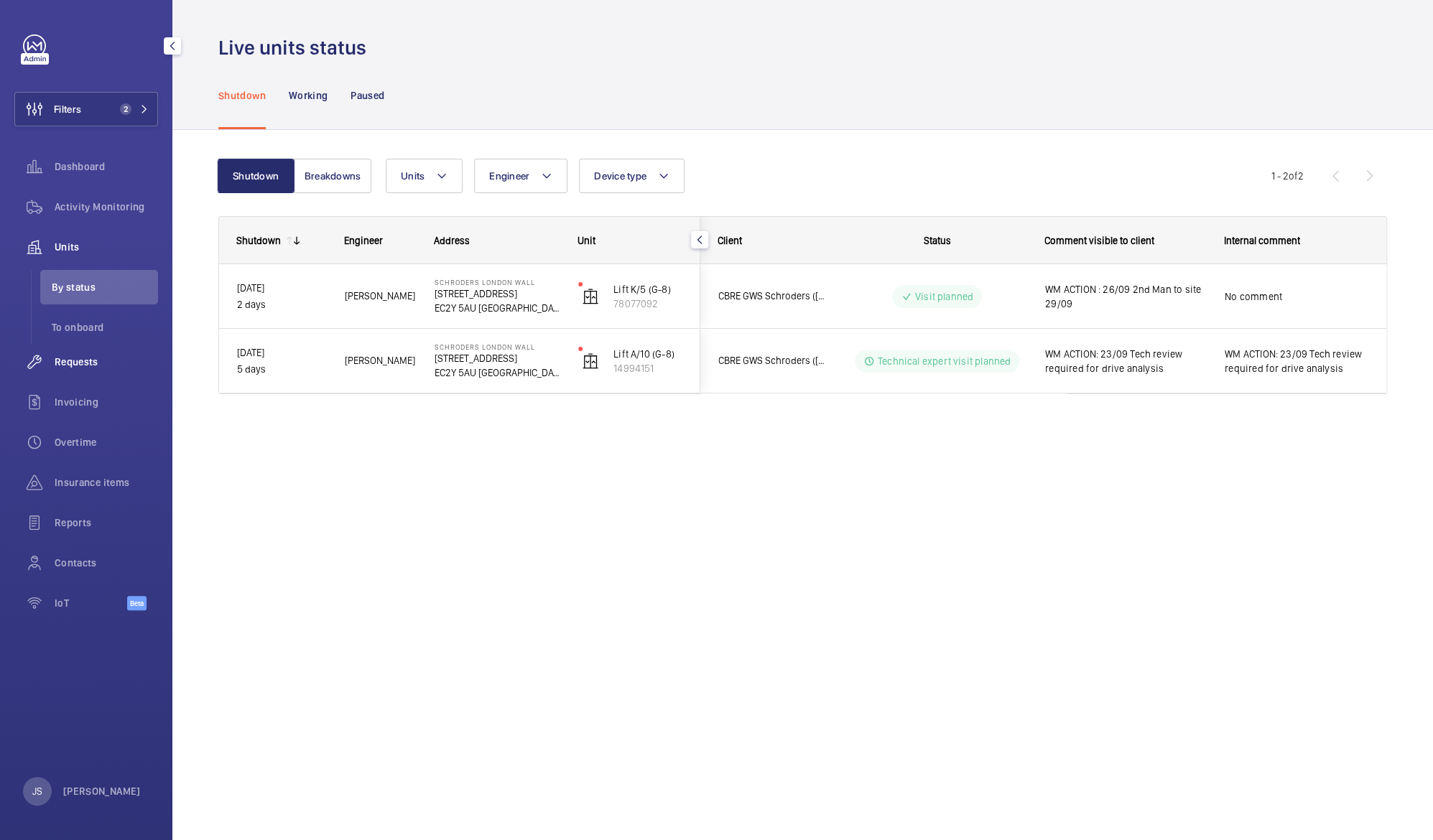
click at [68, 367] on span "Requests" at bounding box center [106, 362] width 103 height 15
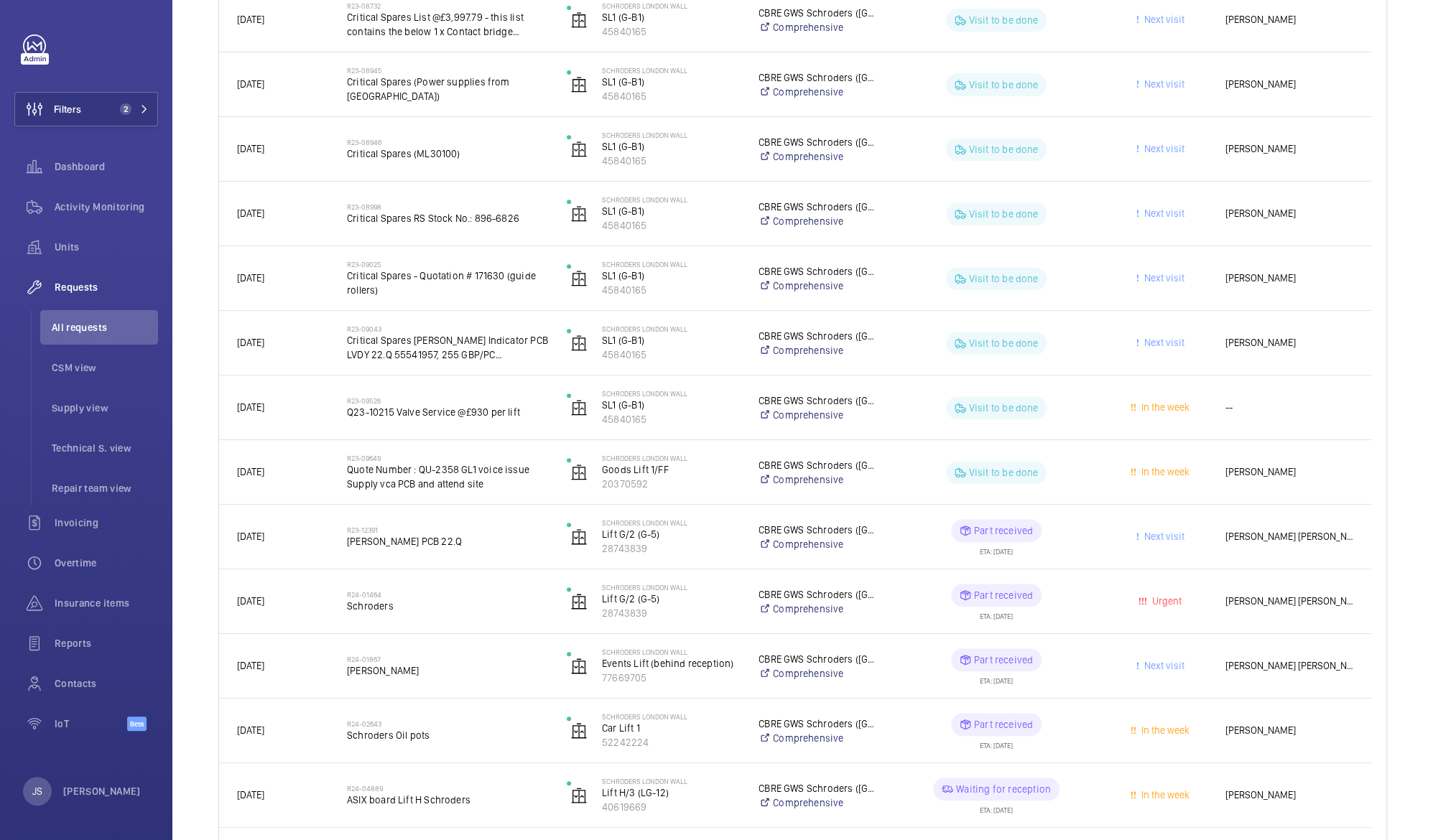
scroll to position [424, 0]
click at [86, 327] on span "All requests" at bounding box center [105, 328] width 106 height 15
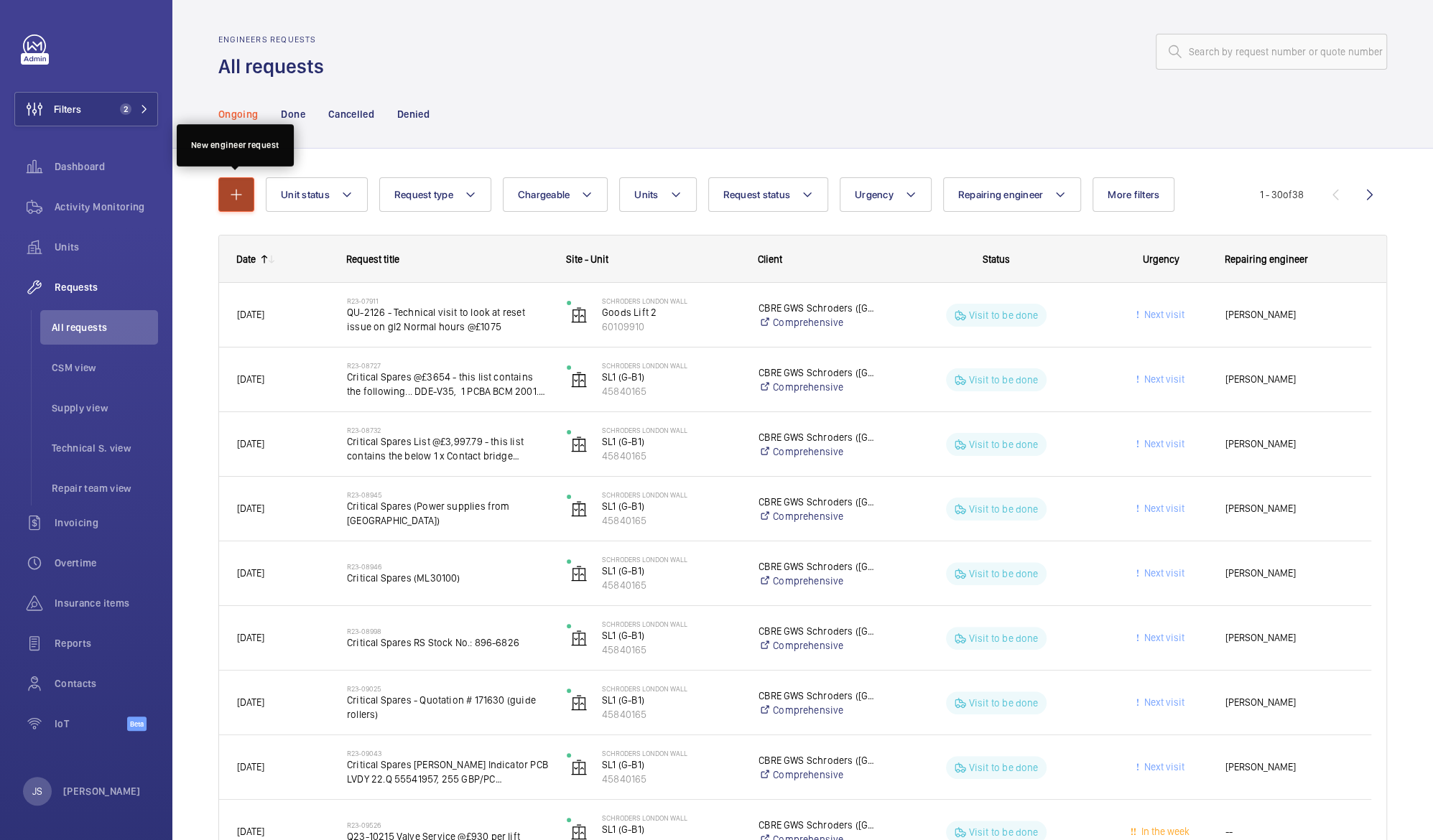
click at [234, 191] on mat-icon "button" at bounding box center [236, 194] width 17 height 17
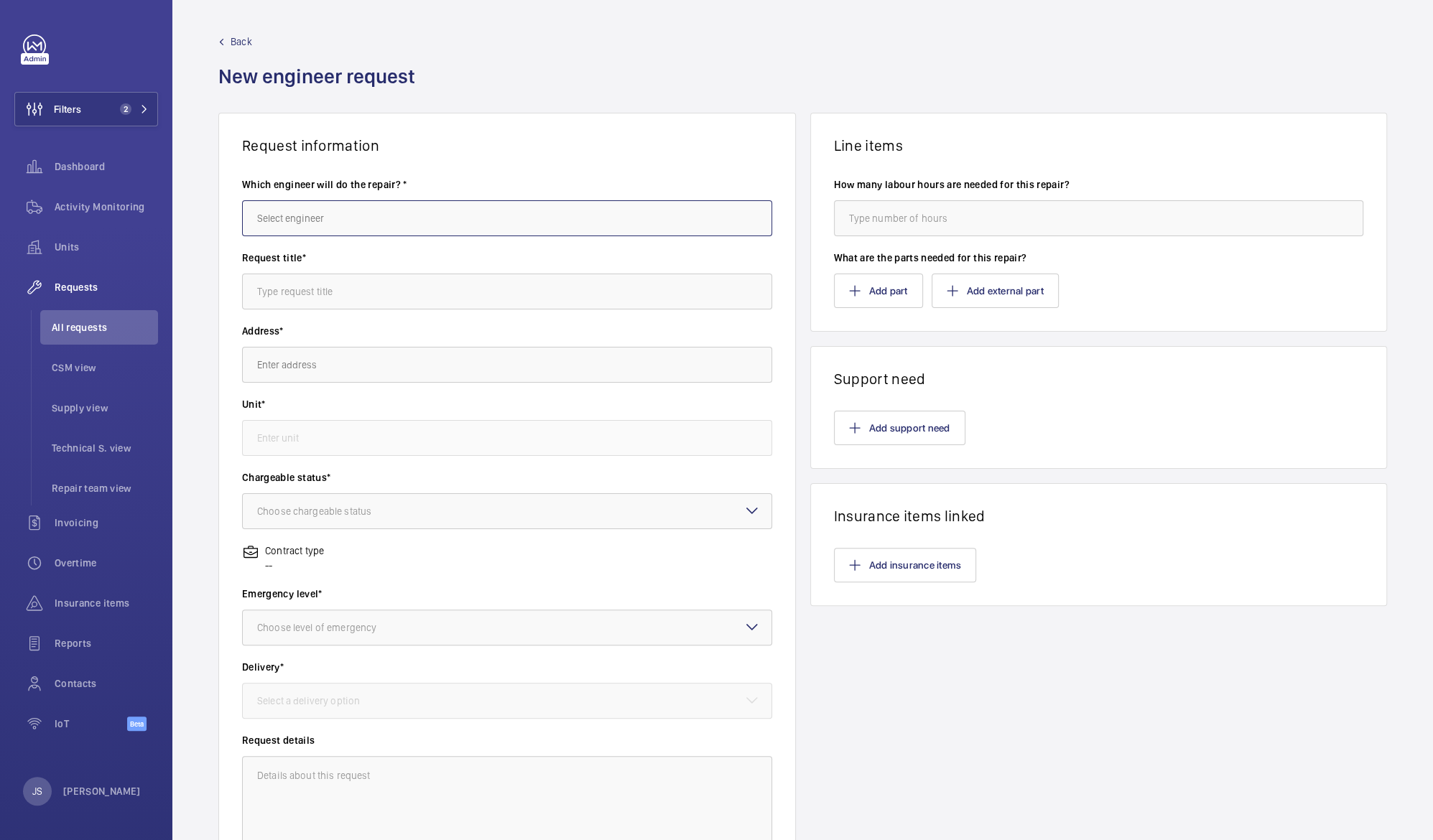
click at [269, 215] on input "text" at bounding box center [507, 217] width 530 height 36
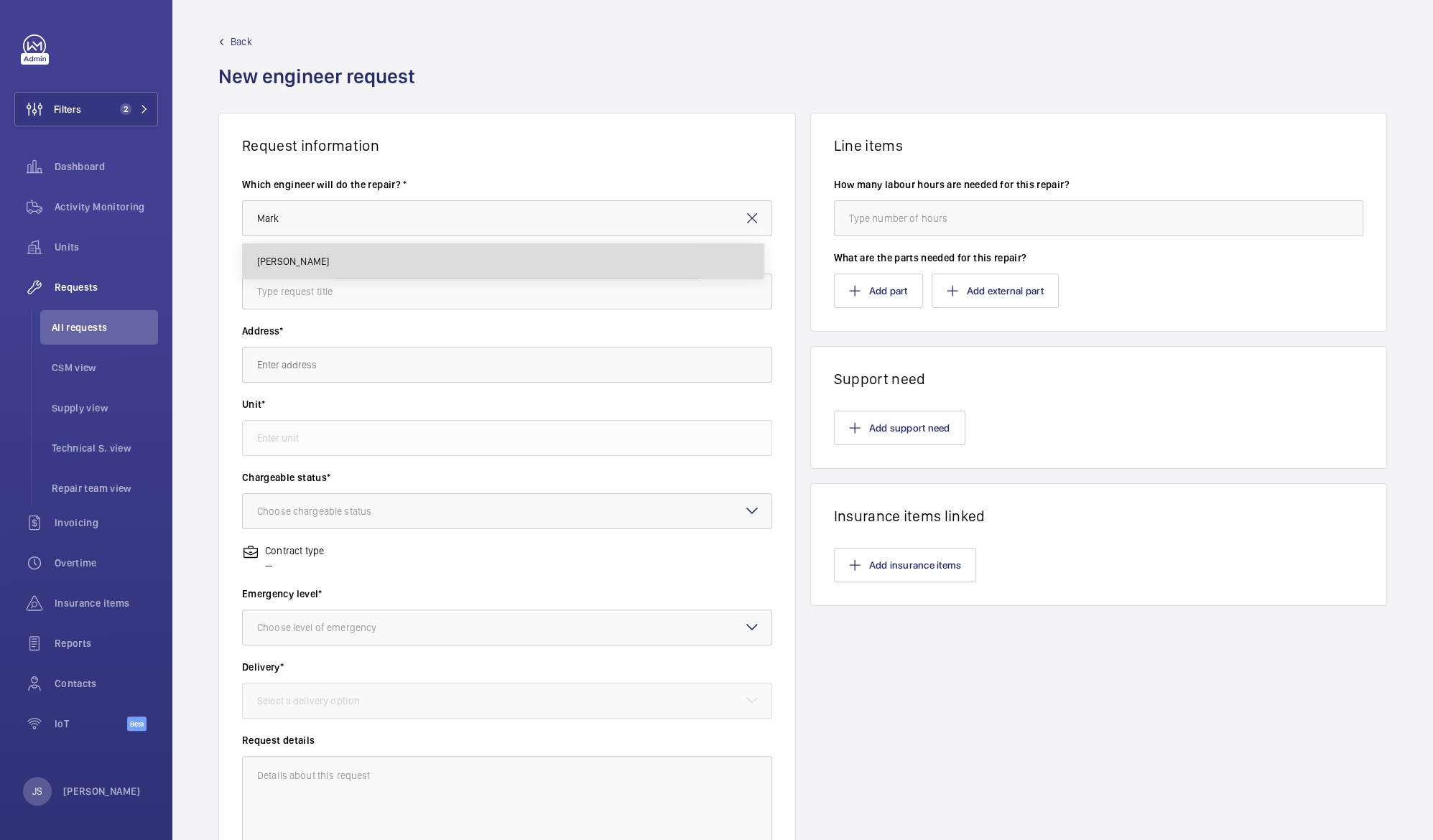
click at [275, 257] on span "[PERSON_NAME]" at bounding box center [293, 261] width 72 height 15
type input "[PERSON_NAME]"
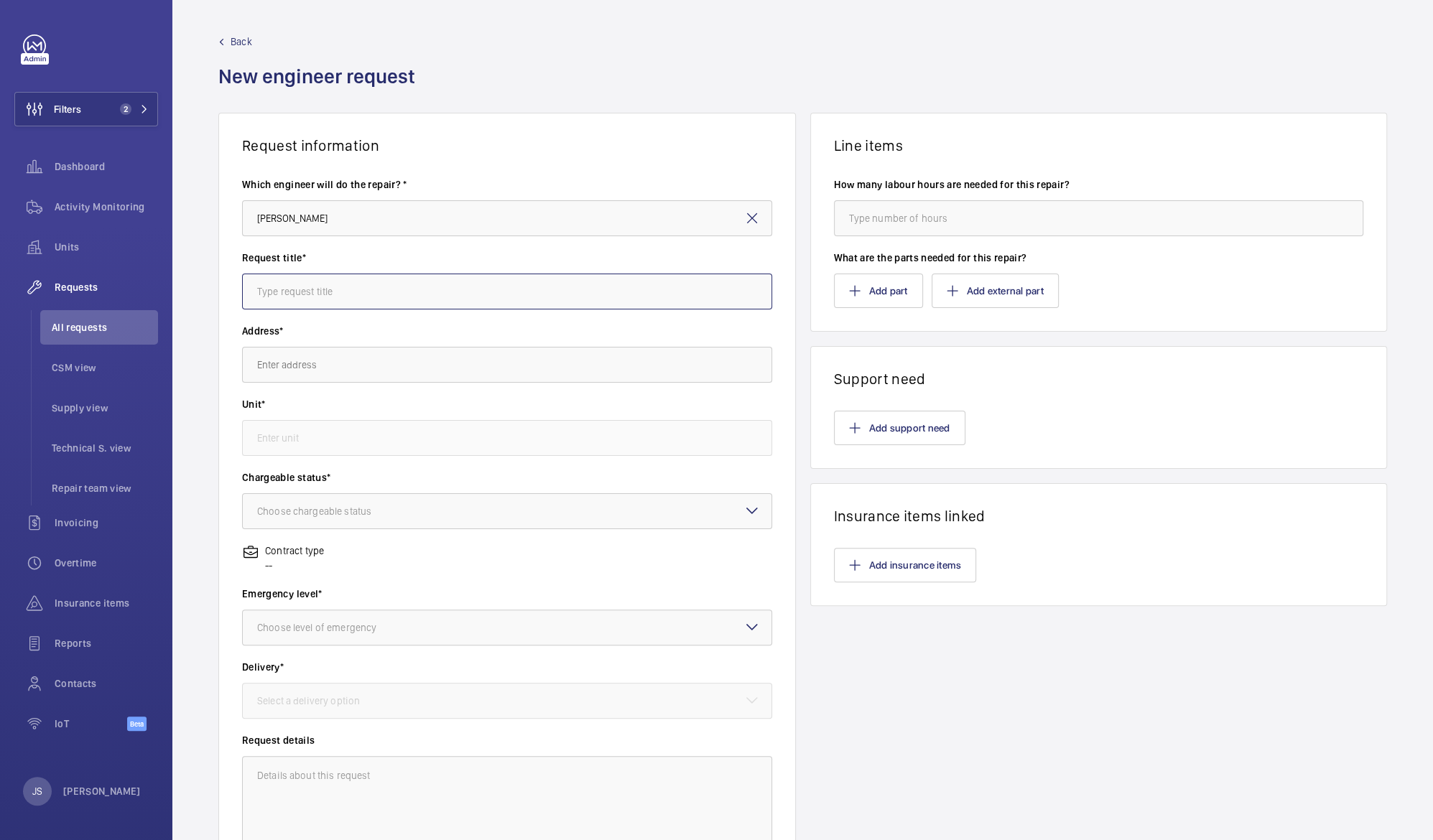
click at [280, 293] on input "text" at bounding box center [507, 291] width 530 height 36
type input "Standby"
click at [270, 358] on input "text" at bounding box center [507, 364] width 530 height 36
click at [330, 408] on span "Schroders [GEOGRAPHIC_DATA][STREET_ADDRESS]" at bounding box center [369, 408] width 224 height 15
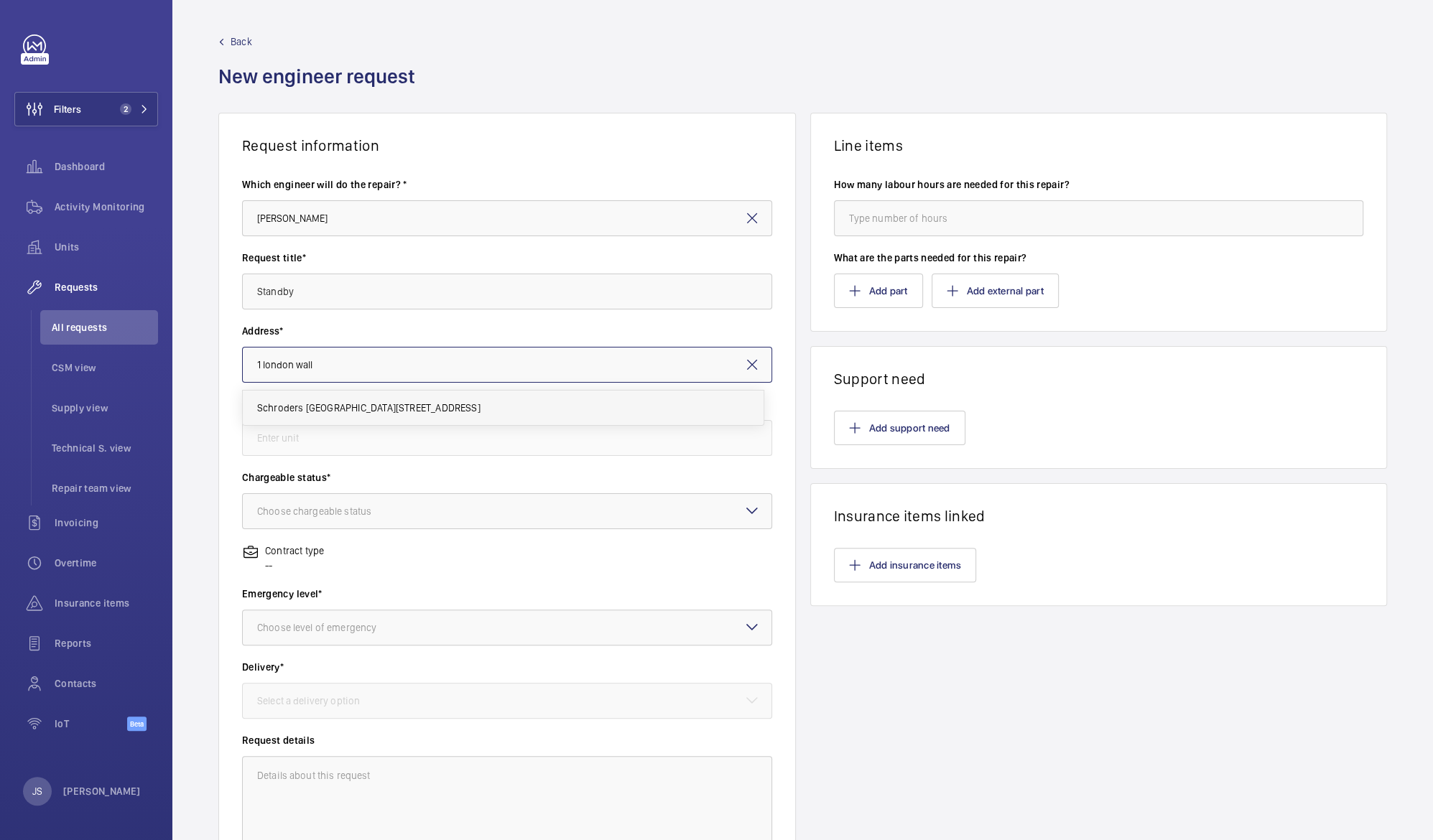
type input "Schroders [GEOGRAPHIC_DATA][STREET_ADDRESS]"
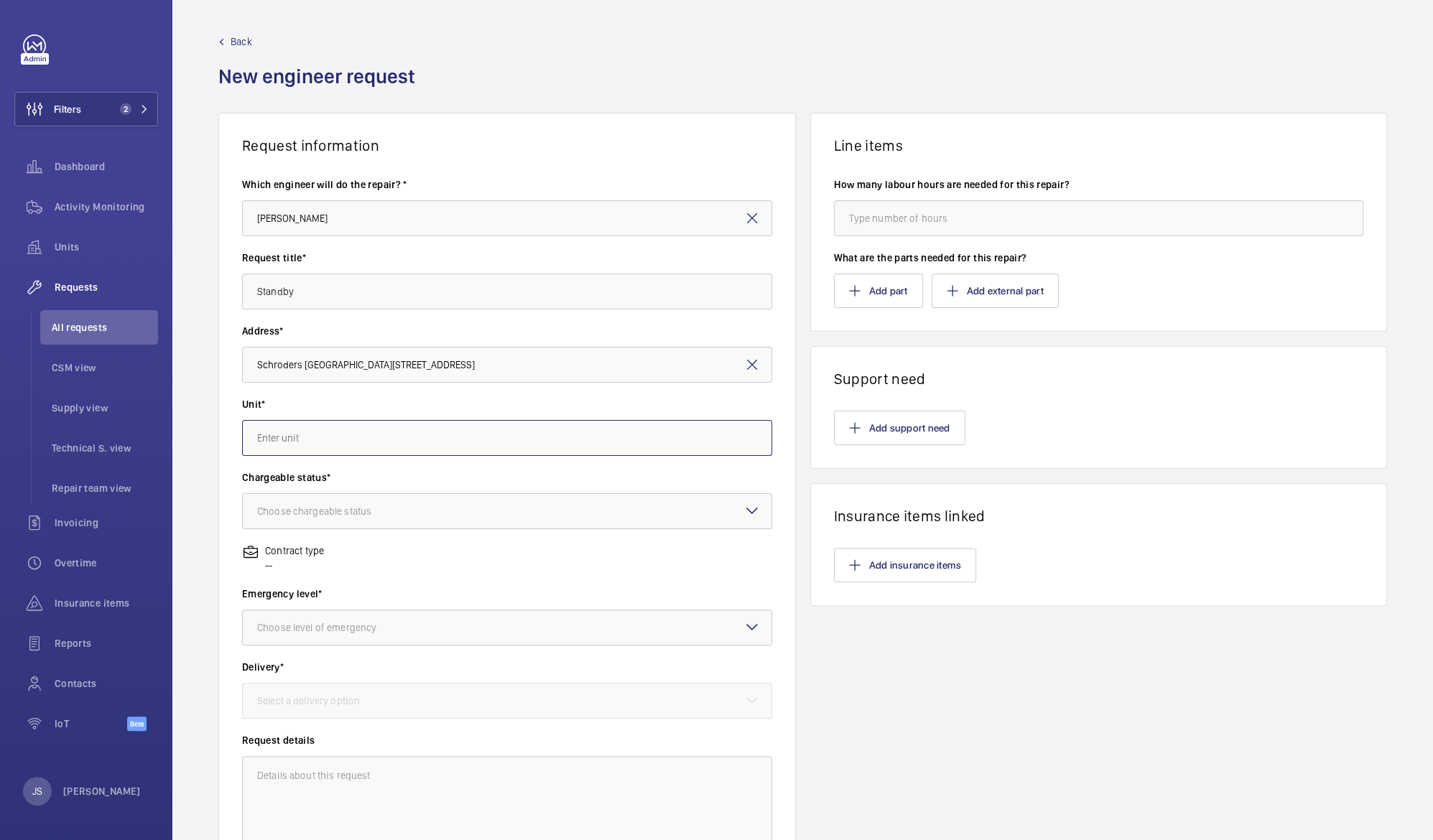
click at [331, 443] on input "text" at bounding box center [507, 437] width 530 height 36
click at [372, 515] on span "35607394 - Firefighting Lift 1" at bounding box center [322, 517] width 131 height 15
type input "35607394 - Firefighting Lift 1"
click at [372, 509] on div "Choose chargeable status" at bounding box center [332, 511] width 150 height 15
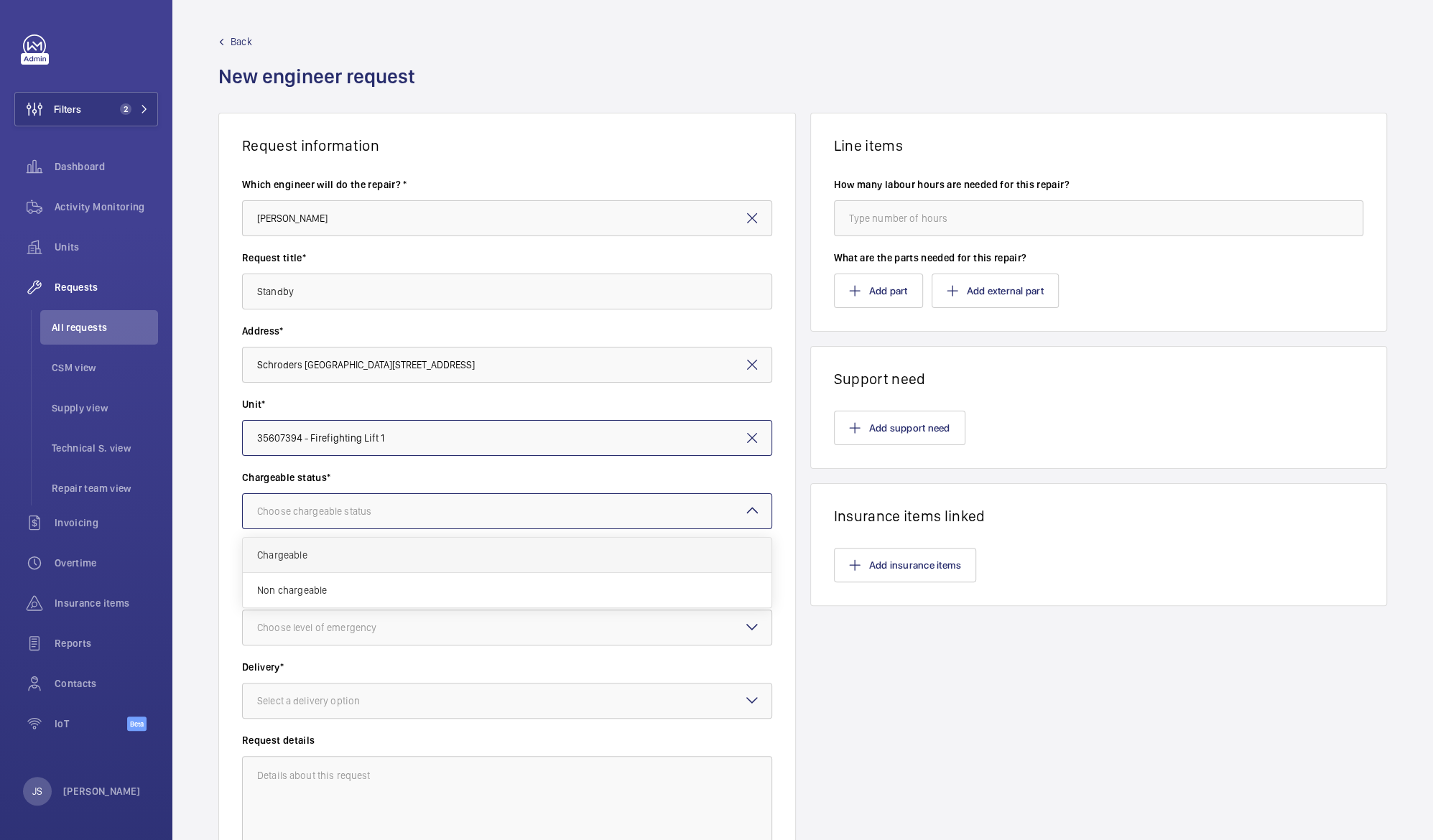
click at [360, 552] on span "Chargeable" at bounding box center [507, 555] width 500 height 15
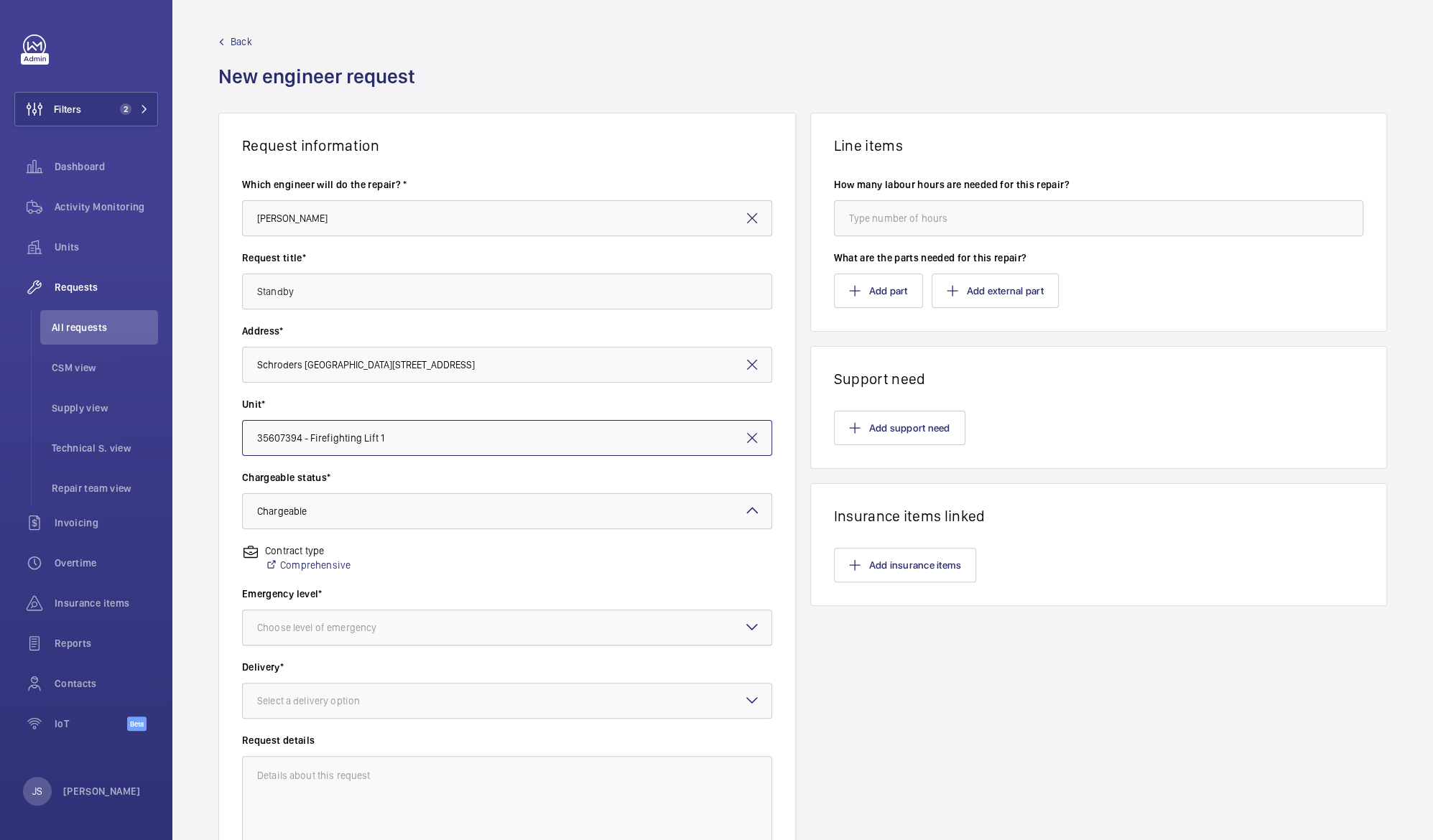
click at [362, 633] on div "Choose level of emergency" at bounding box center [335, 627] width 155 height 15
click at [356, 740] on span "Urgent" at bounding box center [507, 742] width 500 height 15
click at [359, 705] on div "Select a delivery option" at bounding box center [327, 701] width 139 height 15
click at [356, 745] on span "Part already taken" at bounding box center [507, 745] width 500 height 15
click at [355, 772] on textarea at bounding box center [507, 803] width 530 height 96
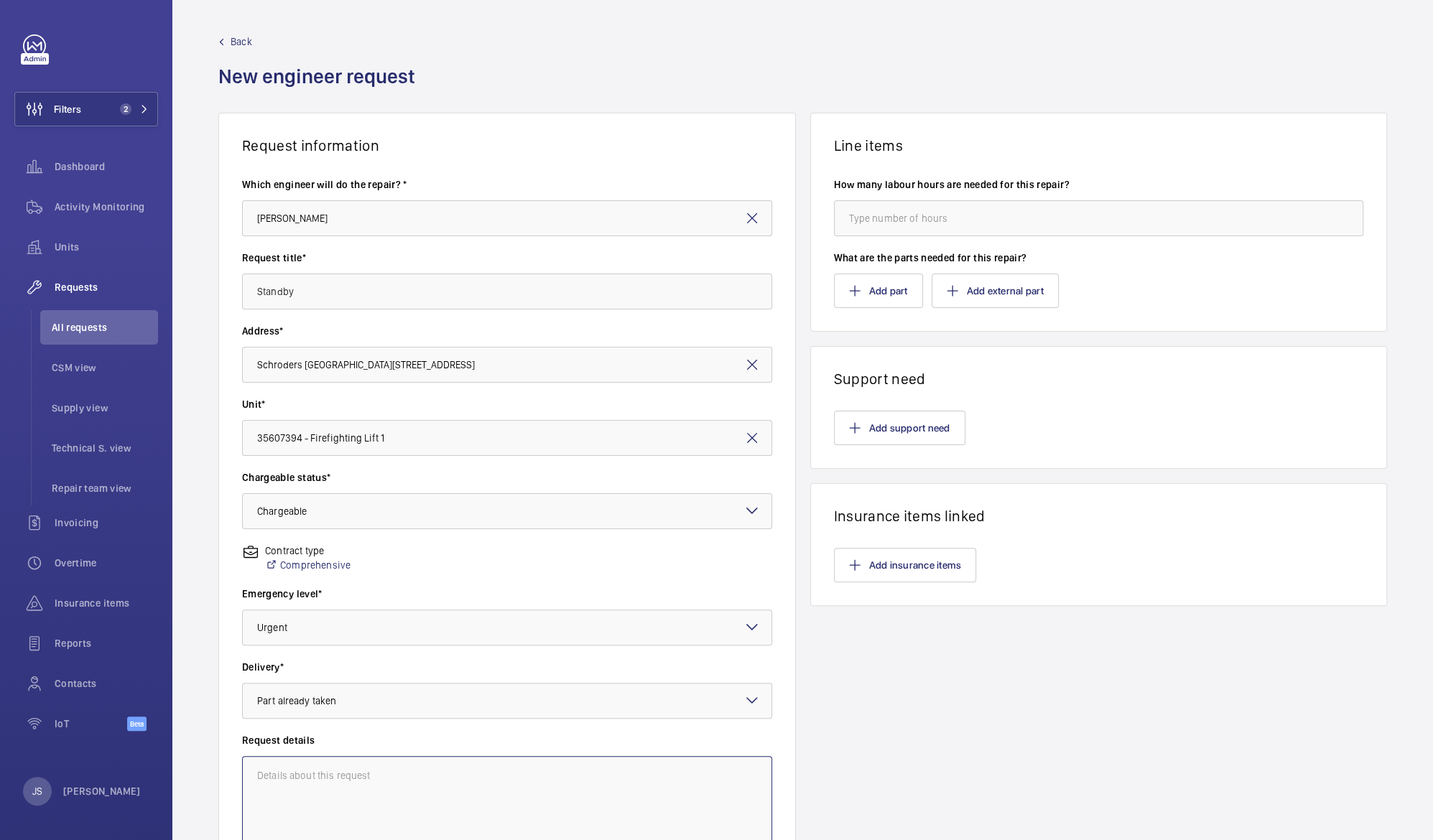
click at [276, 772] on textarea at bounding box center [507, 803] width 530 height 96
paste textarea "We have ATS servicing onsite which requires power down on the lifts as we do ye…"
click at [258, 772] on textarea "We have ATS servicing onsite which requires power down on the lifts as we do ye…" at bounding box center [507, 803] width 530 height 96
drag, startPoint x: 413, startPoint y: 774, endPoint x: 506, endPoint y: 773, distance: 93.0
click at [506, 773] on textarea "Joint attendance with ATS servicing onsite which requires power down on the lif…" at bounding box center [507, 803] width 530 height 96
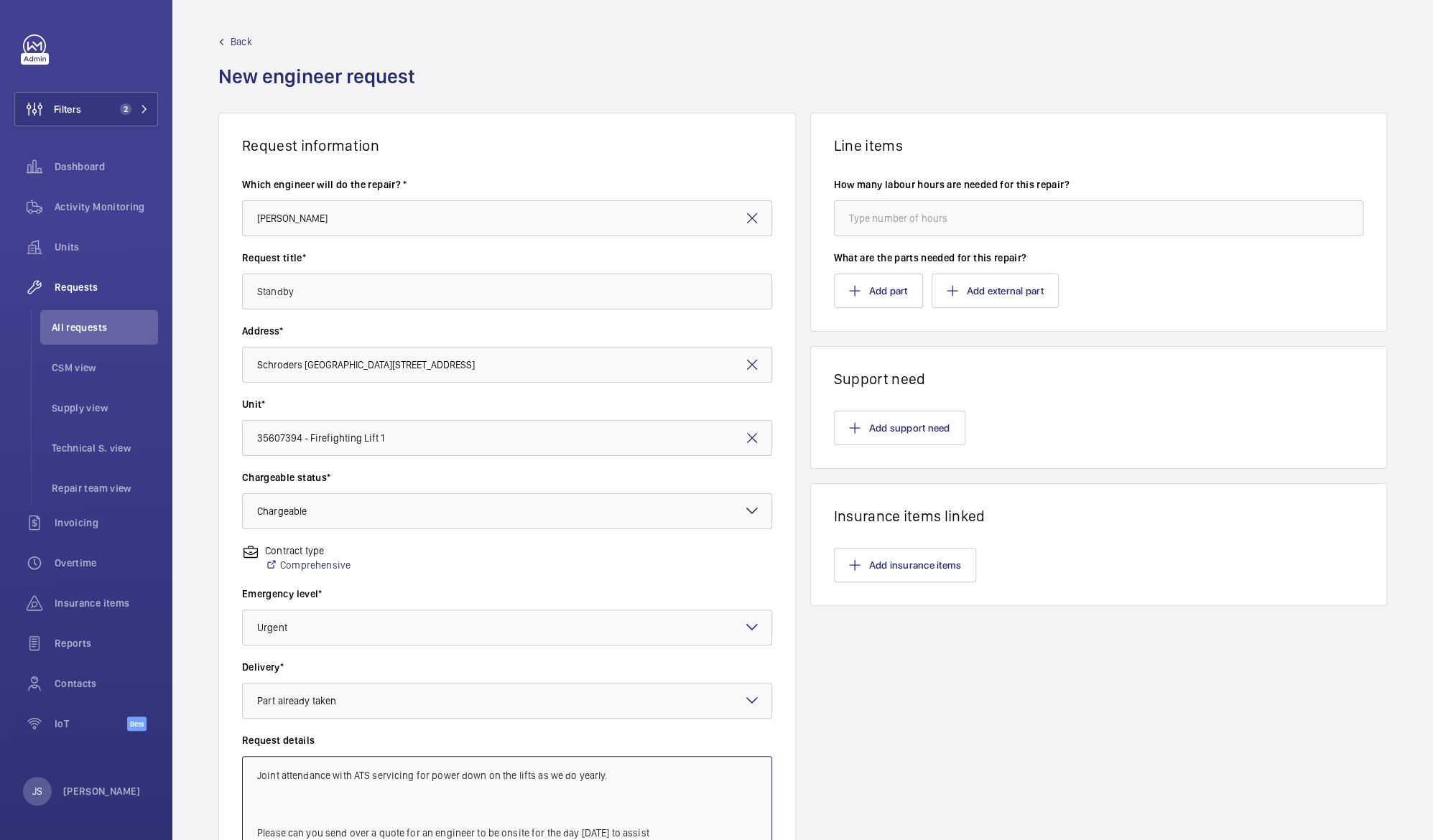
click at [529, 775] on textarea "Joint attendance with ATS servicing for power down on the lifts as we do yearly…" at bounding box center [507, 803] width 530 height 96
click at [689, 775] on textarea "Joint attendance with ATS servicing for power down on the lifts.. [DATE] to ass…" at bounding box center [507, 803] width 530 height 96
drag, startPoint x: 252, startPoint y: 775, endPoint x: 698, endPoint y: 775, distance: 446.0
click at [698, 775] on textarea "Joint attendance with ATS servicing for power down on the lifts.. [DATE] 8 hour…" at bounding box center [507, 803] width 530 height 96
type textarea "Joint attendance with ATS servicing for power down on the lifts.. [DATE] 8 hour…"
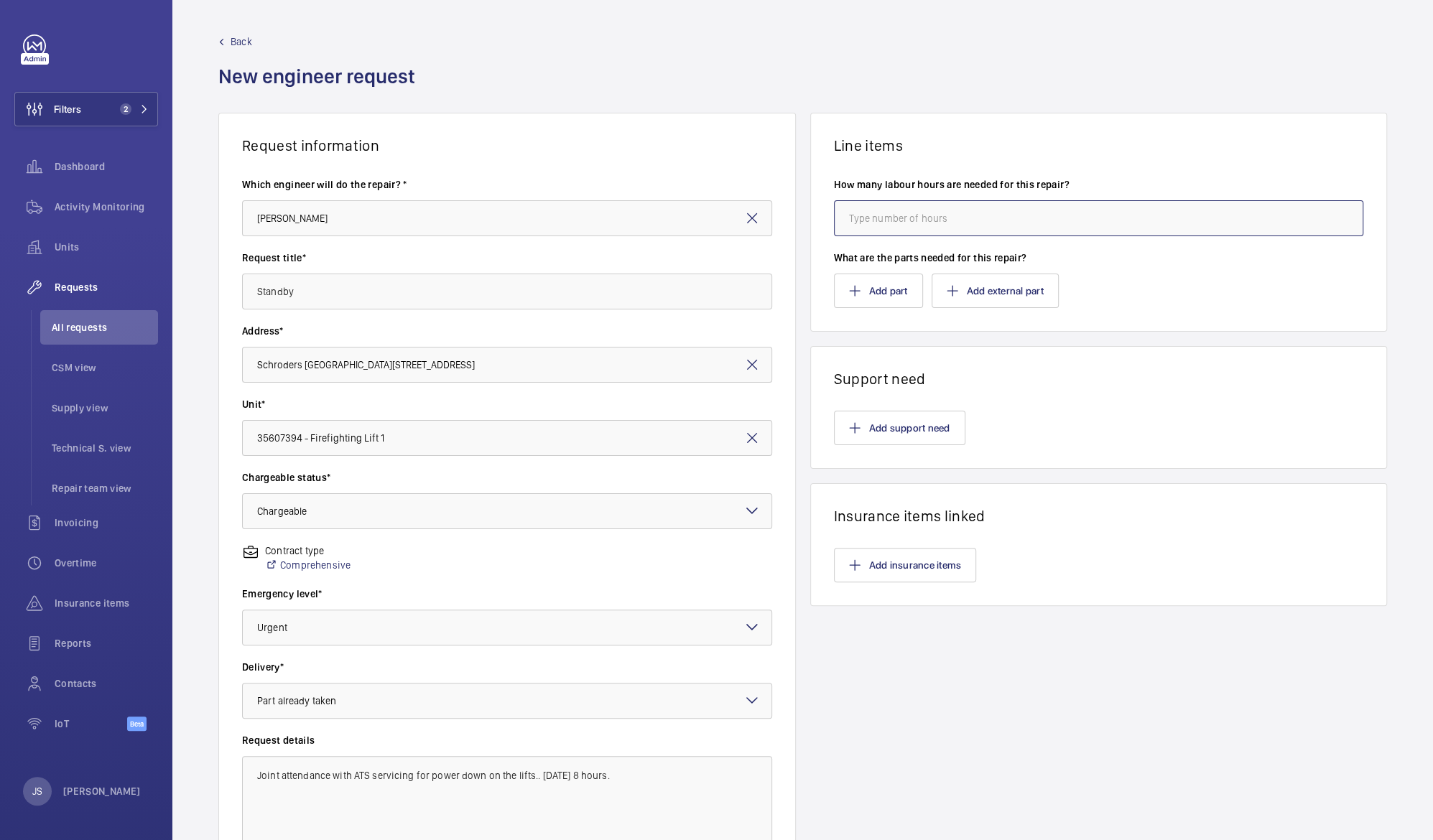
click at [917, 227] on input "number" at bounding box center [1099, 217] width 530 height 36
type input "8"
click at [1006, 394] on wm-front-card-body "Add support need" at bounding box center [1099, 428] width 576 height 80
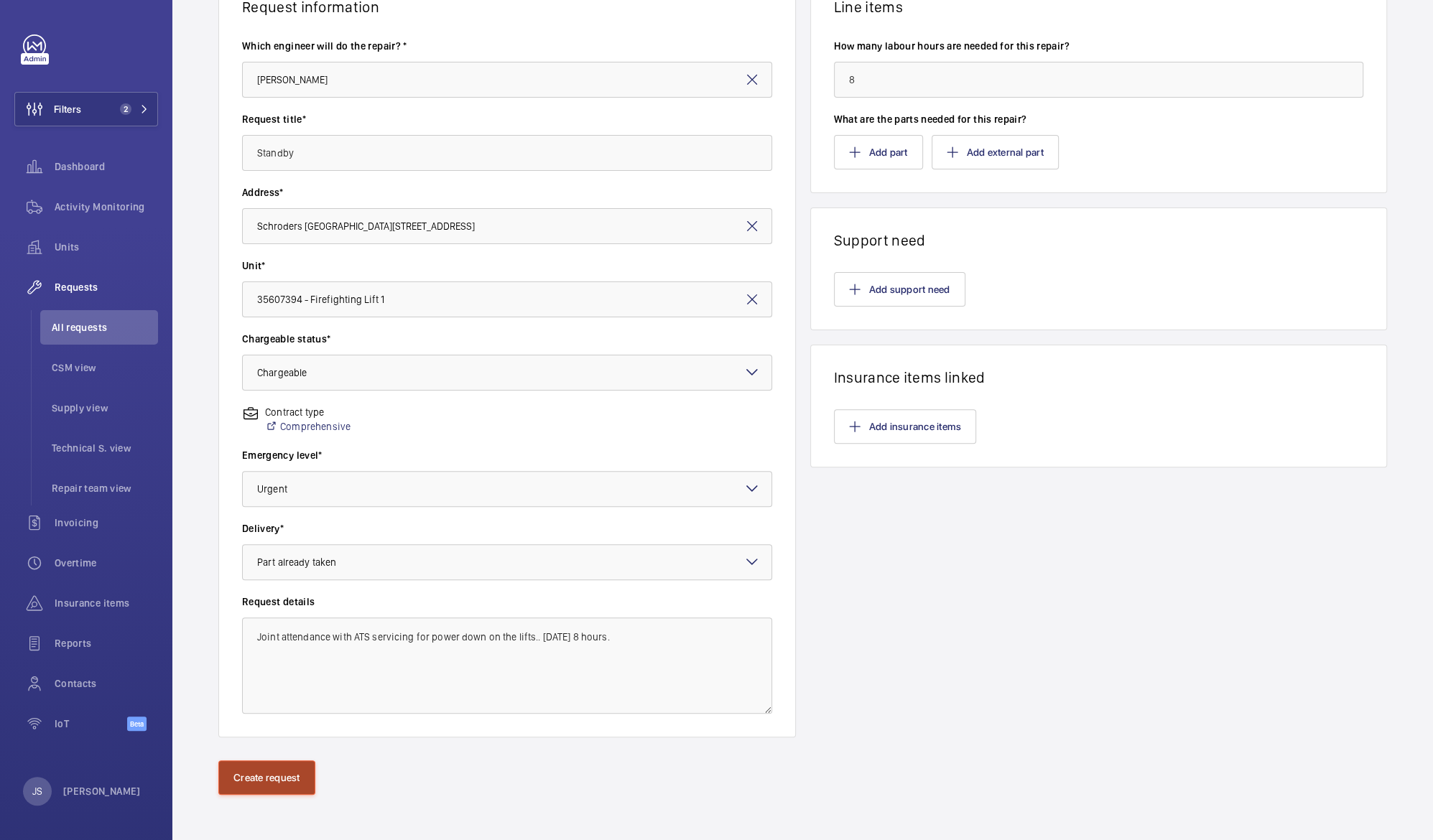
click at [248, 778] on button "Create request" at bounding box center [267, 778] width 97 height 35
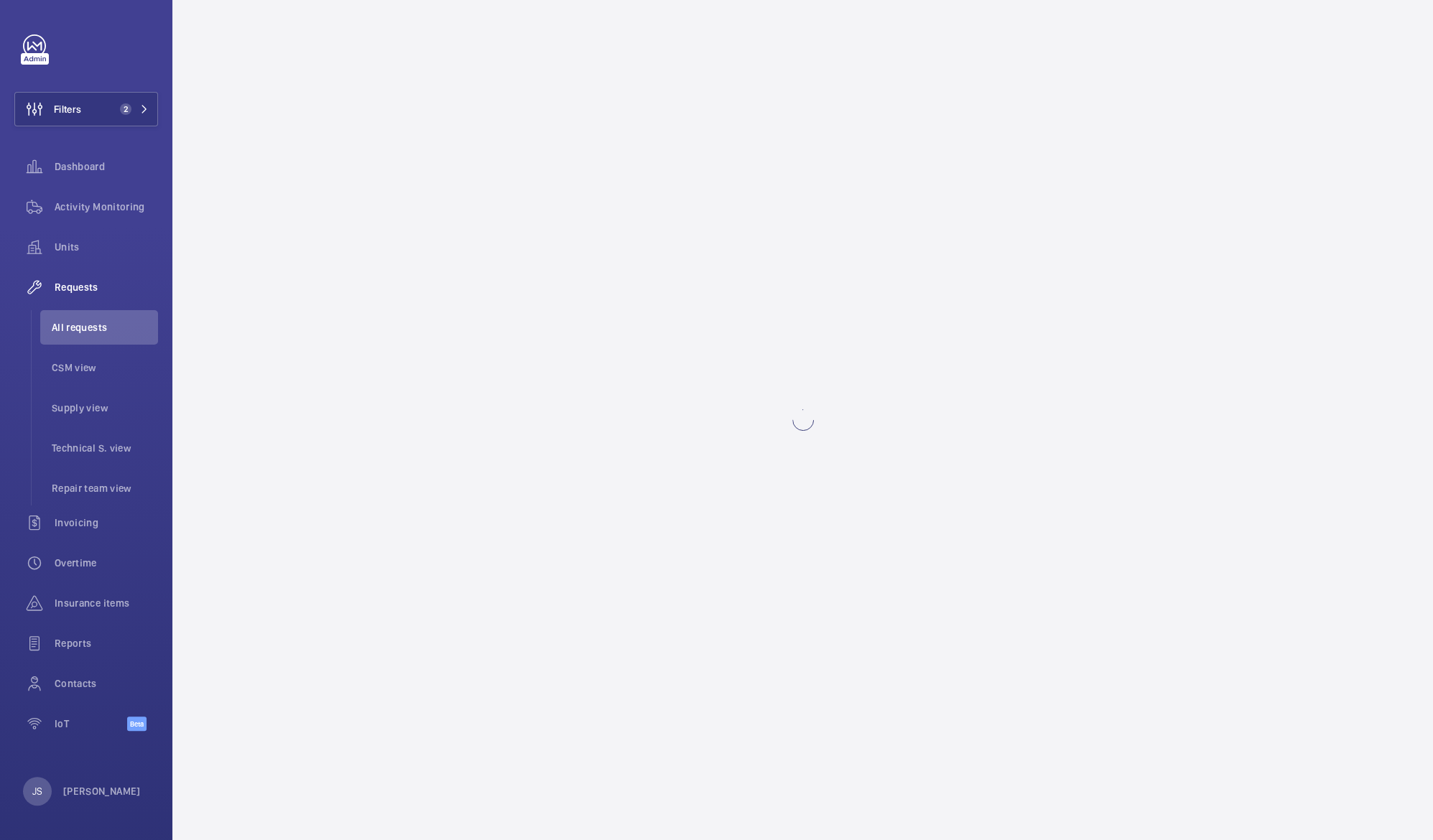
scroll to position [0, 0]
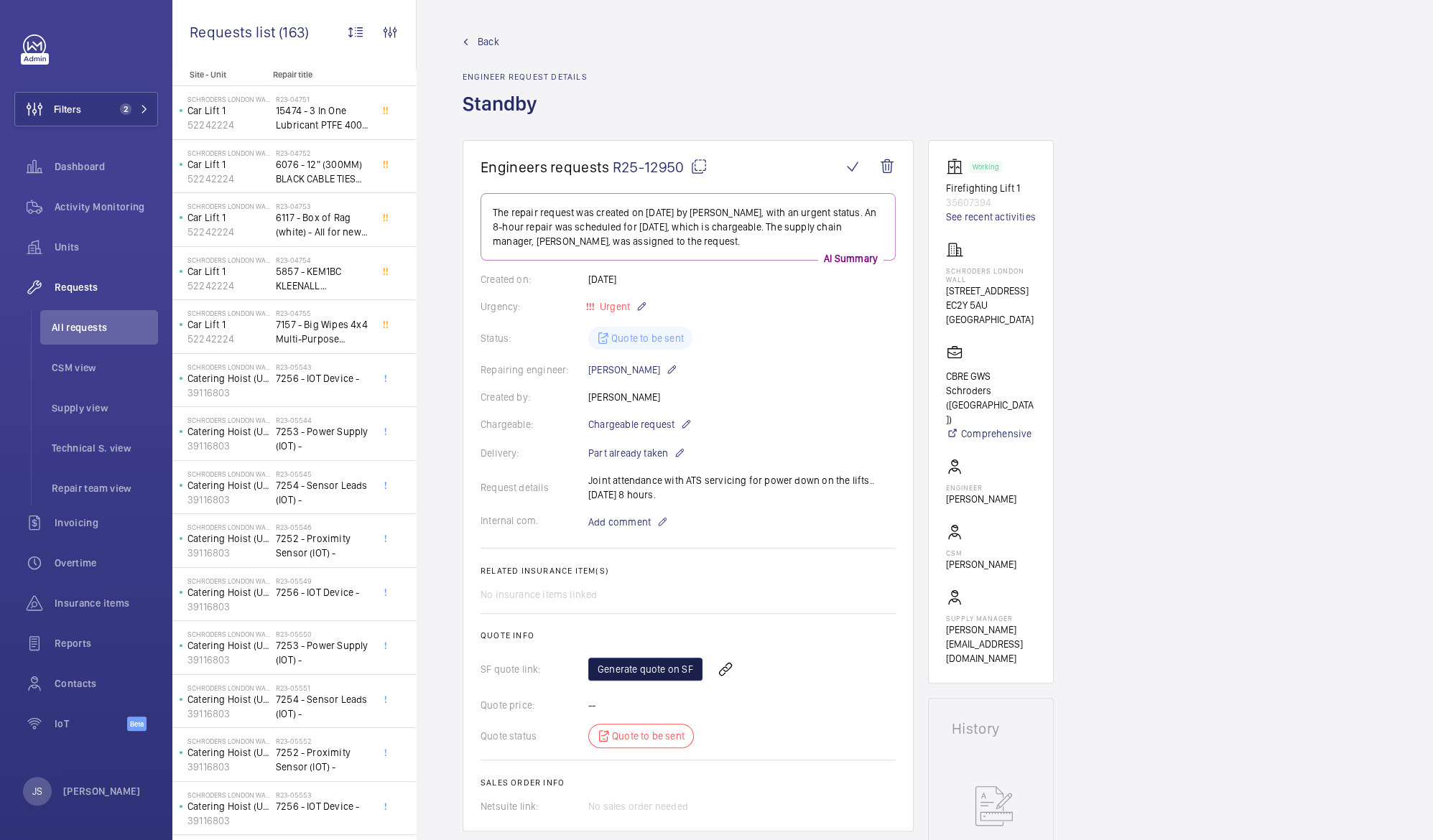
click at [624, 671] on link "Generate quote on SF" at bounding box center [645, 668] width 114 height 23
click at [80, 236] on div "Units" at bounding box center [86, 247] width 143 height 35
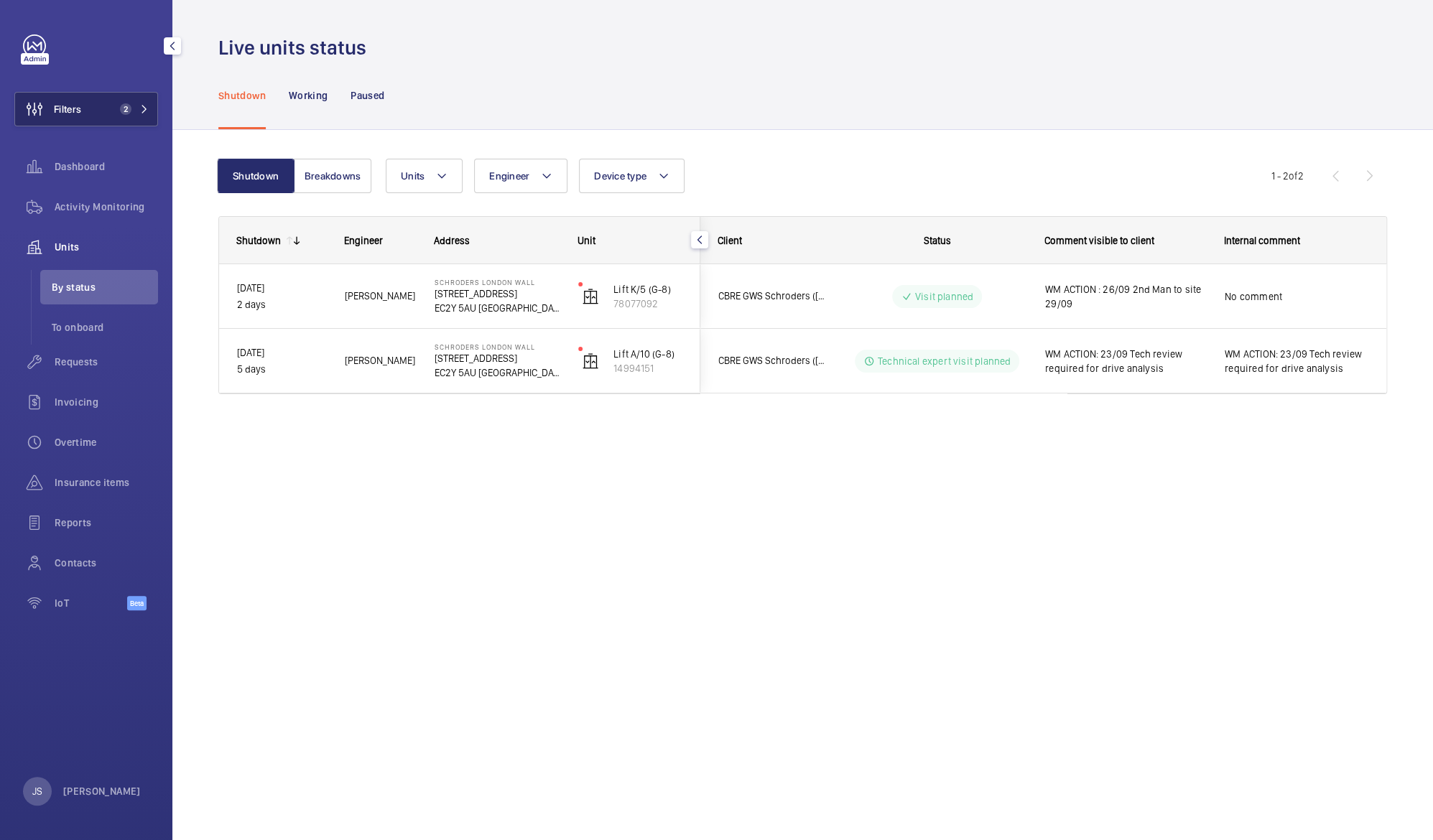
click at [111, 121] on button "Filters 2" at bounding box center [86, 110] width 143 height 35
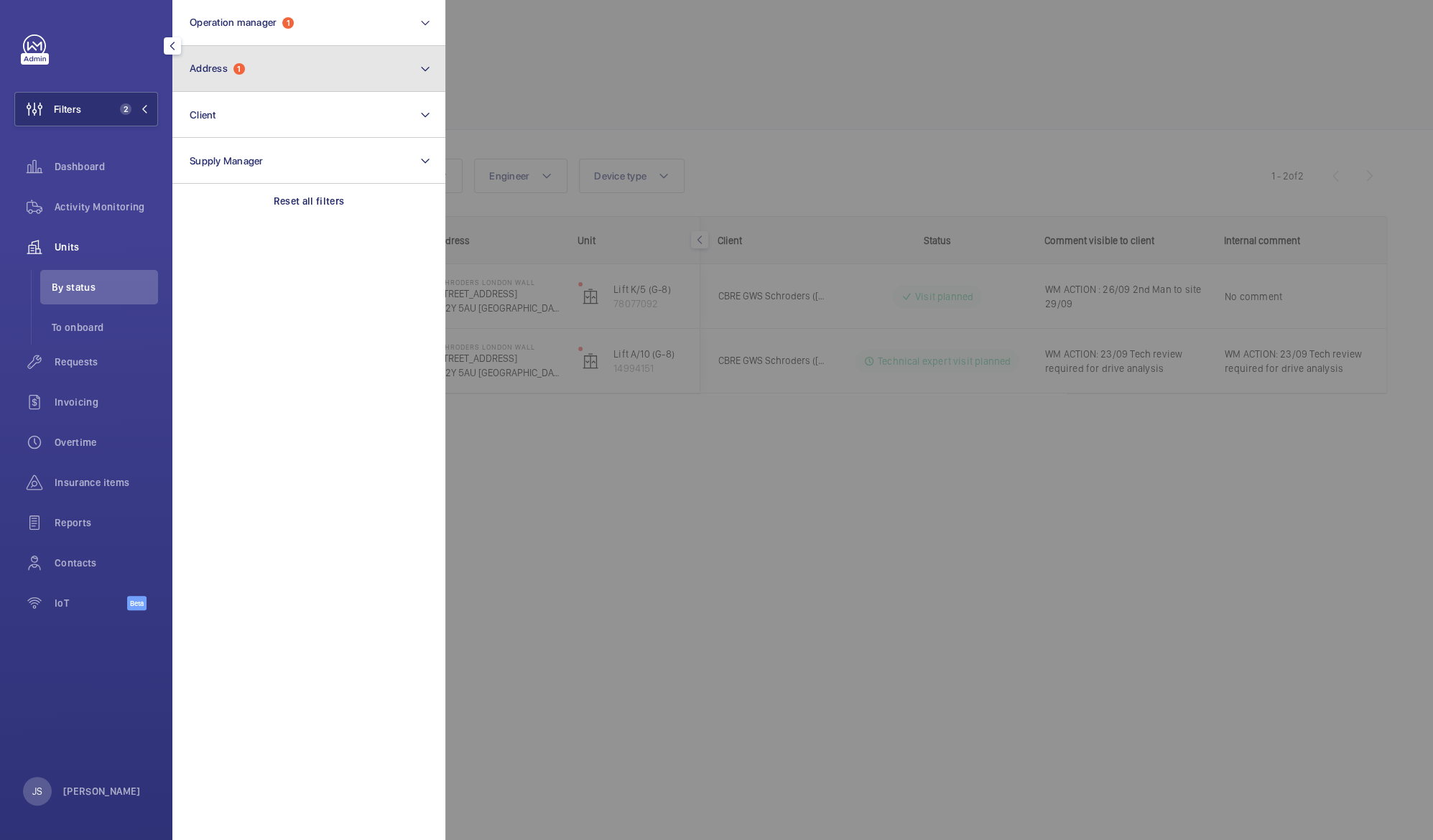
click at [234, 74] on span "Address 1" at bounding box center [217, 68] width 56 height 12
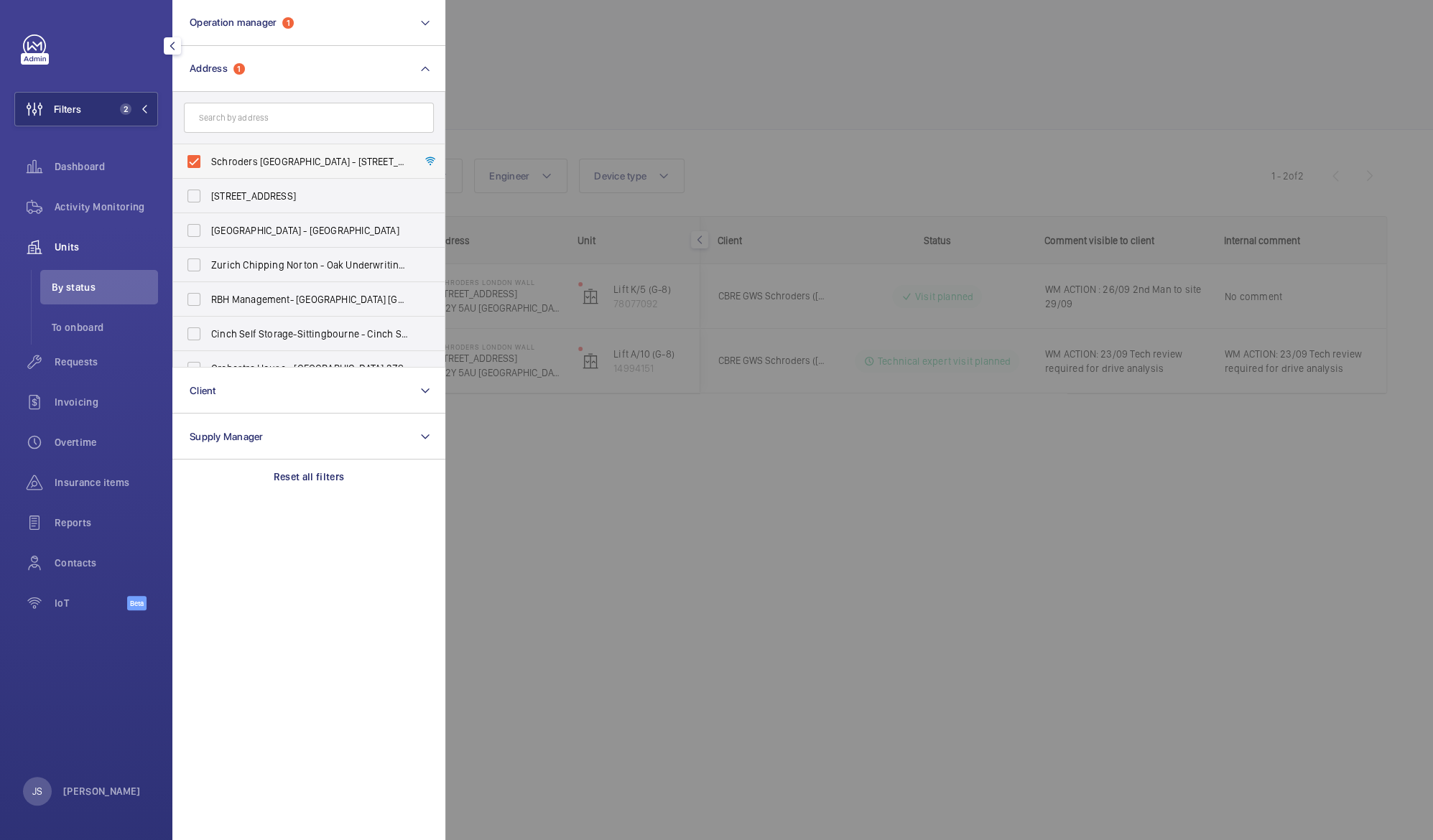
click at [237, 162] on span "Schroders [GEOGRAPHIC_DATA] - [STREET_ADDRESS]" at bounding box center [310, 162] width 197 height 15
click at [208, 162] on input "Schroders [GEOGRAPHIC_DATA] - [STREET_ADDRESS]" at bounding box center [194, 161] width 28 height 28
checkbox input "false"
click at [553, 89] on div at bounding box center [1162, 420] width 1433 height 840
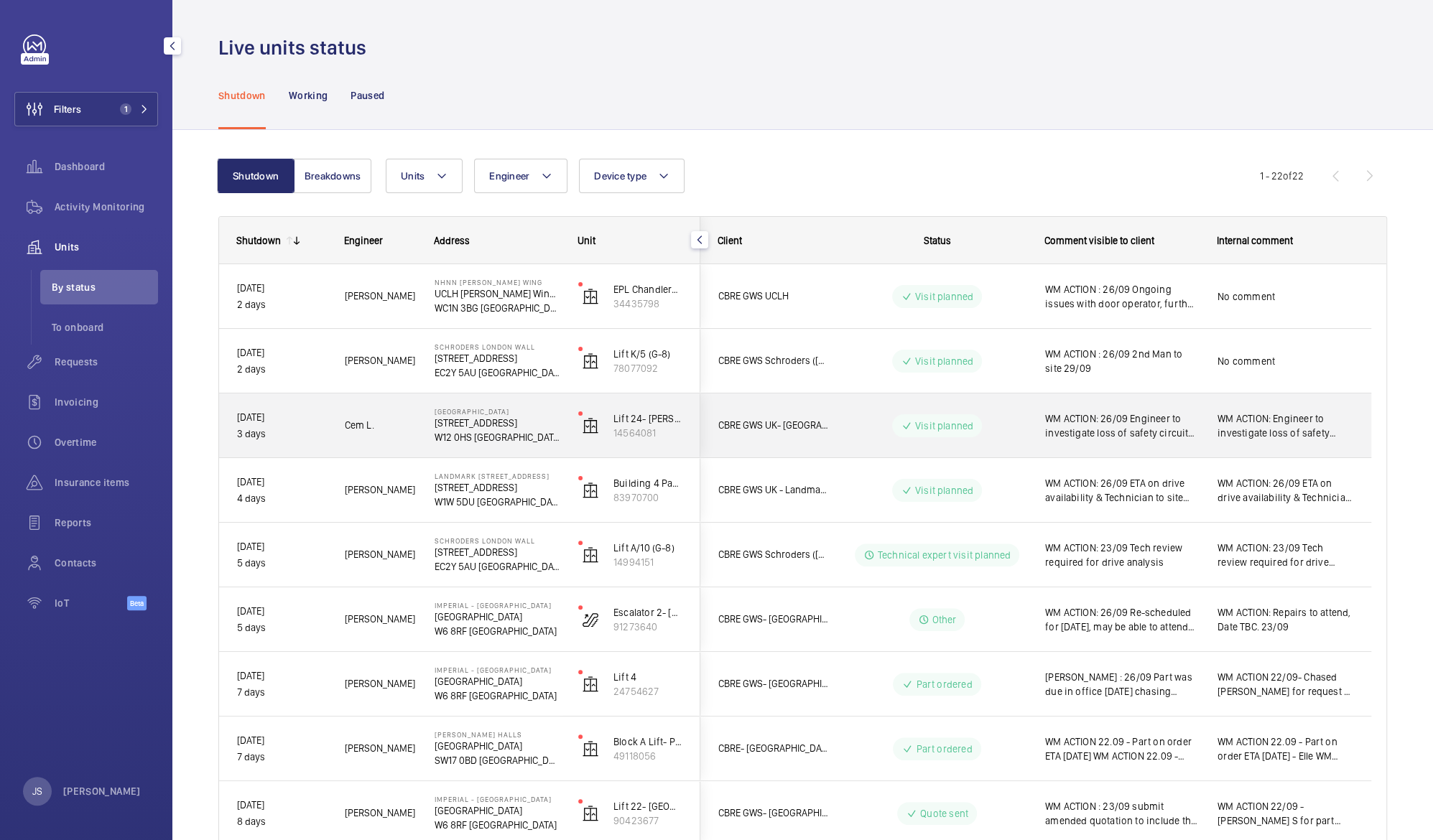
click at [515, 424] on p "[STREET_ADDRESS]" at bounding box center [497, 423] width 125 height 15
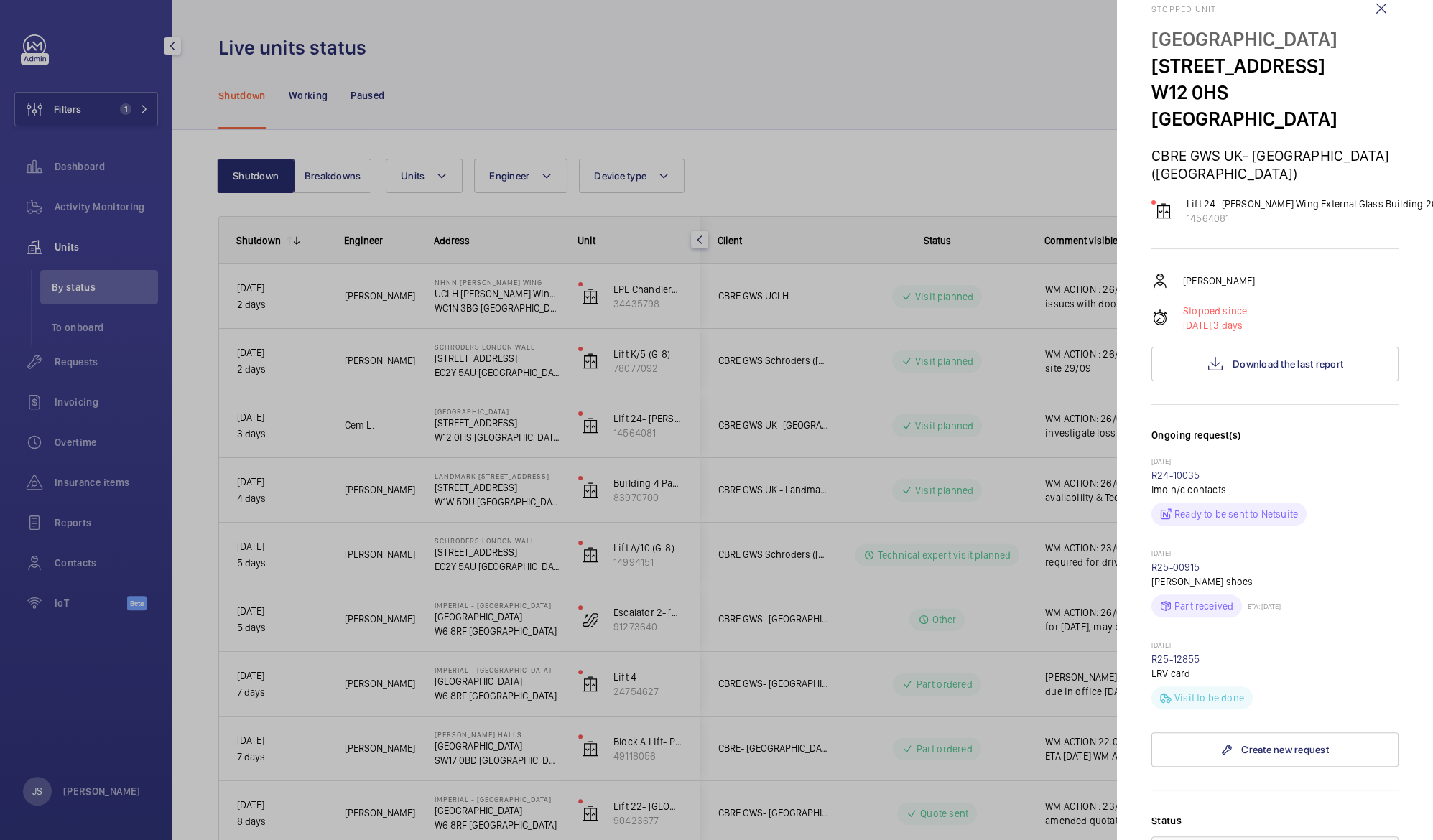
scroll to position [34, 0]
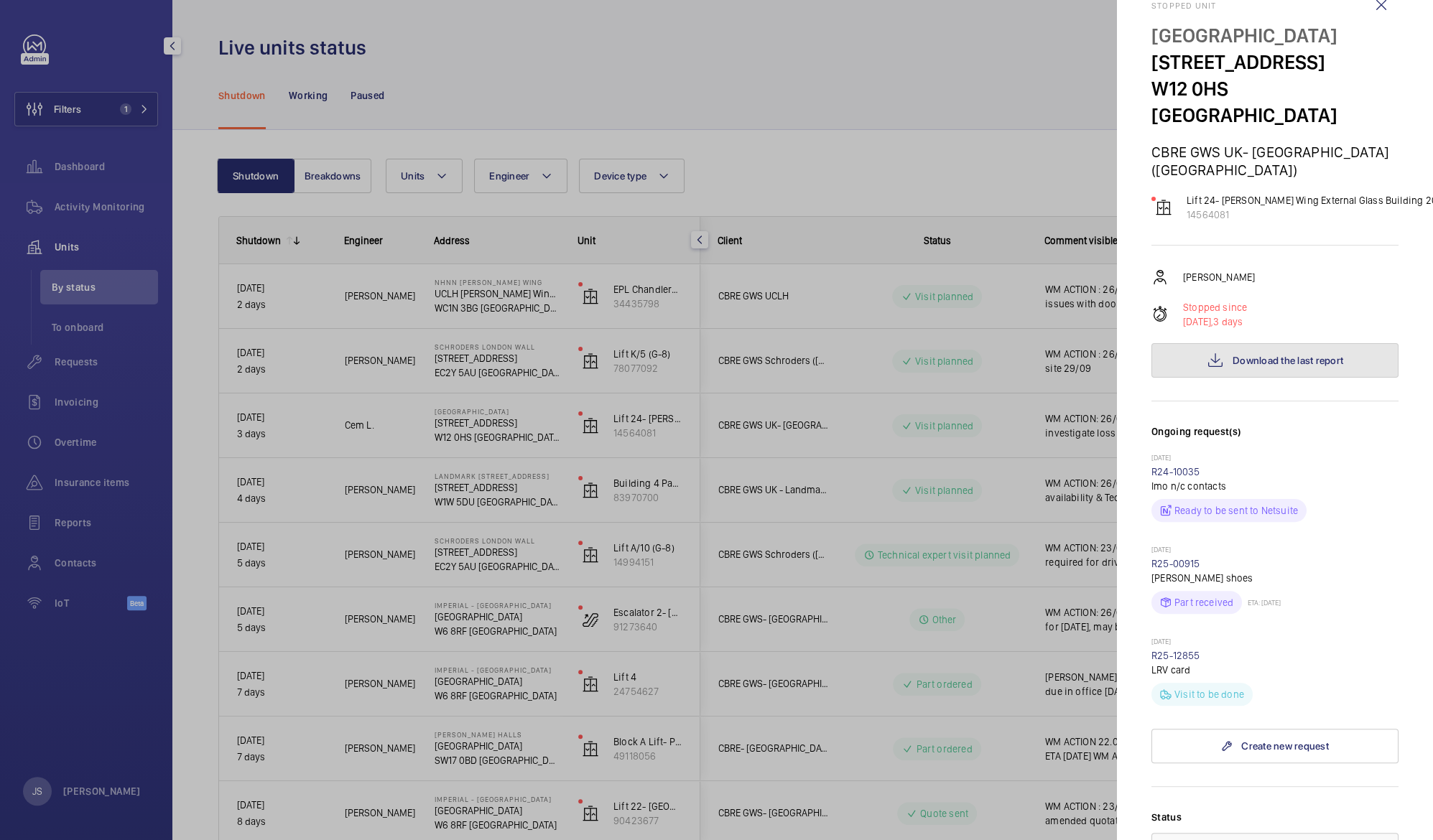
click at [1233, 355] on span "Download the last report" at bounding box center [1288, 361] width 111 height 12
click at [745, 70] on div at bounding box center [716, 420] width 1433 height 840
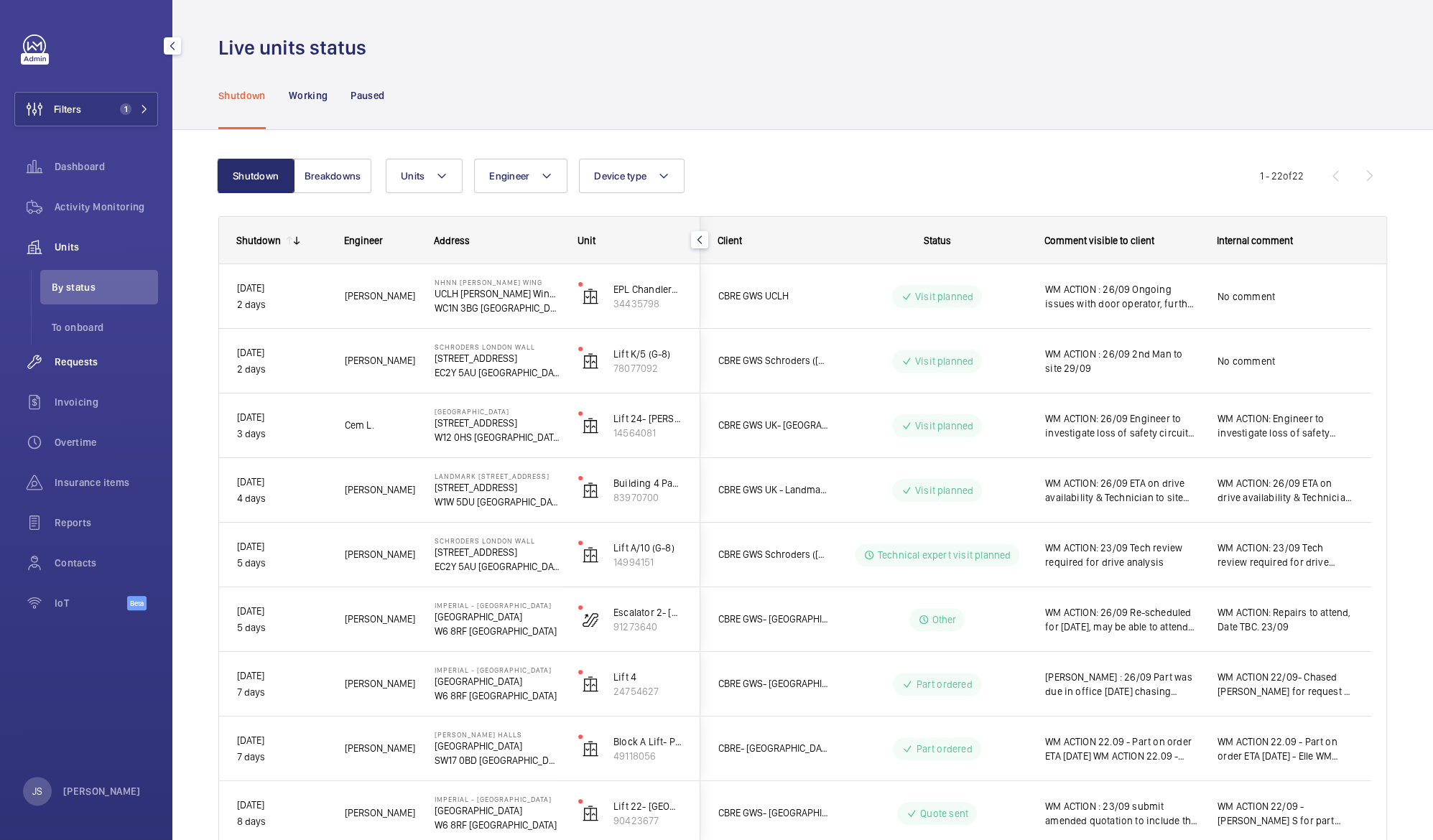
click at [81, 361] on span "Requests" at bounding box center [106, 362] width 103 height 15
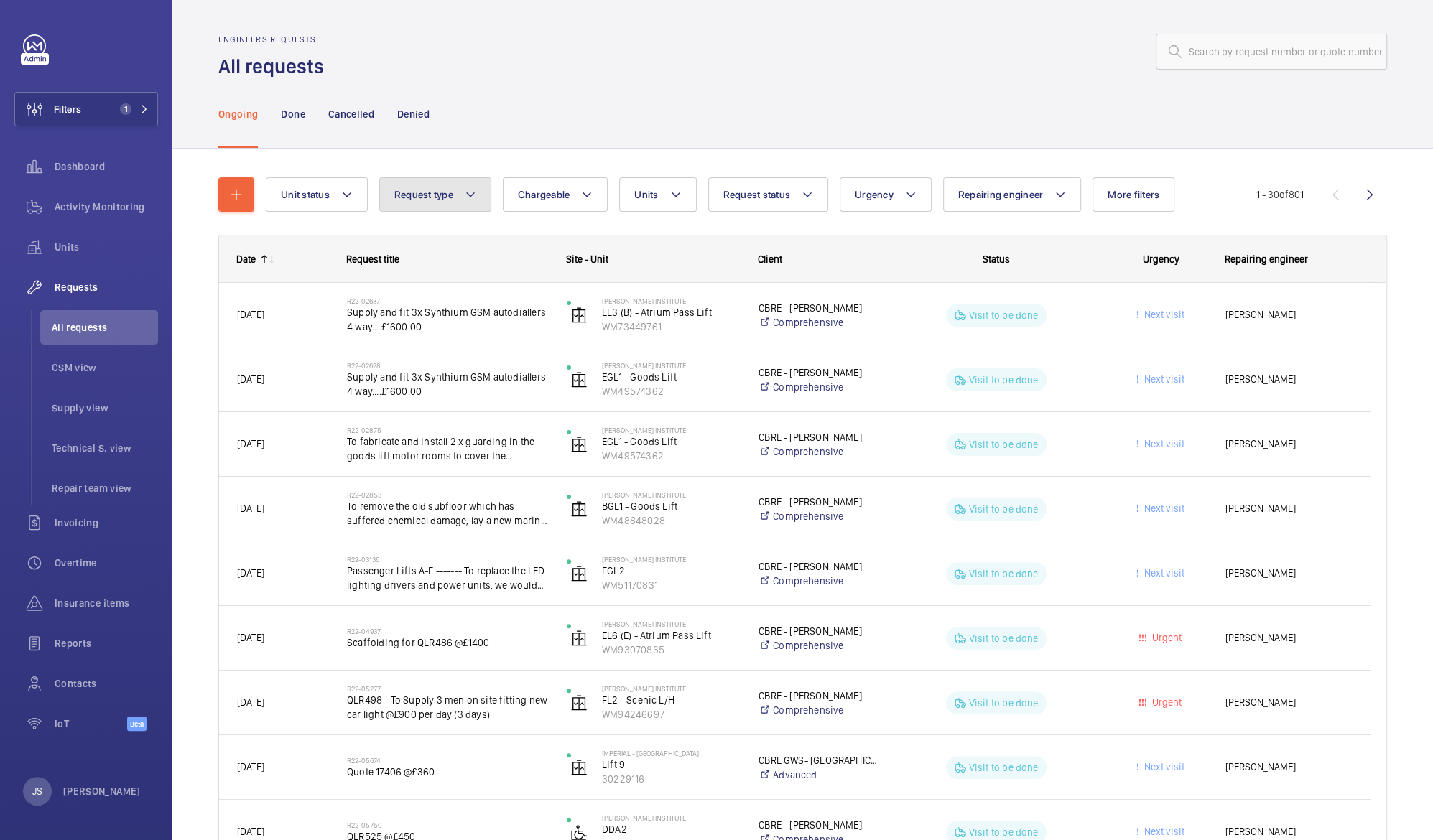
click at [472, 197] on mat-icon at bounding box center [470, 194] width 12 height 17
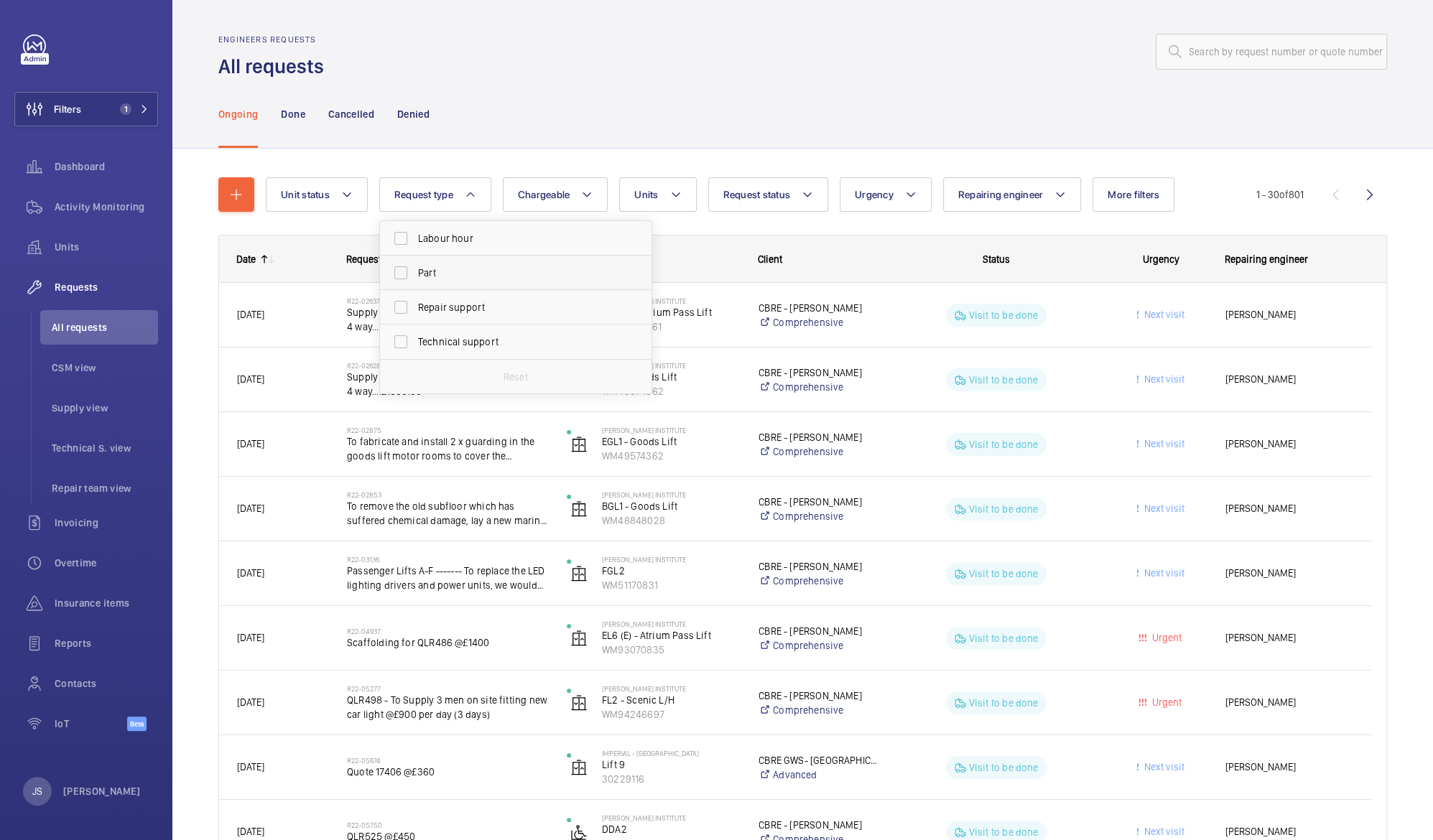
click at [446, 269] on span "Part" at bounding box center [517, 273] width 197 height 15
click at [416, 269] on input "Part" at bounding box center [400, 272] width 28 height 28
checkbox input "true"
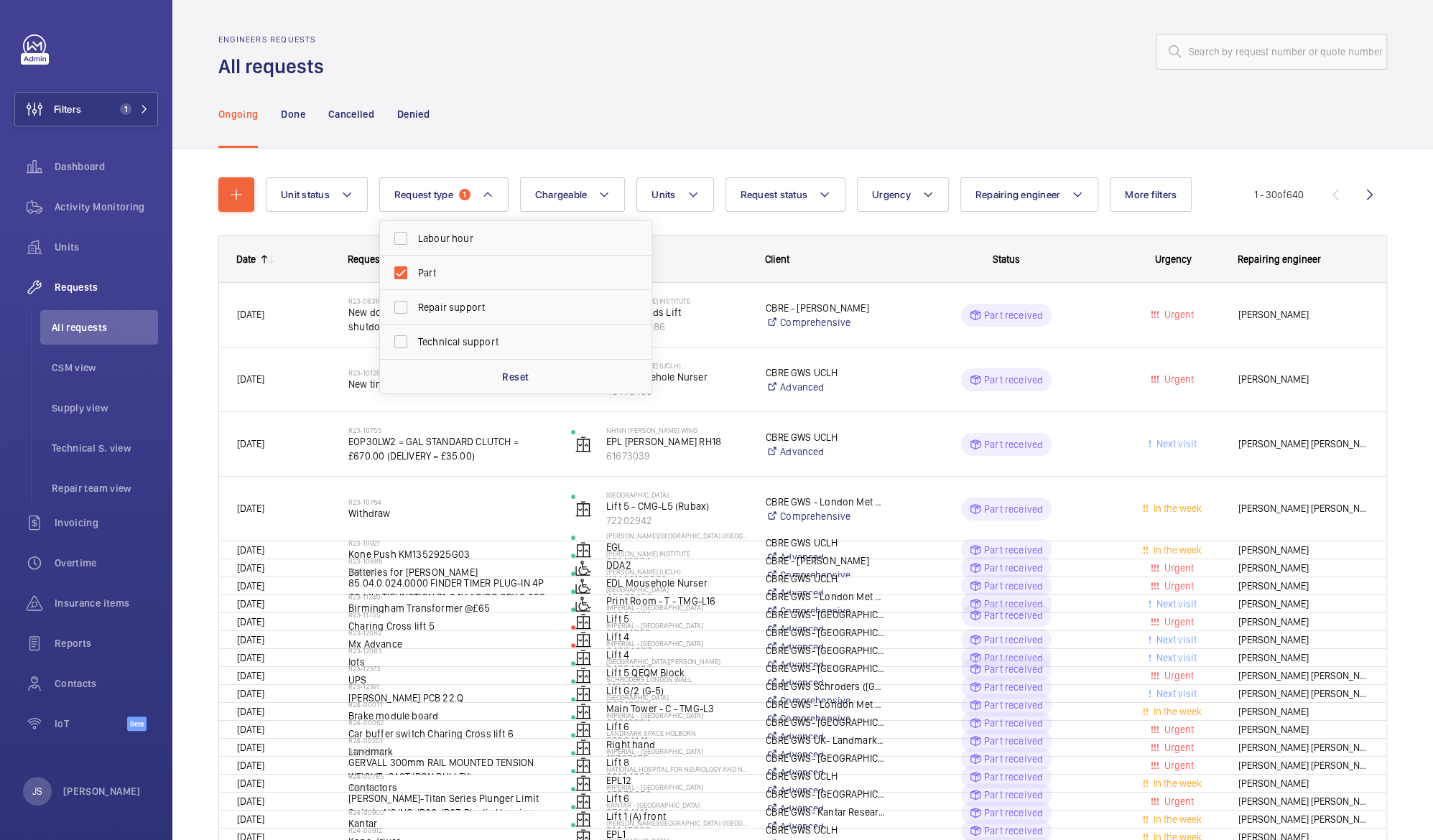
click at [511, 100] on div "Ongoing Done Cancelled Denied" at bounding box center [803, 113] width 1169 height 68
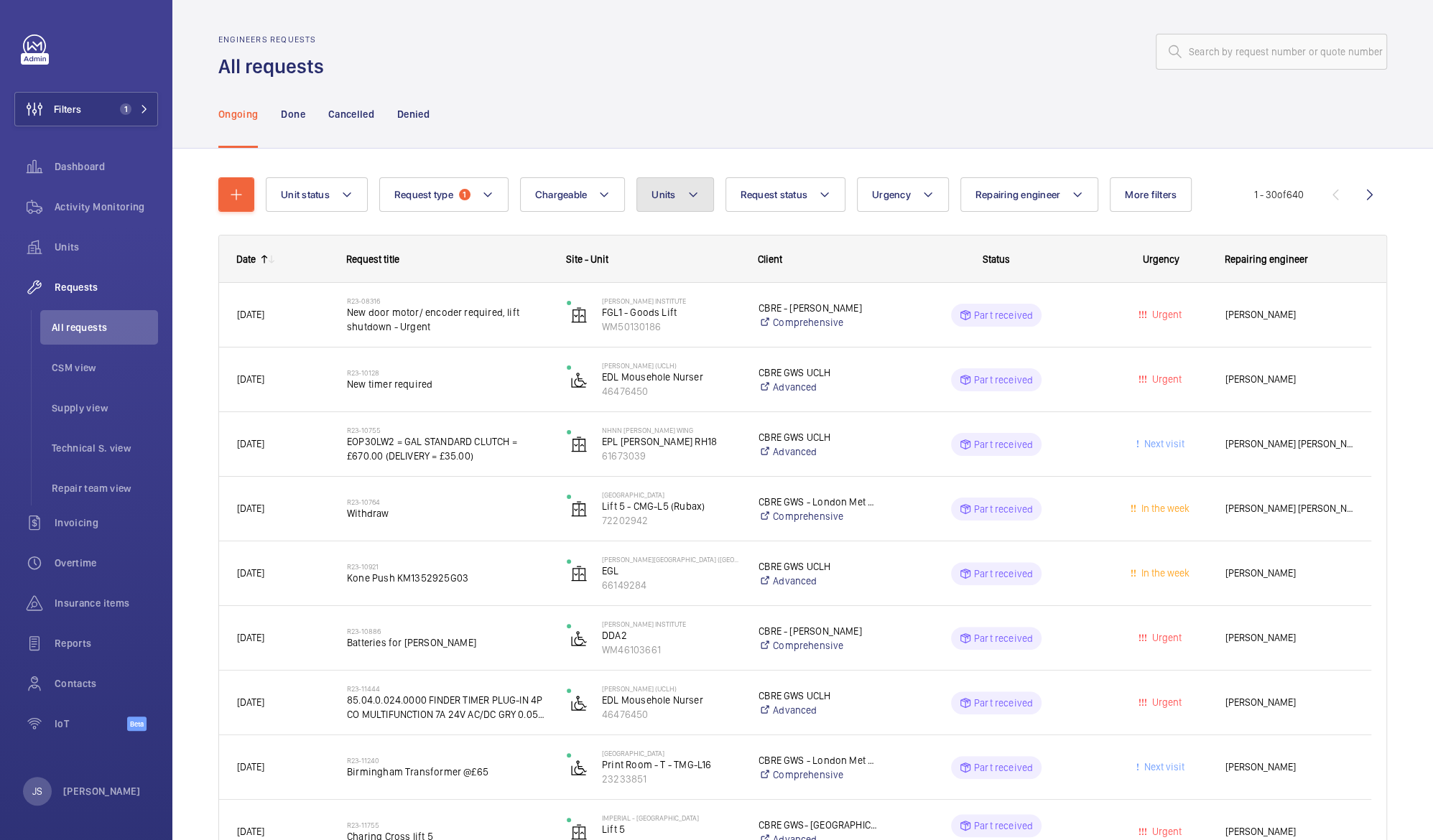
click at [695, 196] on mat-icon at bounding box center [693, 194] width 12 height 17
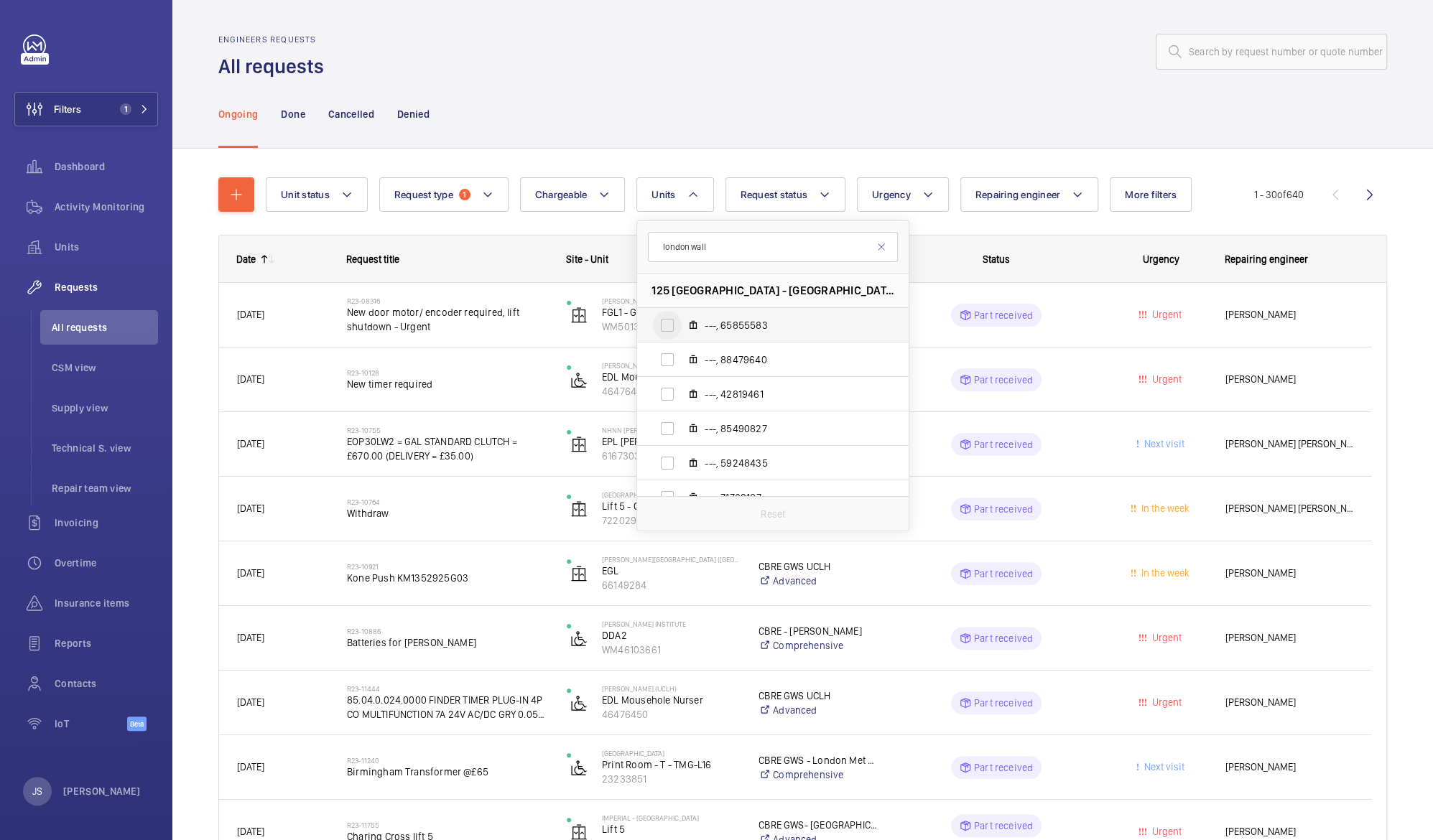
type input "london wall"
click at [665, 324] on input "---, 65855583" at bounding box center [667, 325] width 28 height 28
checkbox input "true"
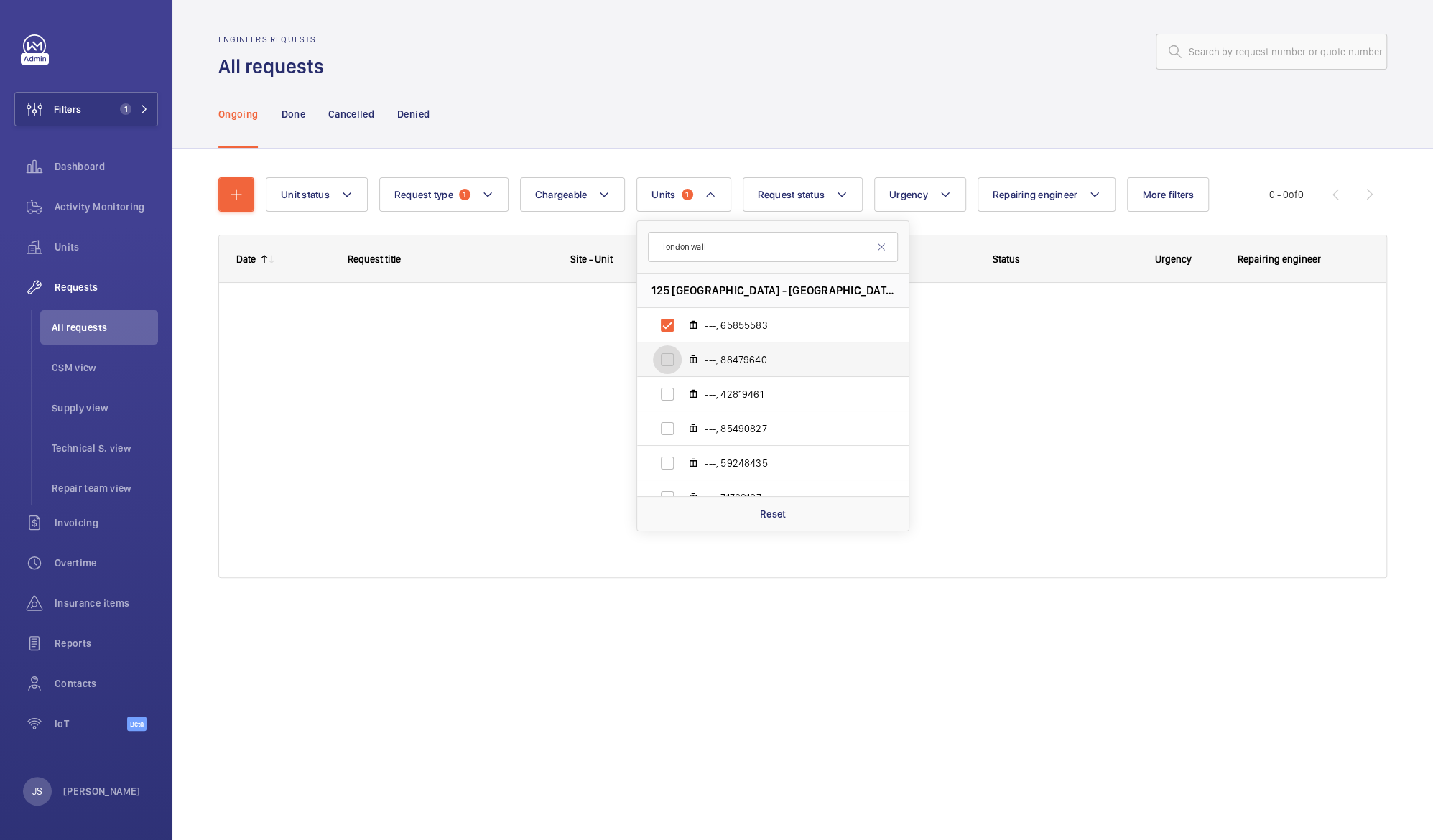
click at [667, 359] on input "---, 88479640" at bounding box center [667, 359] width 28 height 28
checkbox input "true"
click at [667, 395] on input "---, 42819461" at bounding box center [667, 394] width 28 height 28
checkbox input "true"
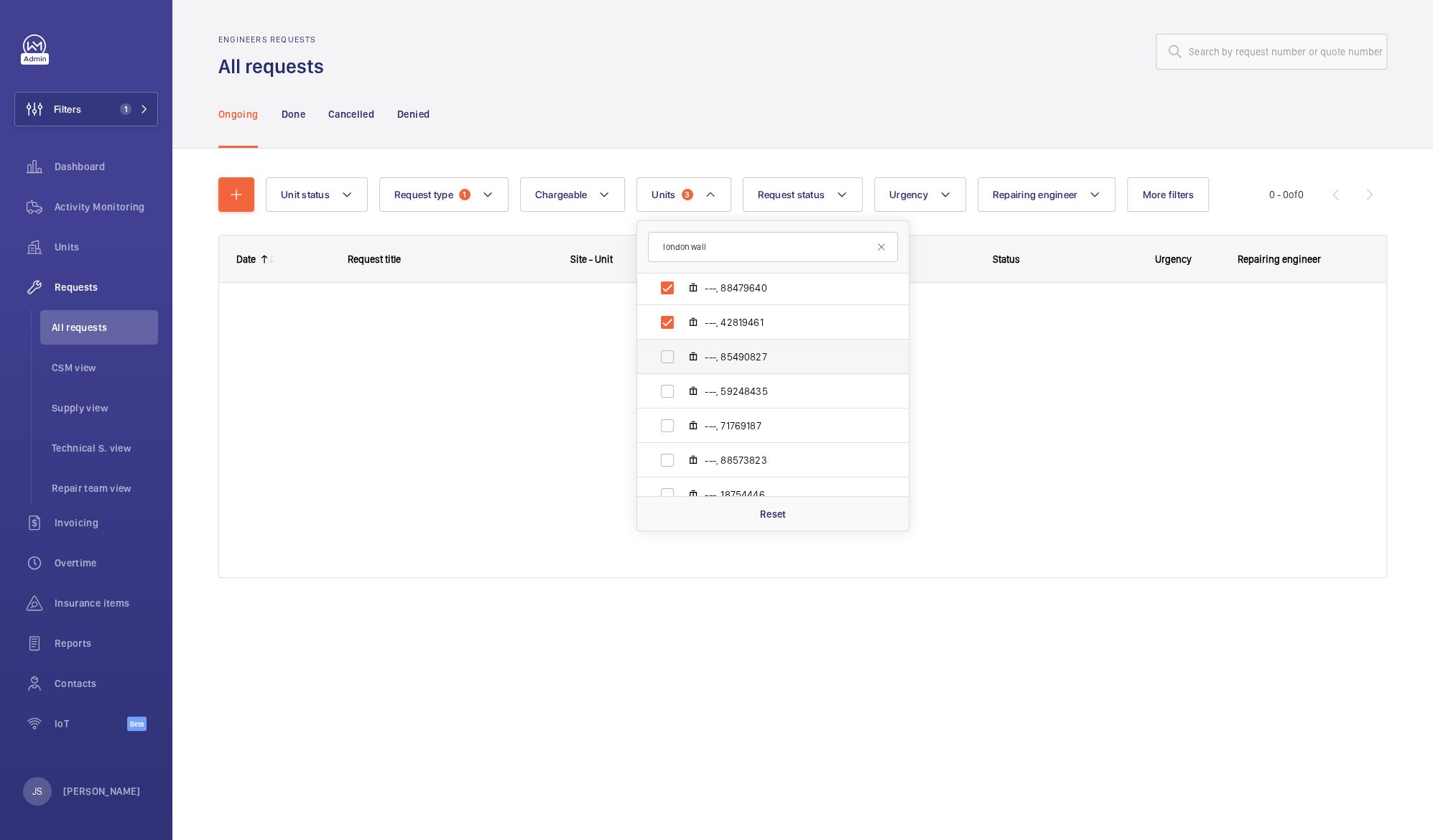
click at [695, 358] on mat-icon at bounding box center [693, 357] width 12 height 12
click at [681, 358] on input "---, 85490827" at bounding box center [667, 356] width 28 height 28
checkbox input "true"
click at [698, 391] on mat-icon at bounding box center [693, 391] width 12 height 12
click at [681, 391] on input "---, 59248435" at bounding box center [667, 391] width 28 height 28
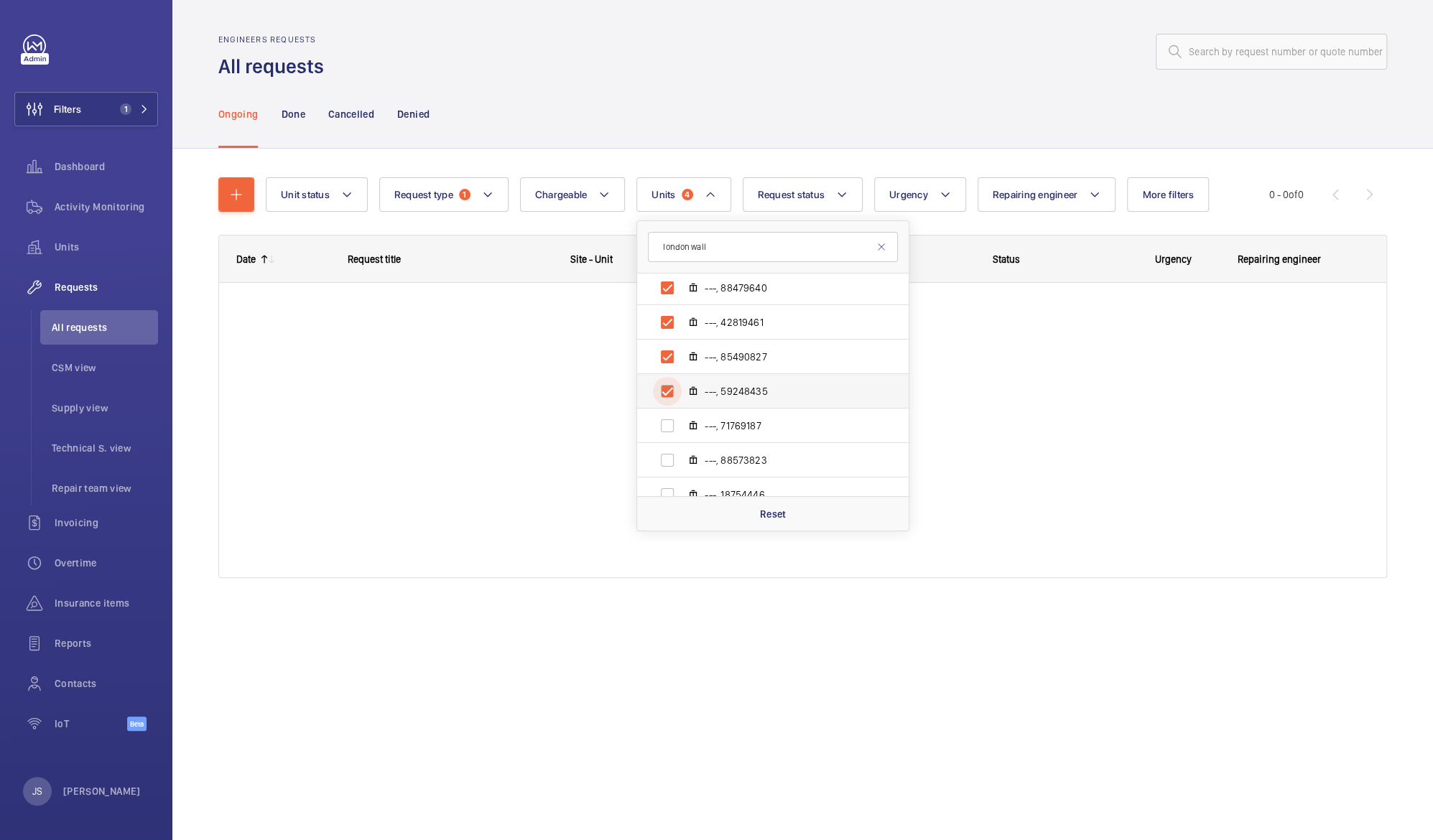
checkbox input "true"
click at [711, 428] on span "---, 71769187" at bounding box center [788, 426] width 166 height 15
click at [681, 428] on input "---, 71769187" at bounding box center [667, 425] width 28 height 28
checkbox input "true"
drag, startPoint x: 910, startPoint y: 401, endPoint x: 906, endPoint y: 475, distance: 74.1
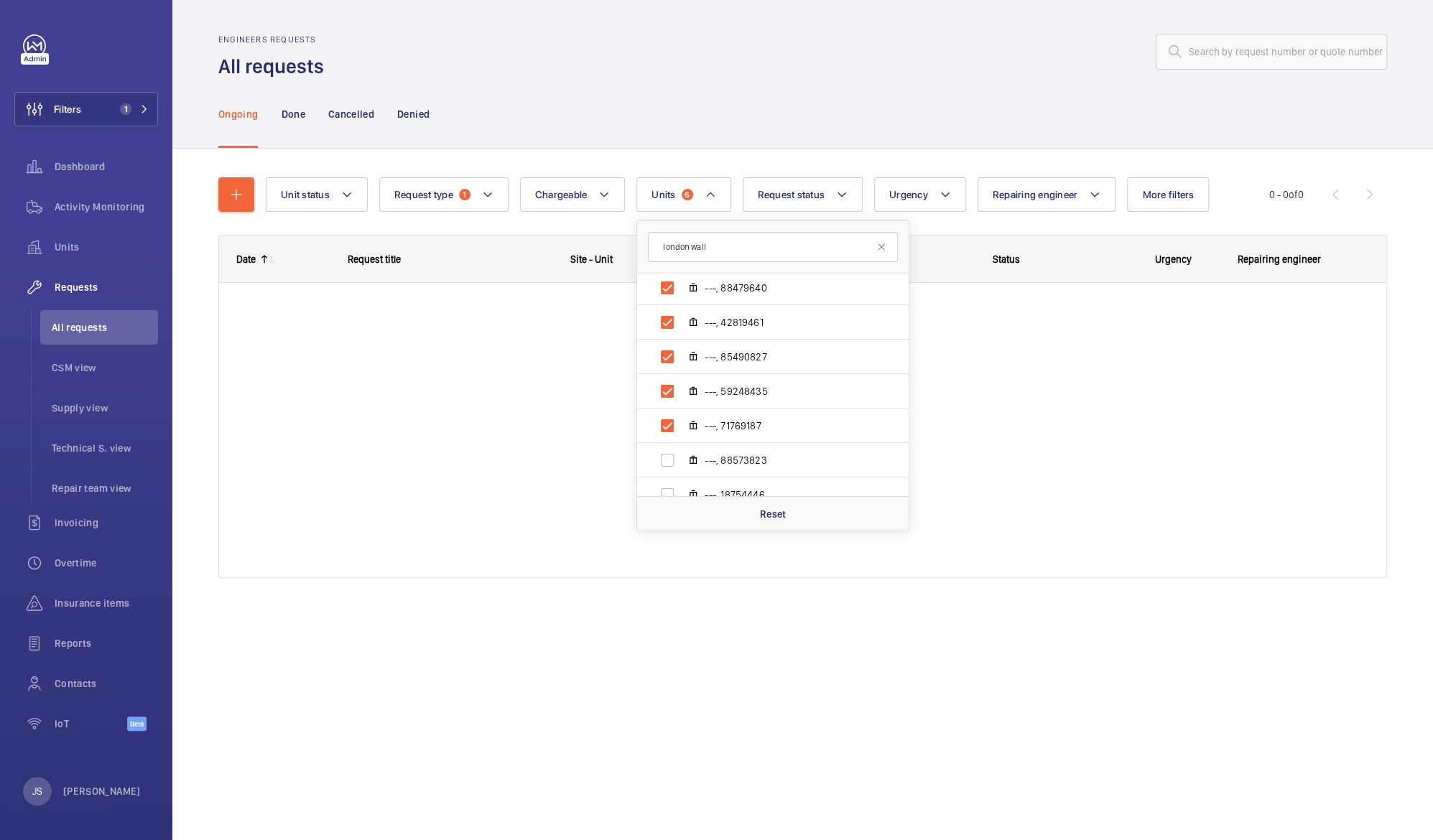
click at [906, 475] on wm-front-shared-table-view-engine "Unit status Request type 1 Chargeable Units 6 [GEOGRAPHIC_DATA] wall 125 [GEOGR…" at bounding box center [803, 394] width 1169 height 436
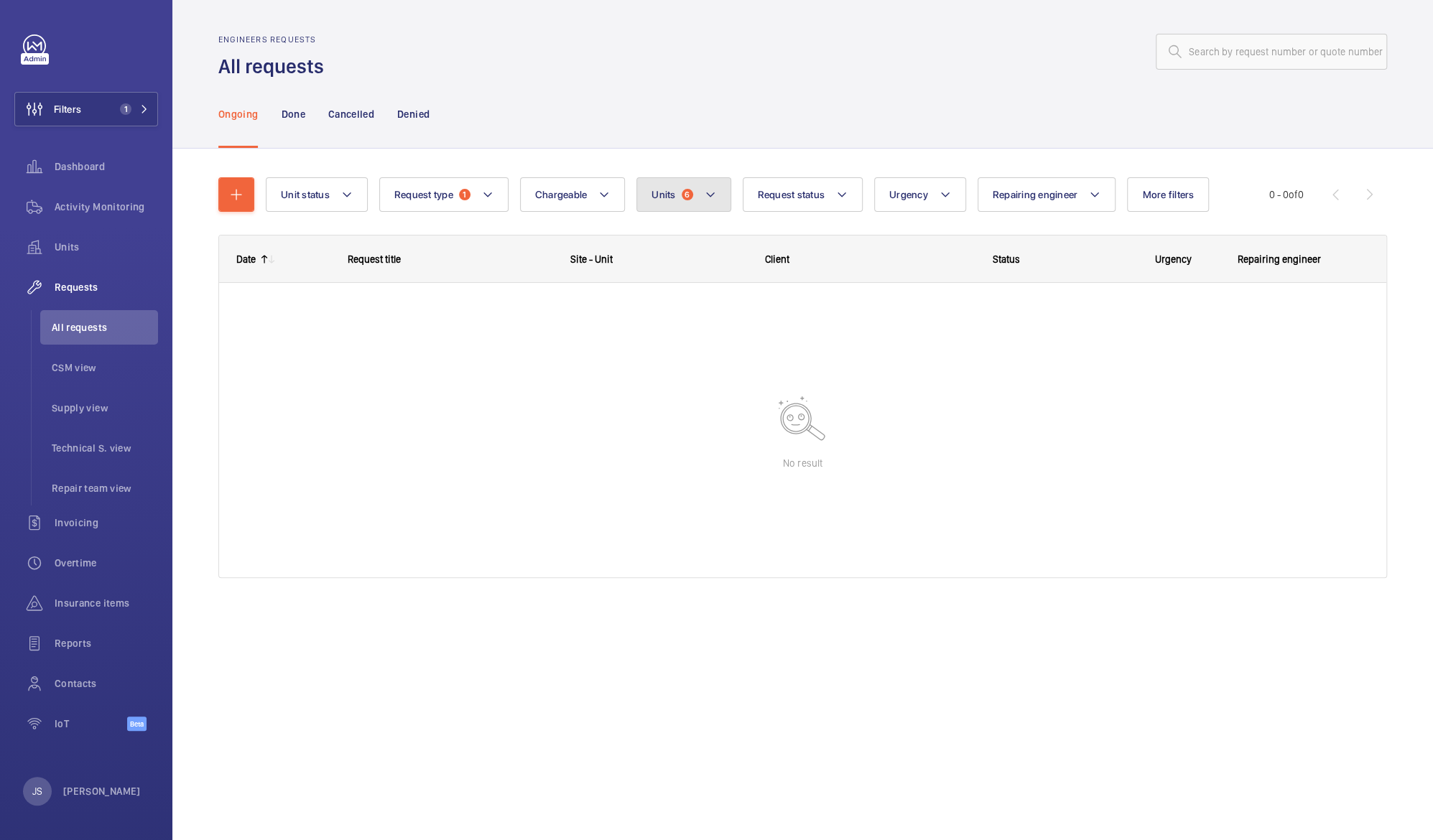
click at [711, 200] on mat-icon at bounding box center [711, 194] width 12 height 17
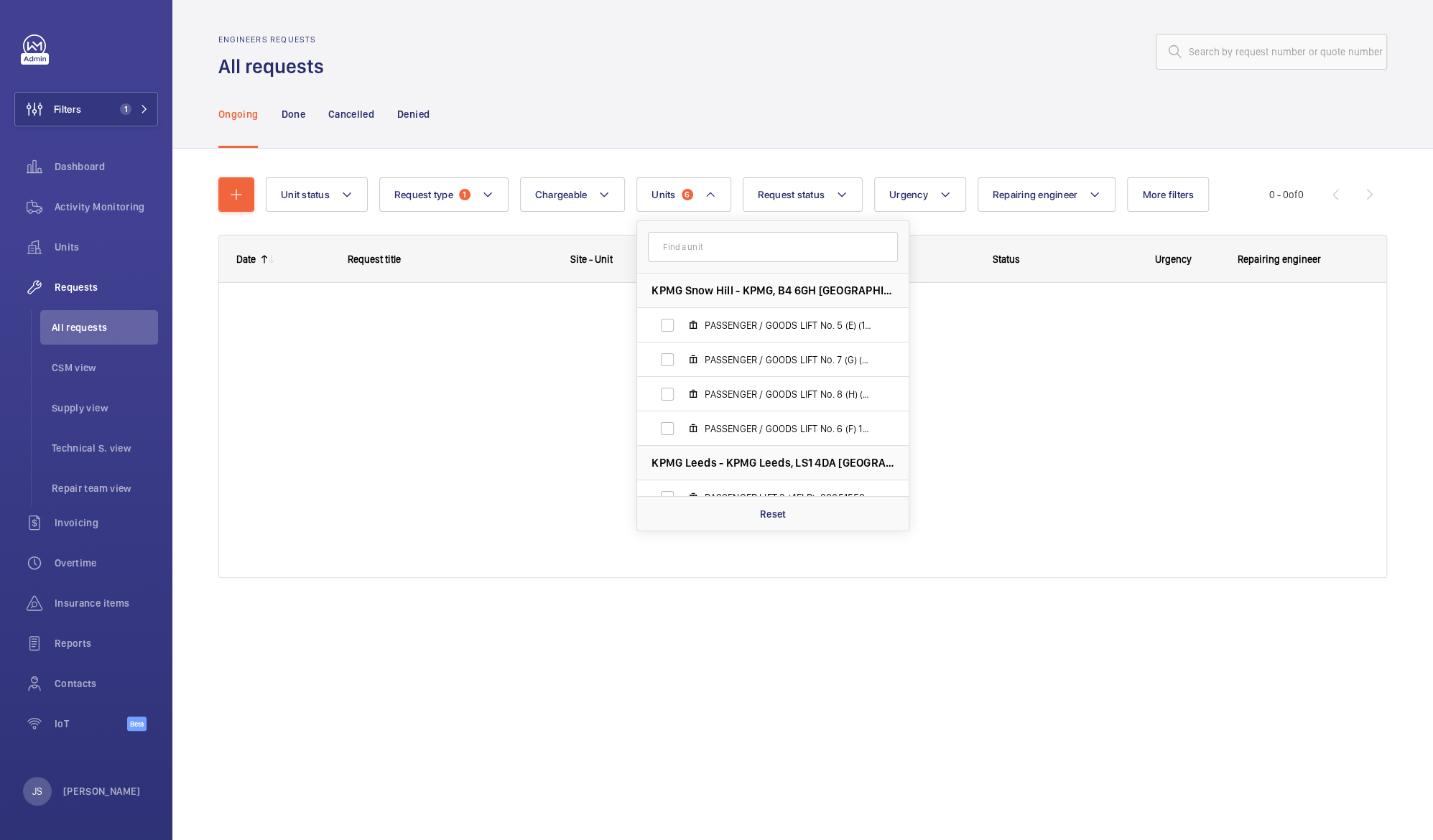
click at [728, 245] on input "text" at bounding box center [773, 247] width 250 height 30
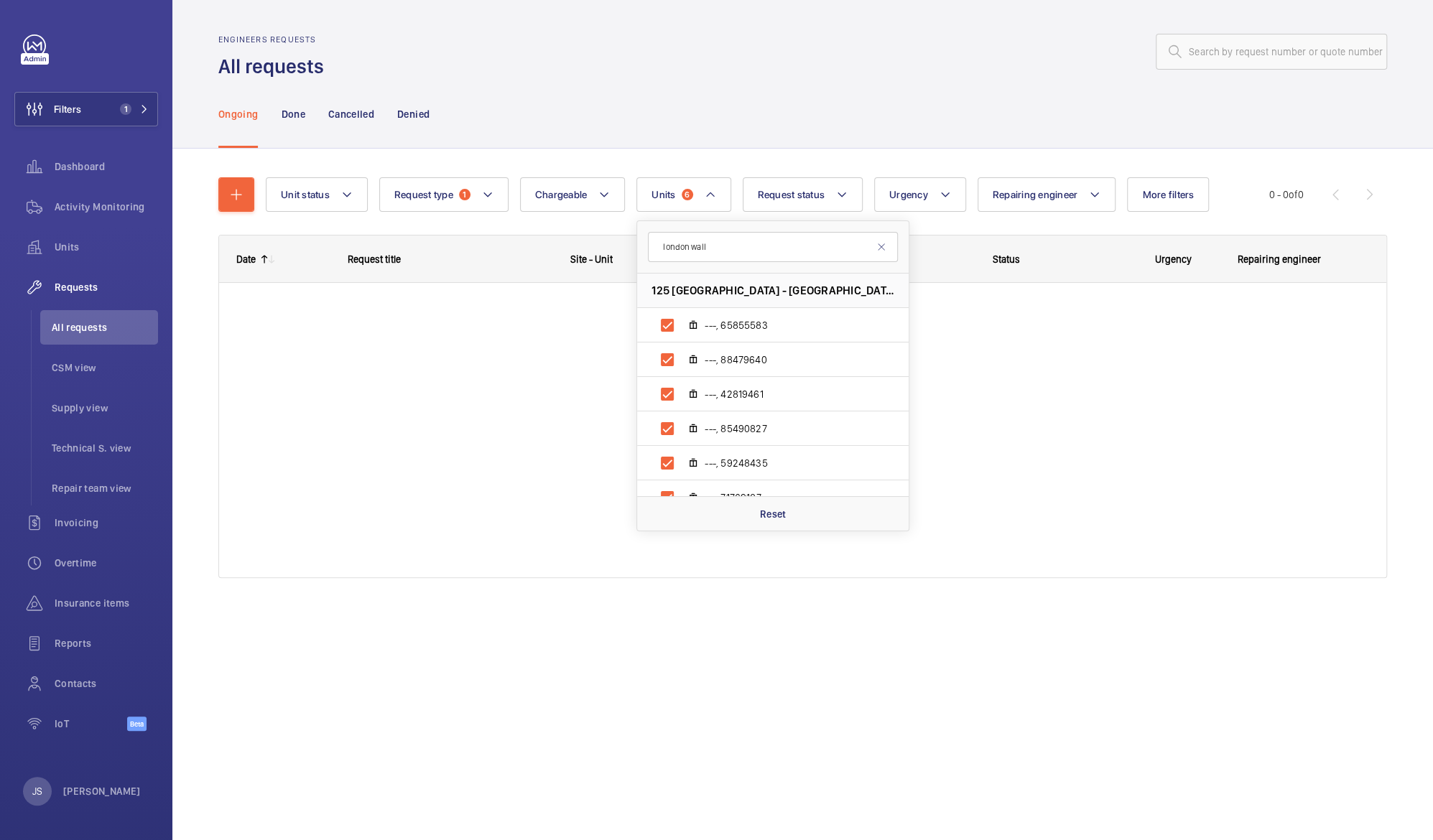
type input "london wall"
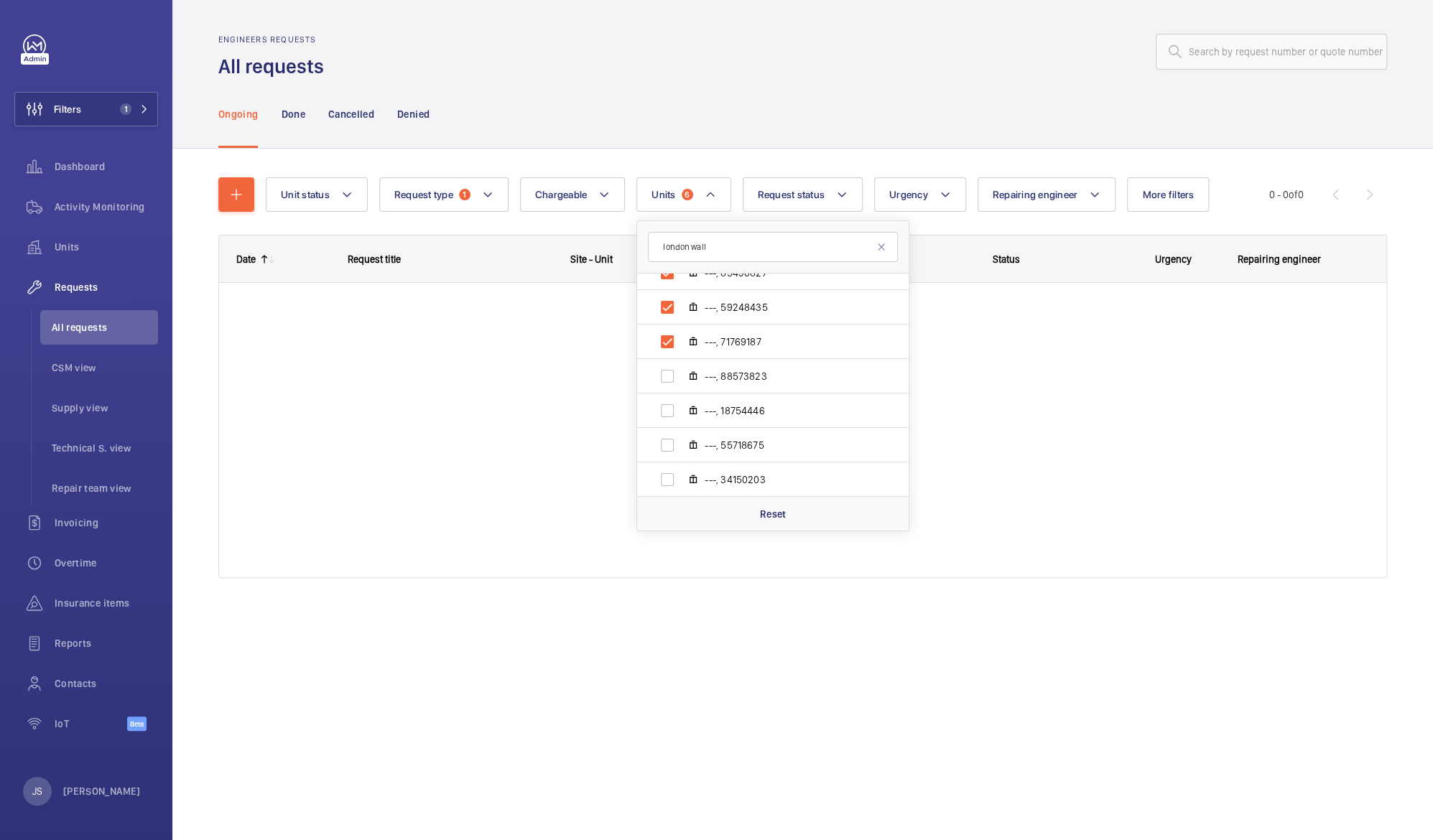
scroll to position [202, 0]
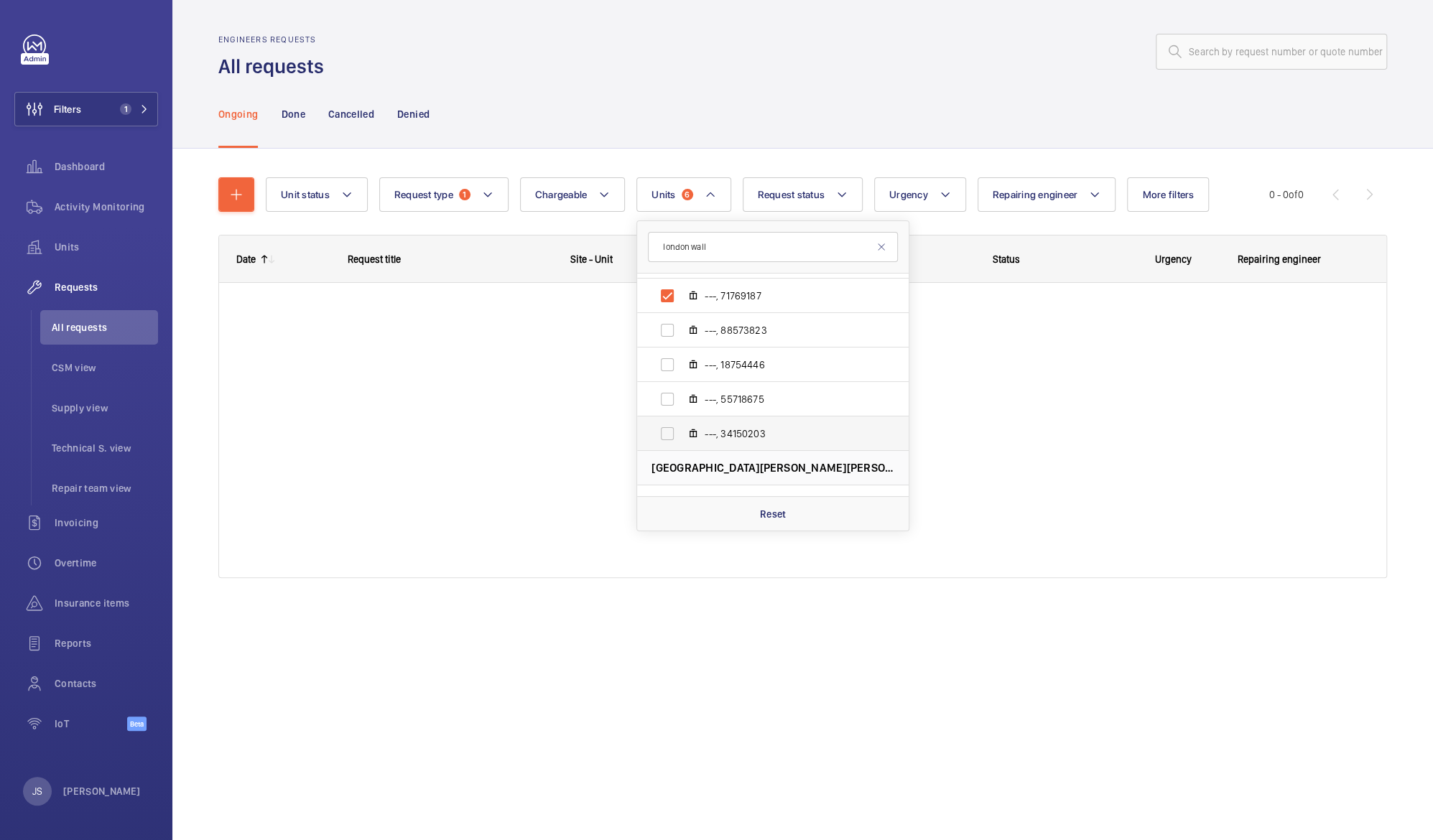
click at [705, 433] on span "---, 34150203" at bounding box center [788, 434] width 166 height 15
click at [681, 433] on input "---, 34150203" at bounding box center [667, 433] width 28 height 28
checkbox input "true"
click at [684, 404] on label "---, 55718675" at bounding box center [762, 399] width 248 height 35
click at [681, 404] on input "---, 55718675" at bounding box center [667, 399] width 28 height 28
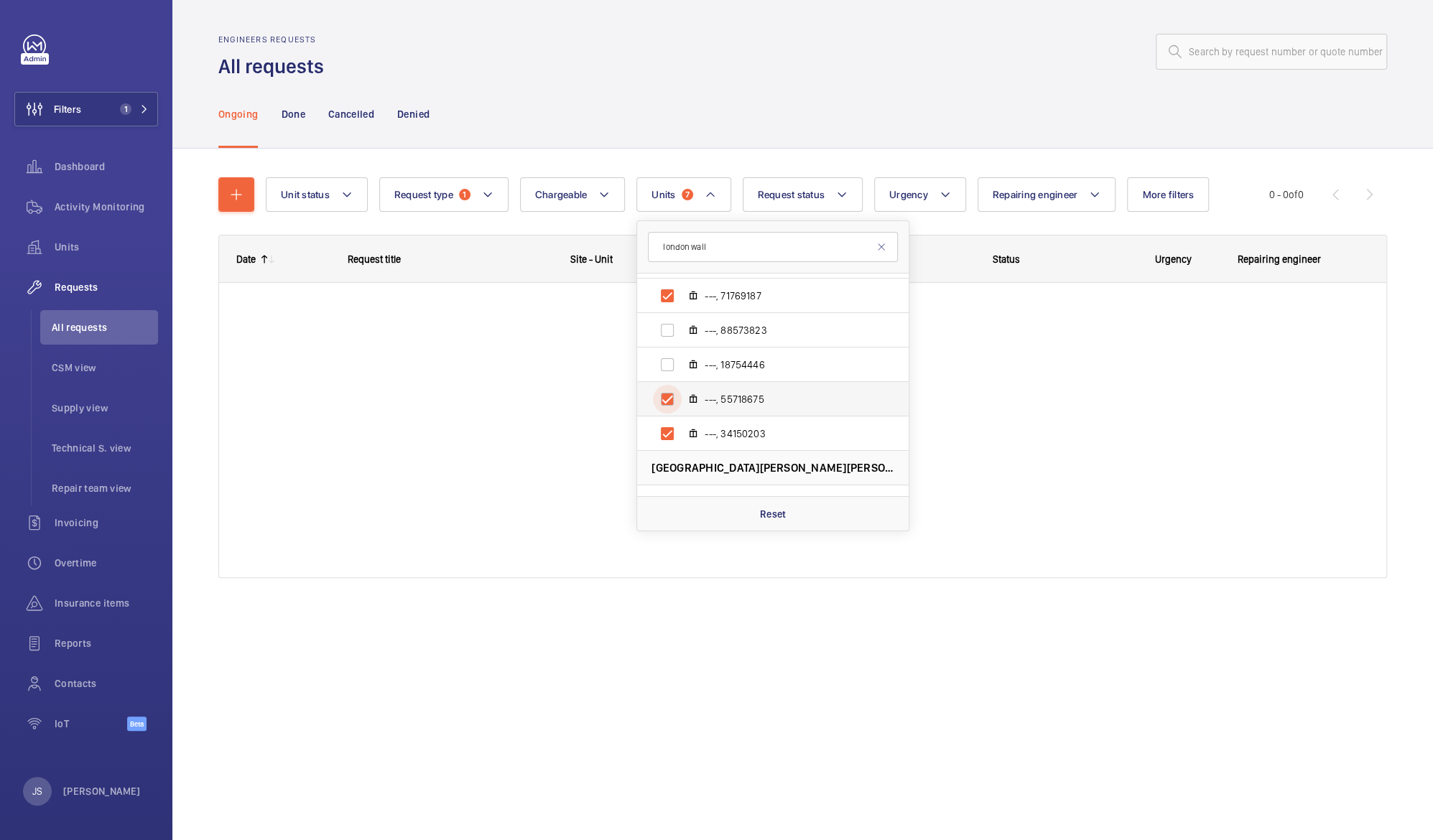
checkbox input "true"
click at [667, 365] on input "---, 18754446" at bounding box center [667, 364] width 28 height 28
checkbox input "true"
click at [666, 331] on input "---, 88573823" at bounding box center [667, 330] width 28 height 28
checkbox input "true"
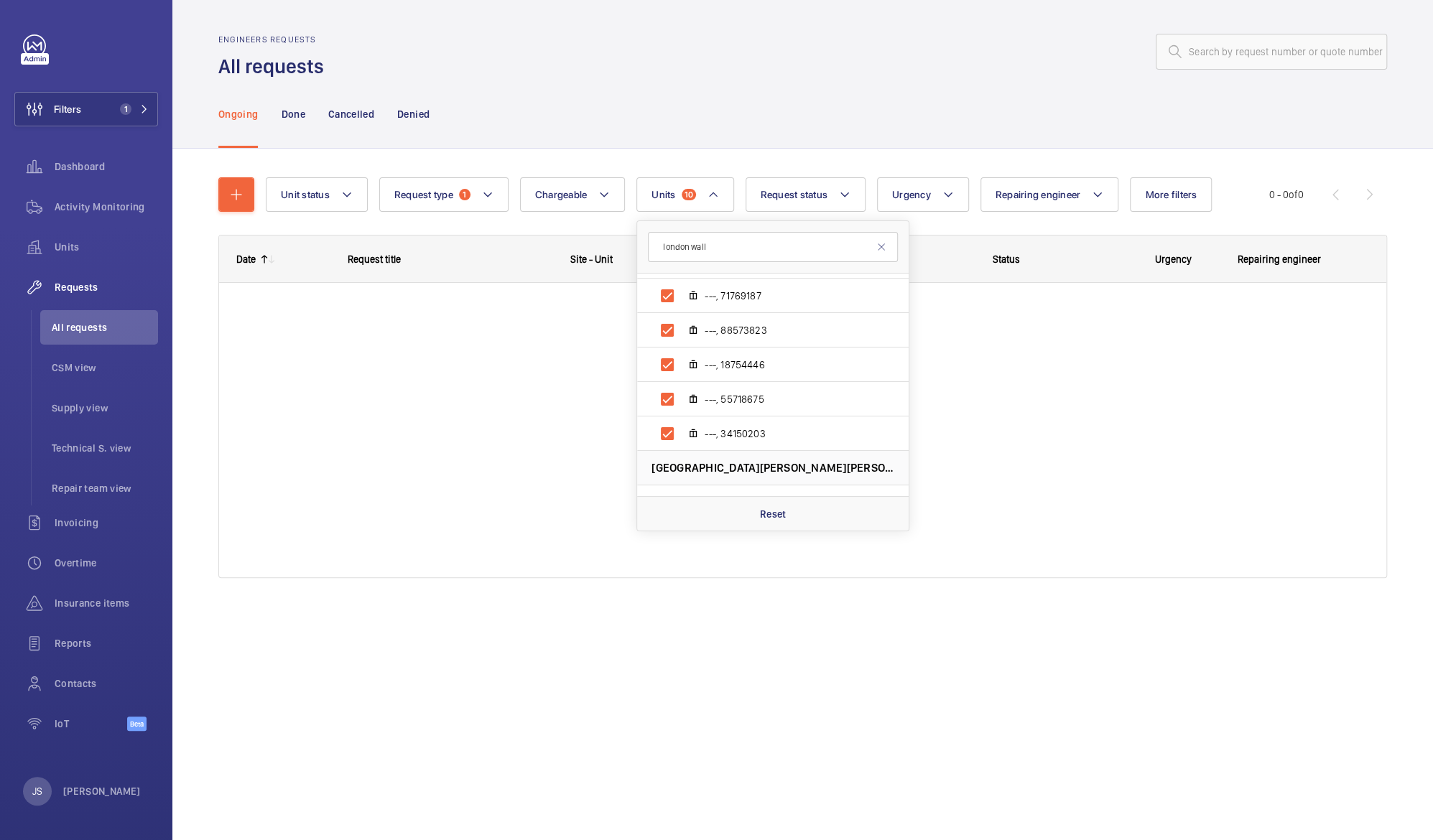
click at [546, 358] on div at bounding box center [803, 430] width 1167 height 294
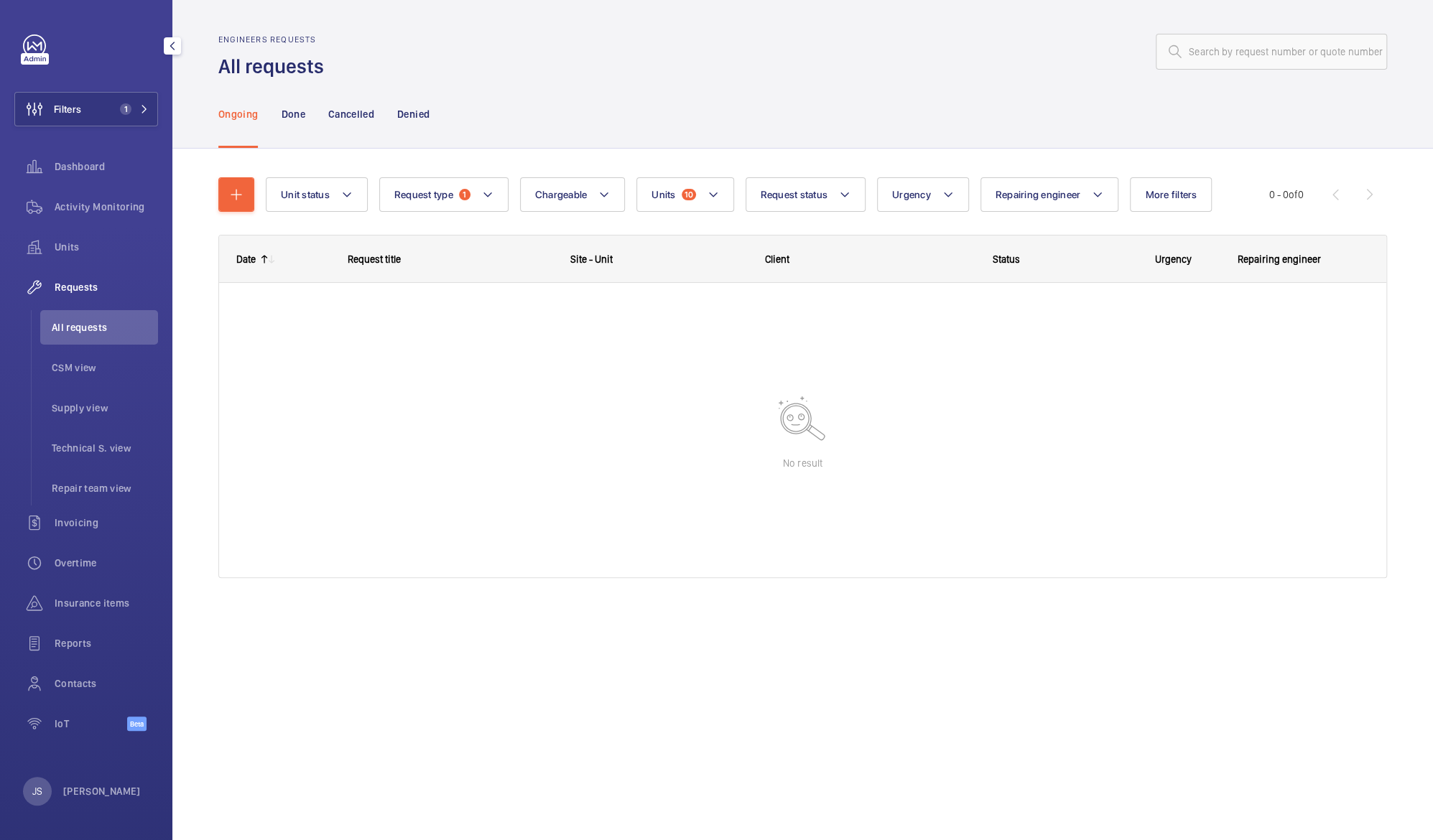
click at [73, 288] on span "Requests" at bounding box center [106, 288] width 103 height 15
click at [78, 293] on span "Requests" at bounding box center [106, 288] width 103 height 15
click at [717, 199] on mat-icon at bounding box center [713, 194] width 12 height 17
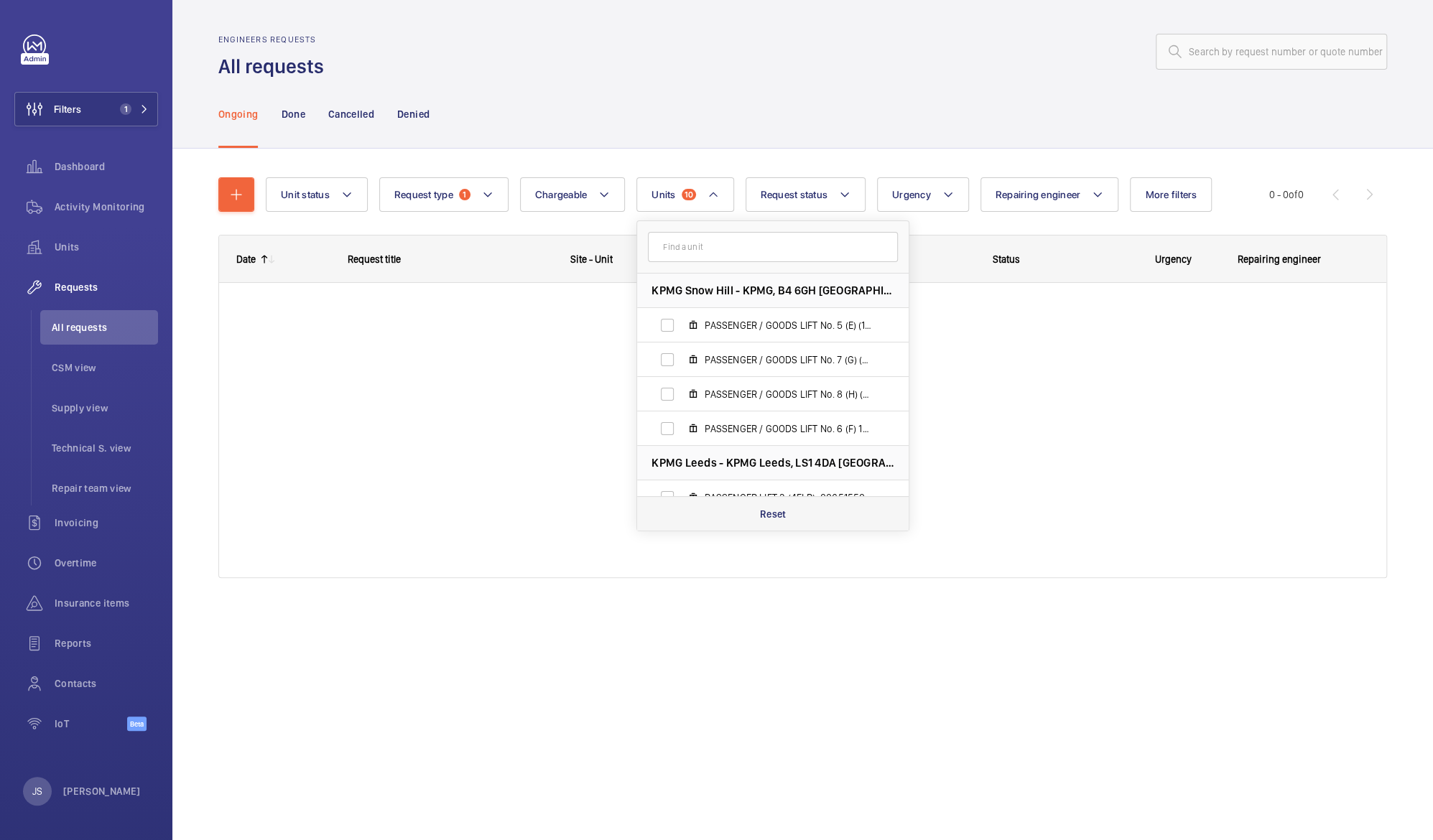
click at [773, 512] on p "Reset" at bounding box center [773, 514] width 26 height 15
click at [530, 403] on div at bounding box center [803, 406] width 1167 height 341
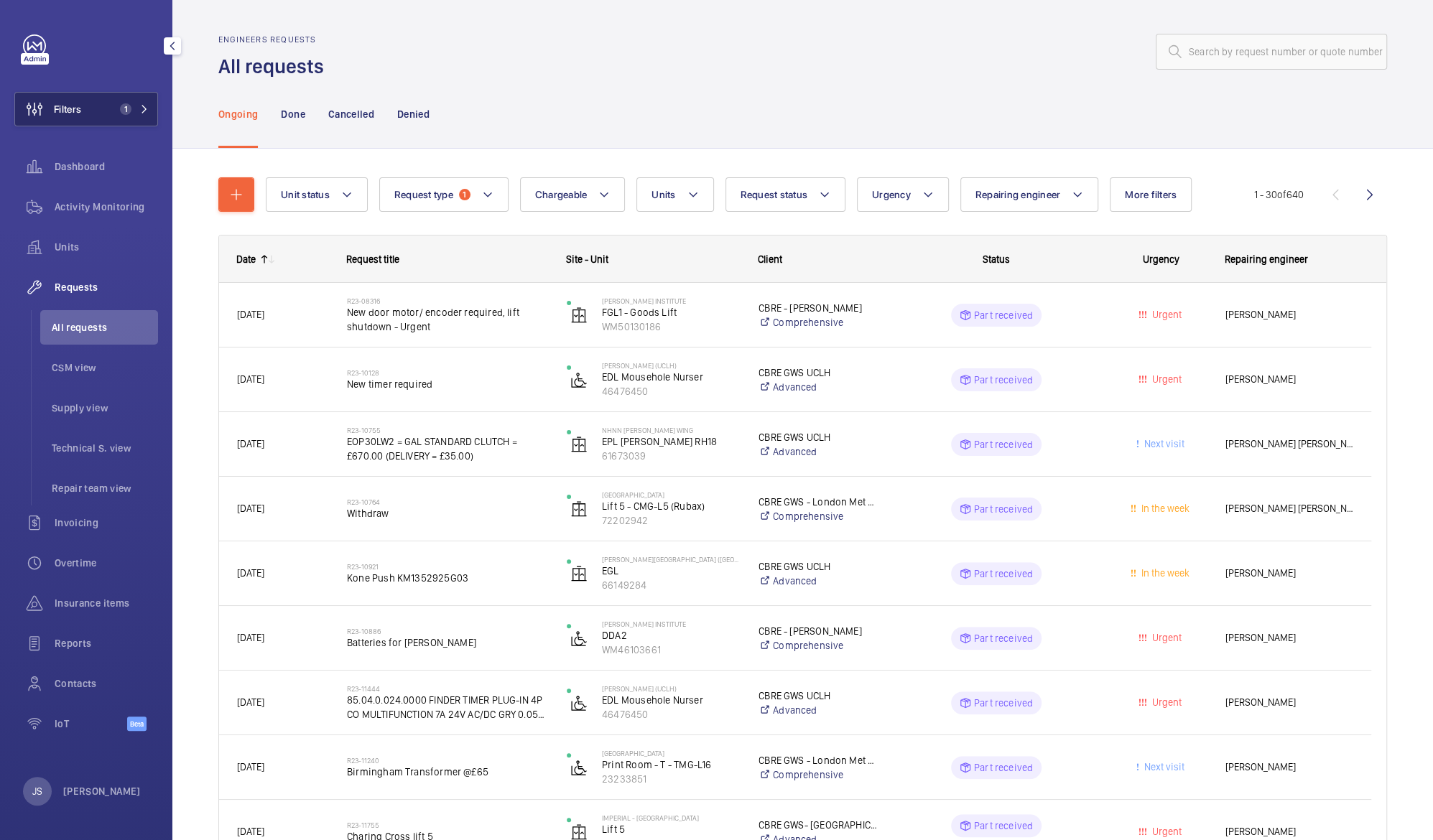
click at [108, 108] on button "Filters 1" at bounding box center [86, 110] width 143 height 35
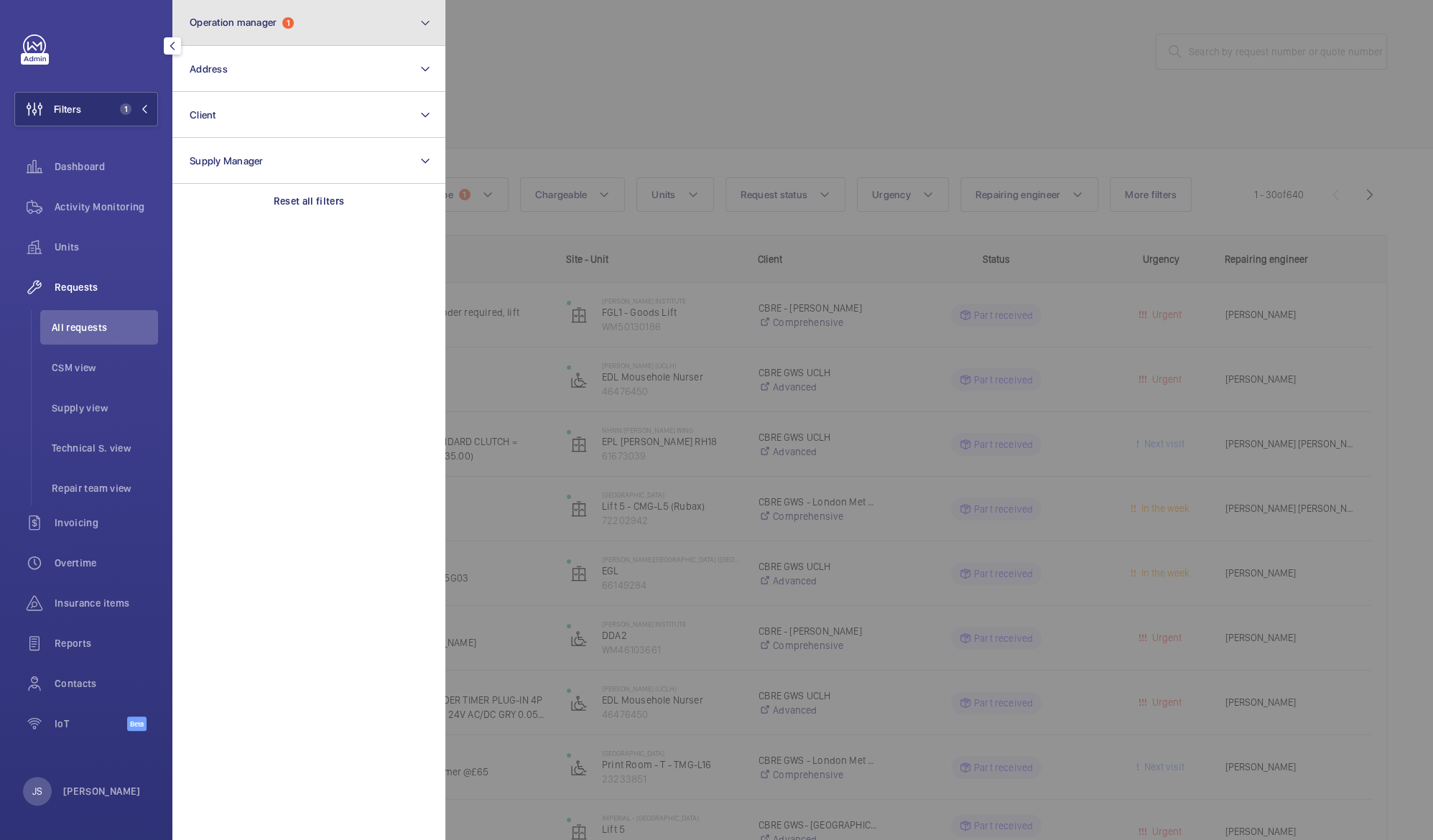
click at [246, 17] on span "Operation manager" at bounding box center [233, 22] width 87 height 12
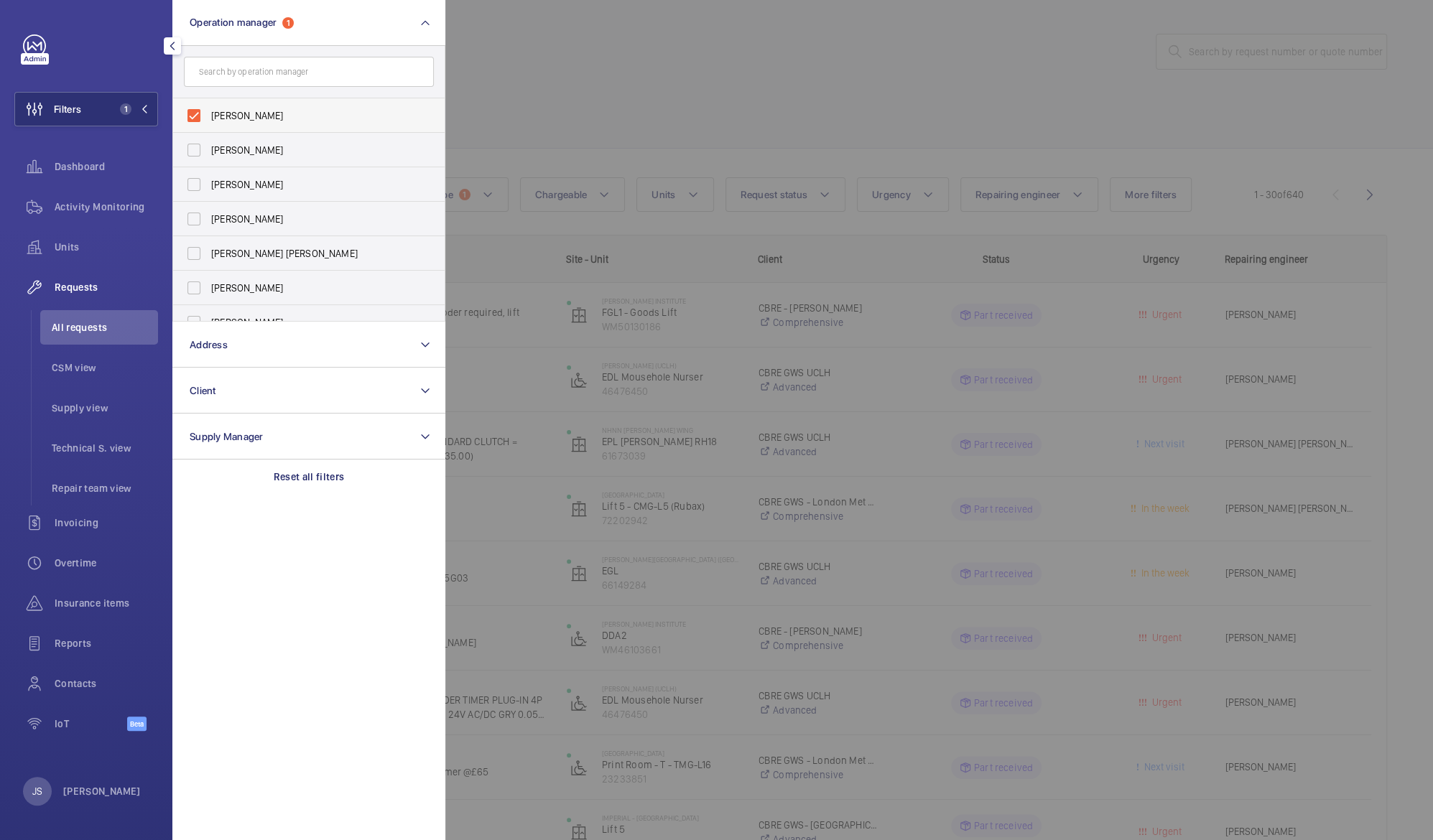
click at [233, 111] on span "[PERSON_NAME]" at bounding box center [310, 116] width 197 height 15
click at [208, 111] on input "[PERSON_NAME]" at bounding box center [194, 115] width 28 height 28
checkbox input "false"
click at [500, 92] on div at bounding box center [1162, 420] width 1433 height 840
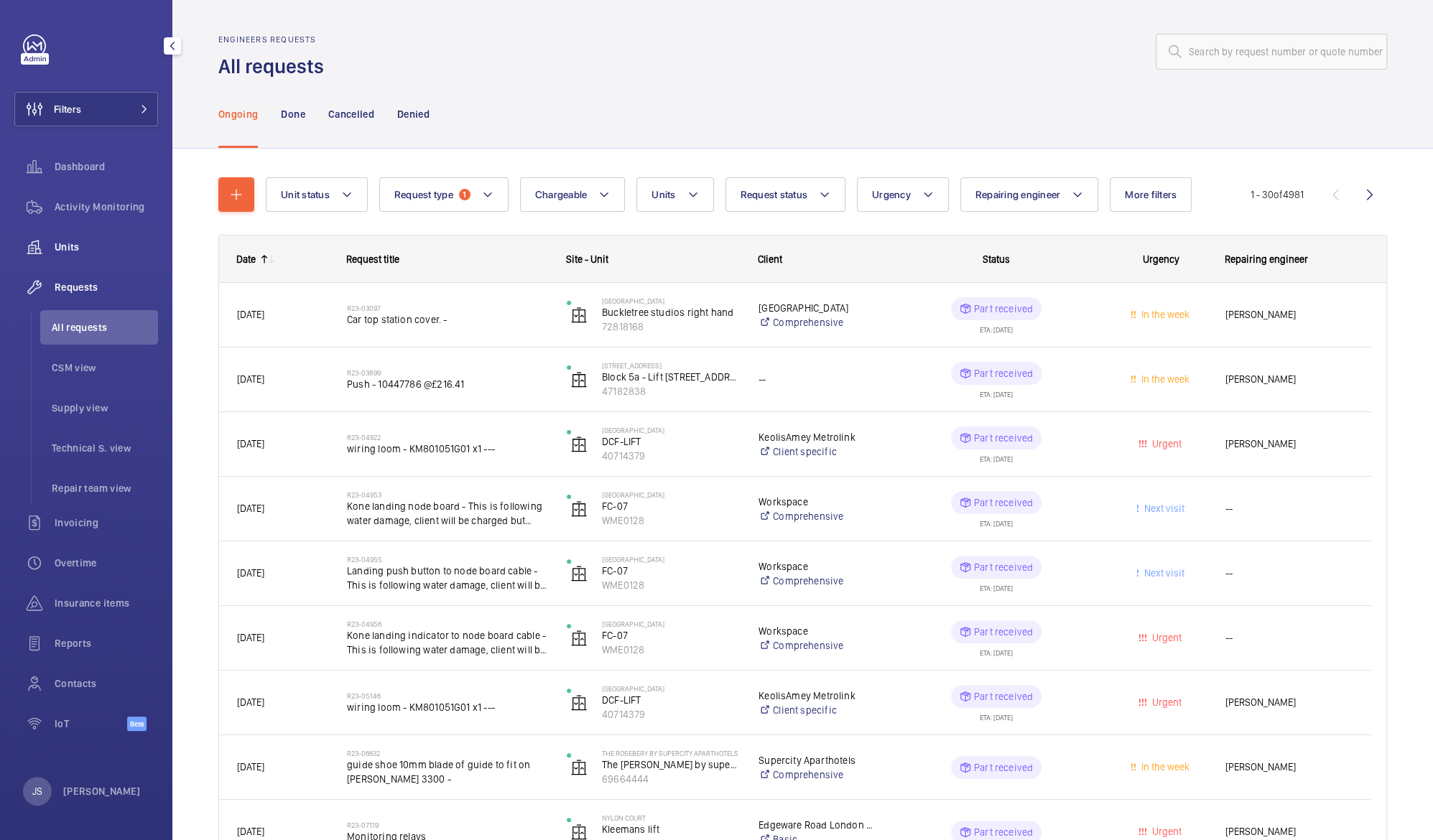
click at [92, 251] on span "Units" at bounding box center [106, 247] width 103 height 15
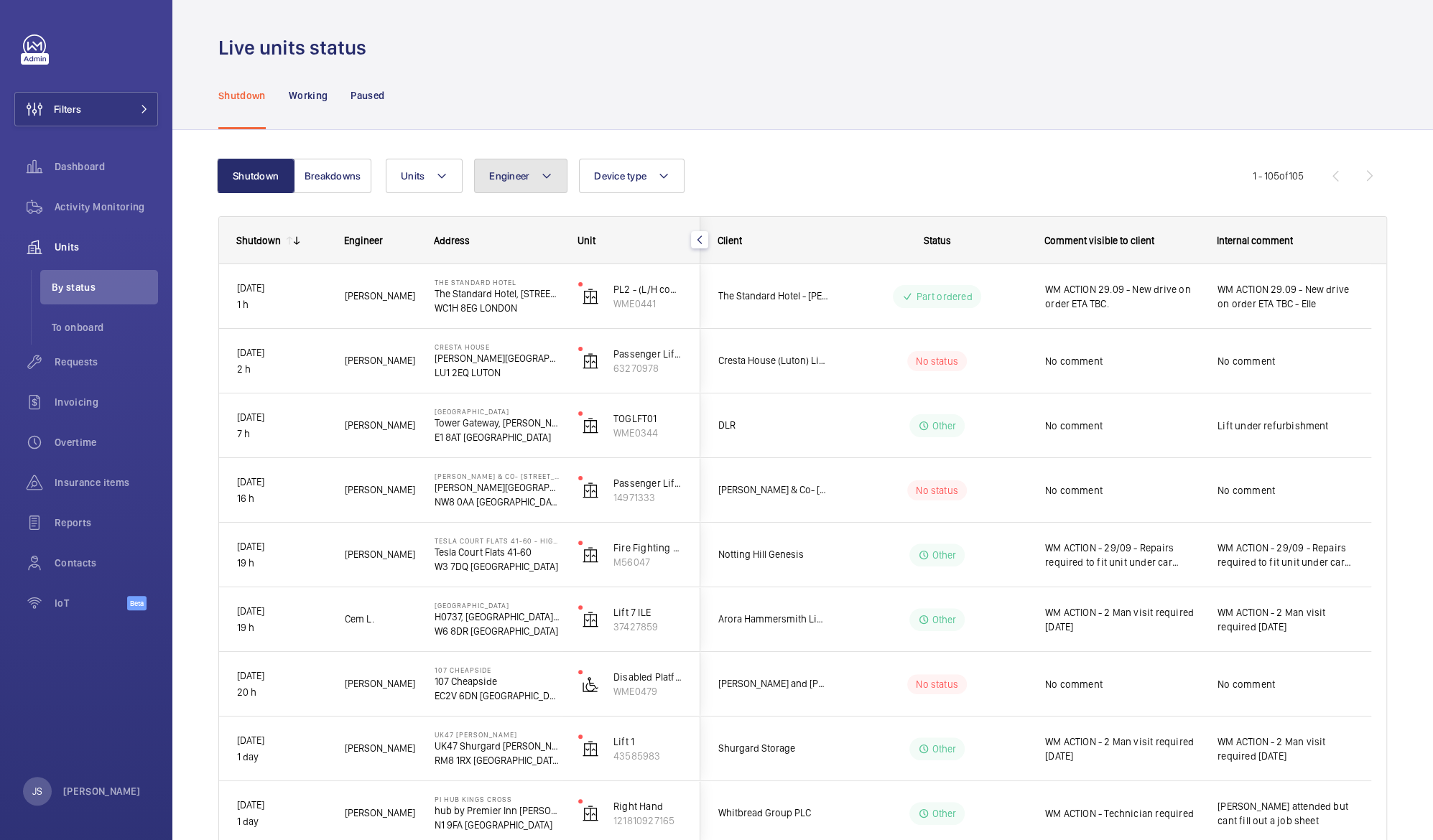
click at [536, 177] on button "Engineer" at bounding box center [521, 176] width 93 height 35
type input "[PERSON_NAME]"
click at [536, 267] on span "[PERSON_NAME]" at bounding box center [551, 272] width 76 height 12
click at [510, 266] on input "[PERSON_NAME]" at bounding box center [495, 271] width 28 height 28
checkbox input "true"
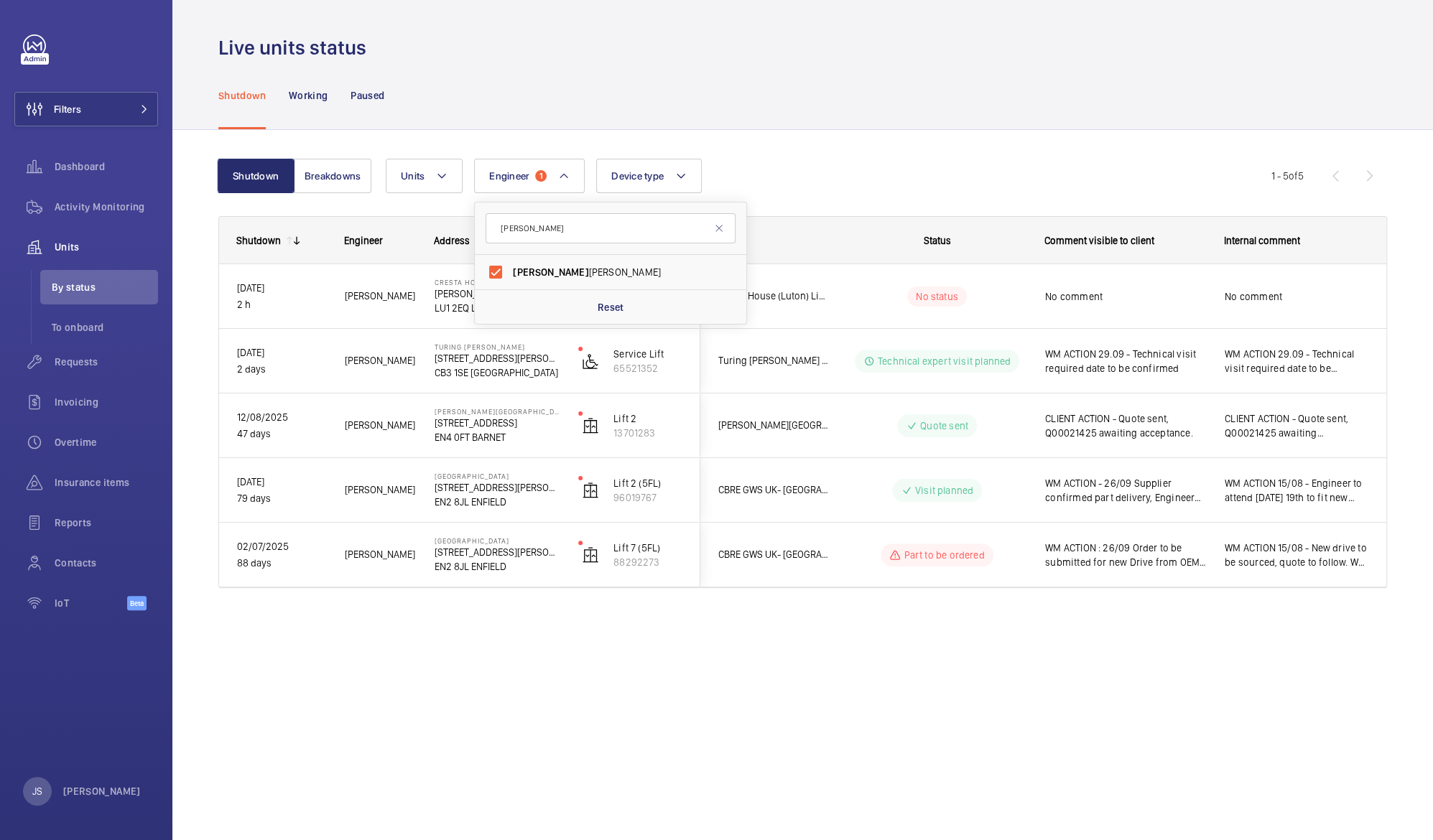
click at [635, 52] on div "Live units status" at bounding box center [803, 47] width 1169 height 26
click at [330, 173] on button "Breakdowns" at bounding box center [332, 176] width 78 height 35
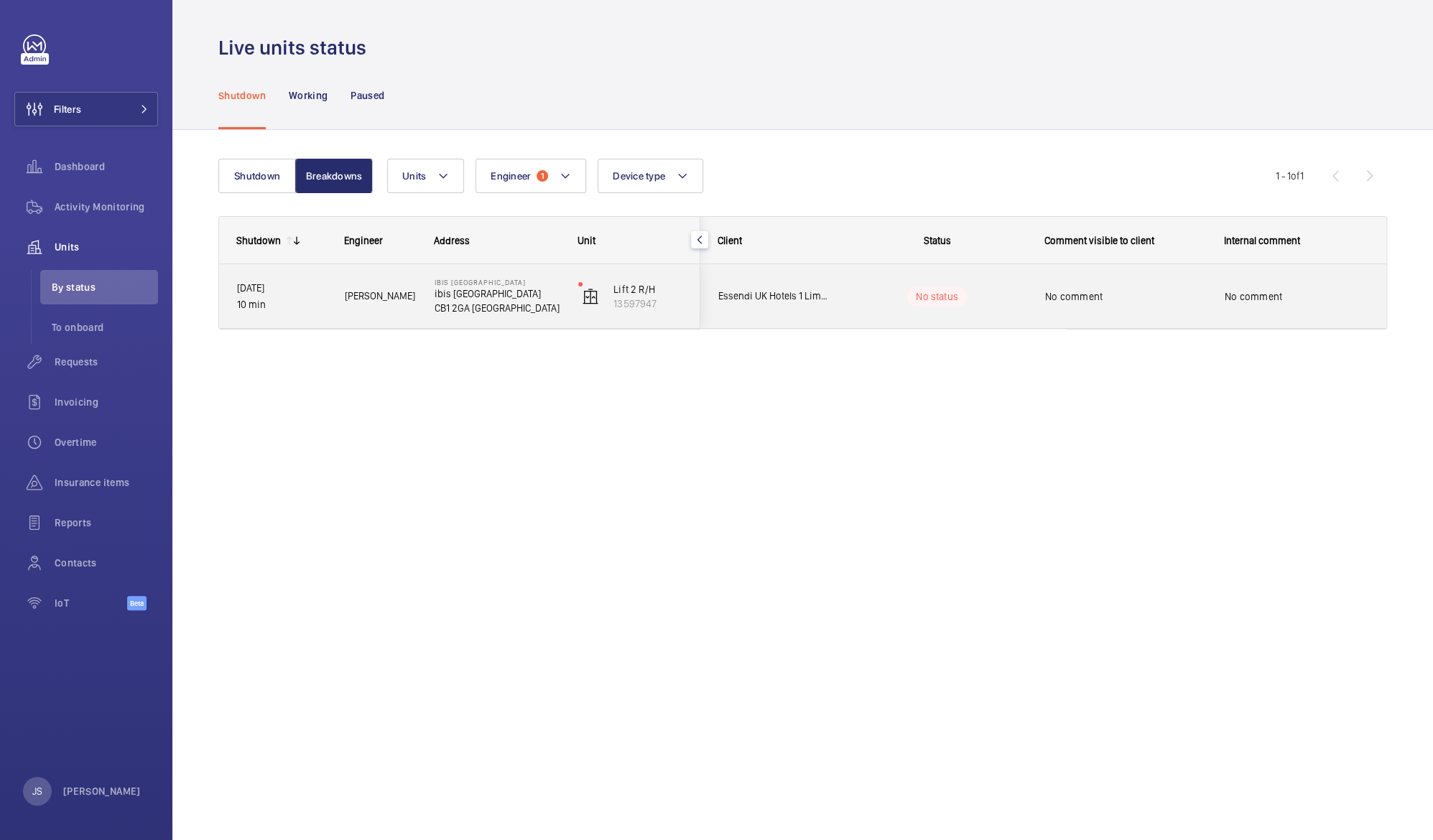
click at [471, 304] on p "CB1 2GA [GEOGRAPHIC_DATA]" at bounding box center [497, 309] width 125 height 15
